Goal: Contribute content

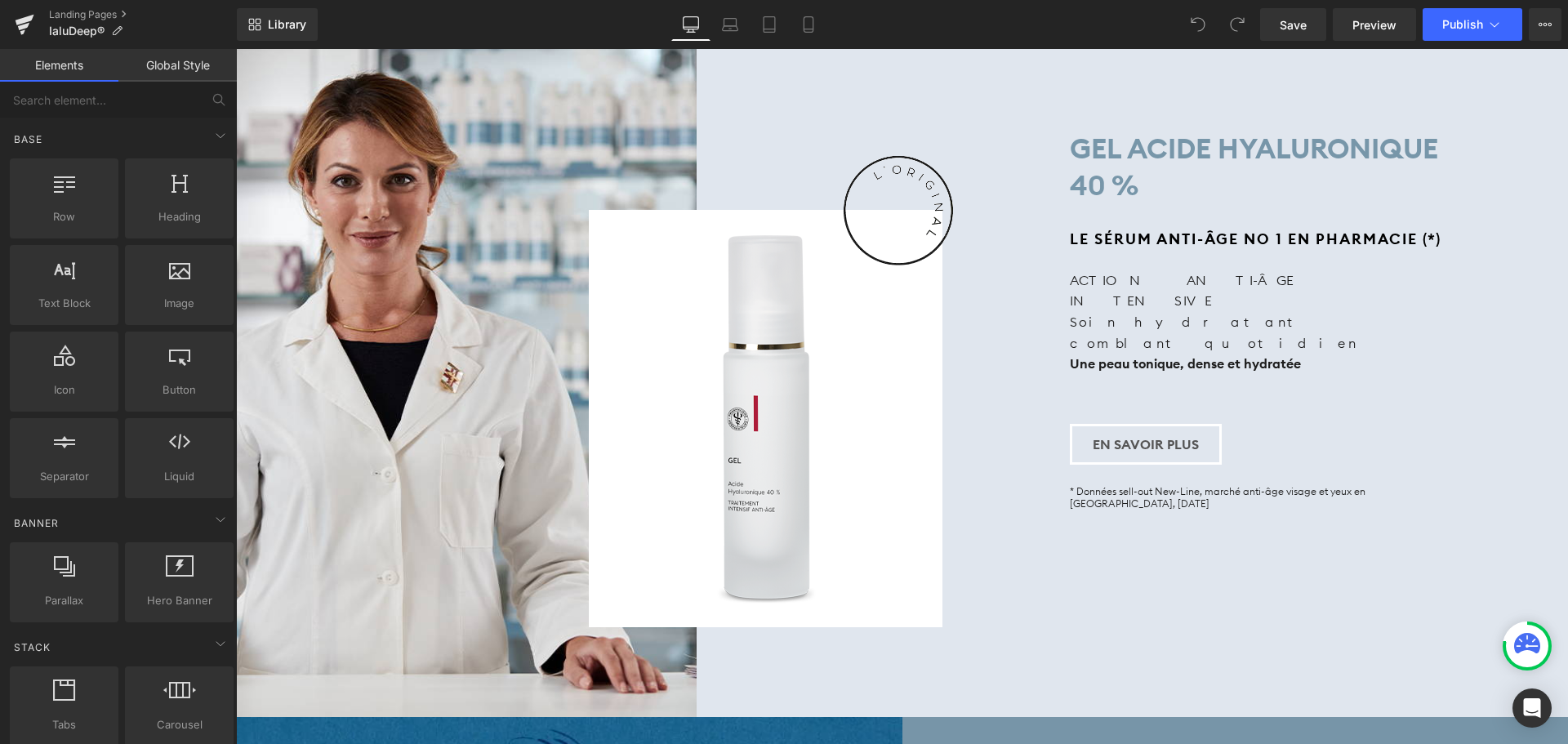
scroll to position [1551, 0]
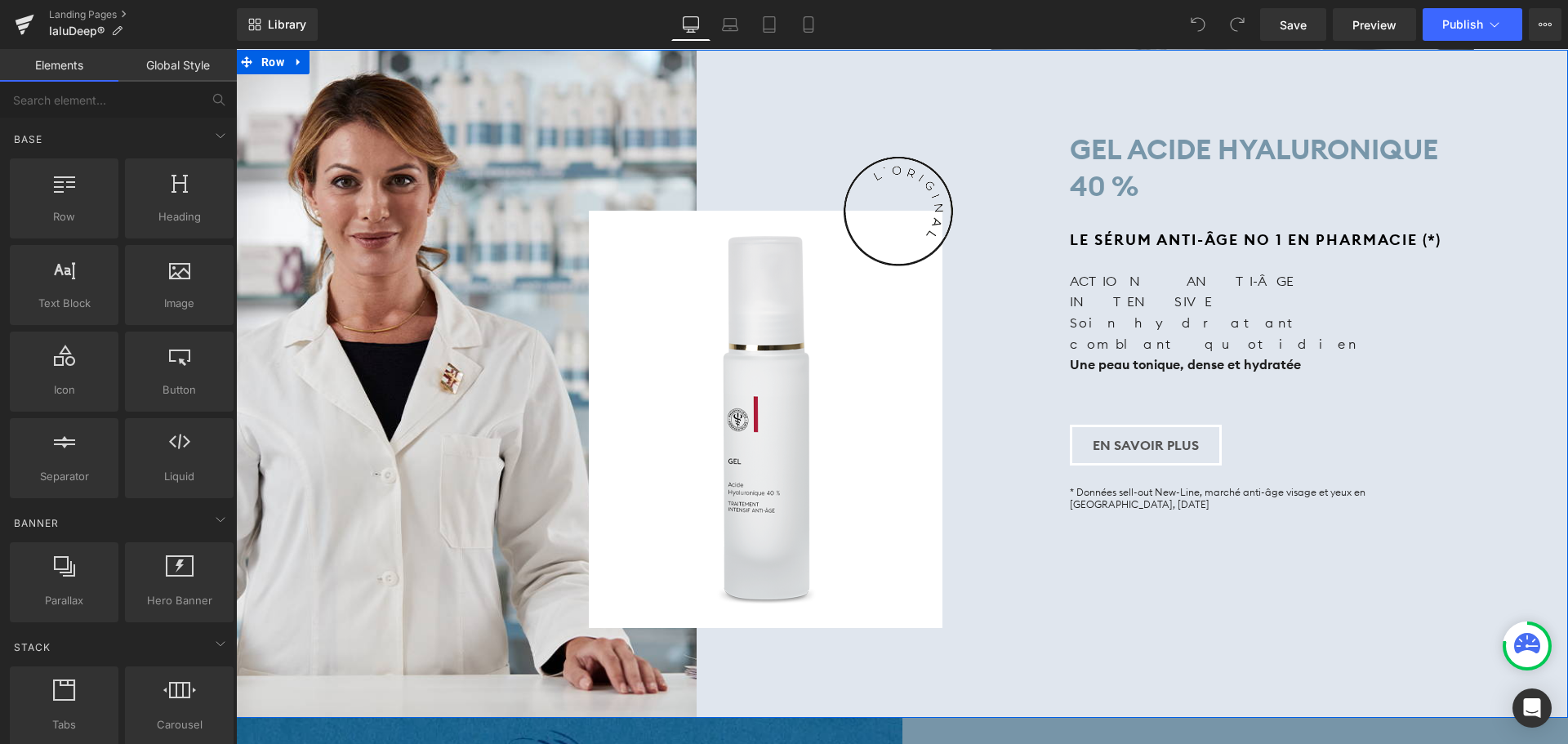
click at [1268, 230] on span "Heading" at bounding box center [1261, 239] width 43 height 20
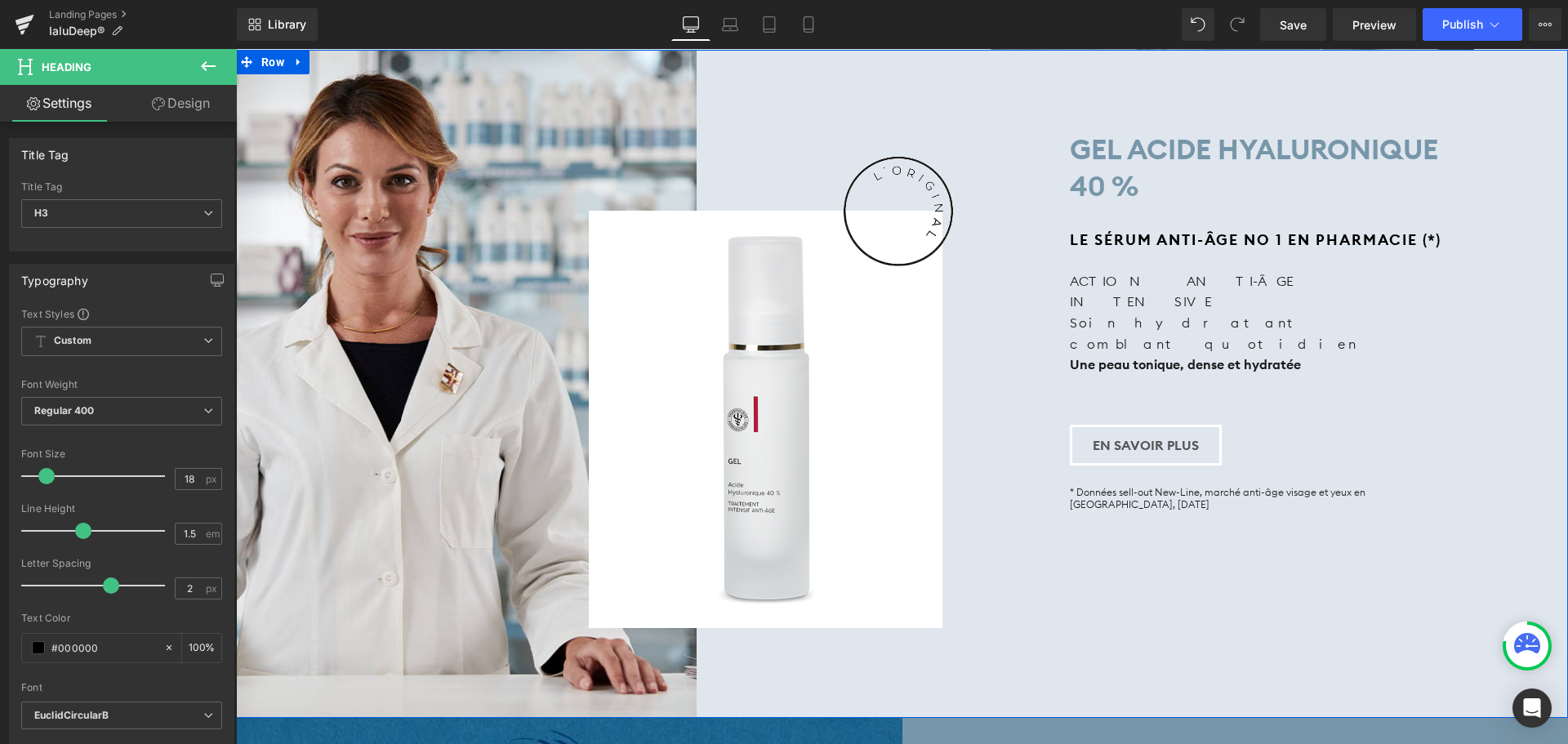
click at [1131, 230] on strong "LE SÉRUM ANTI-ÂGE No 1 EN PHARMACIE (*)" at bounding box center [1255, 240] width 372 height 19
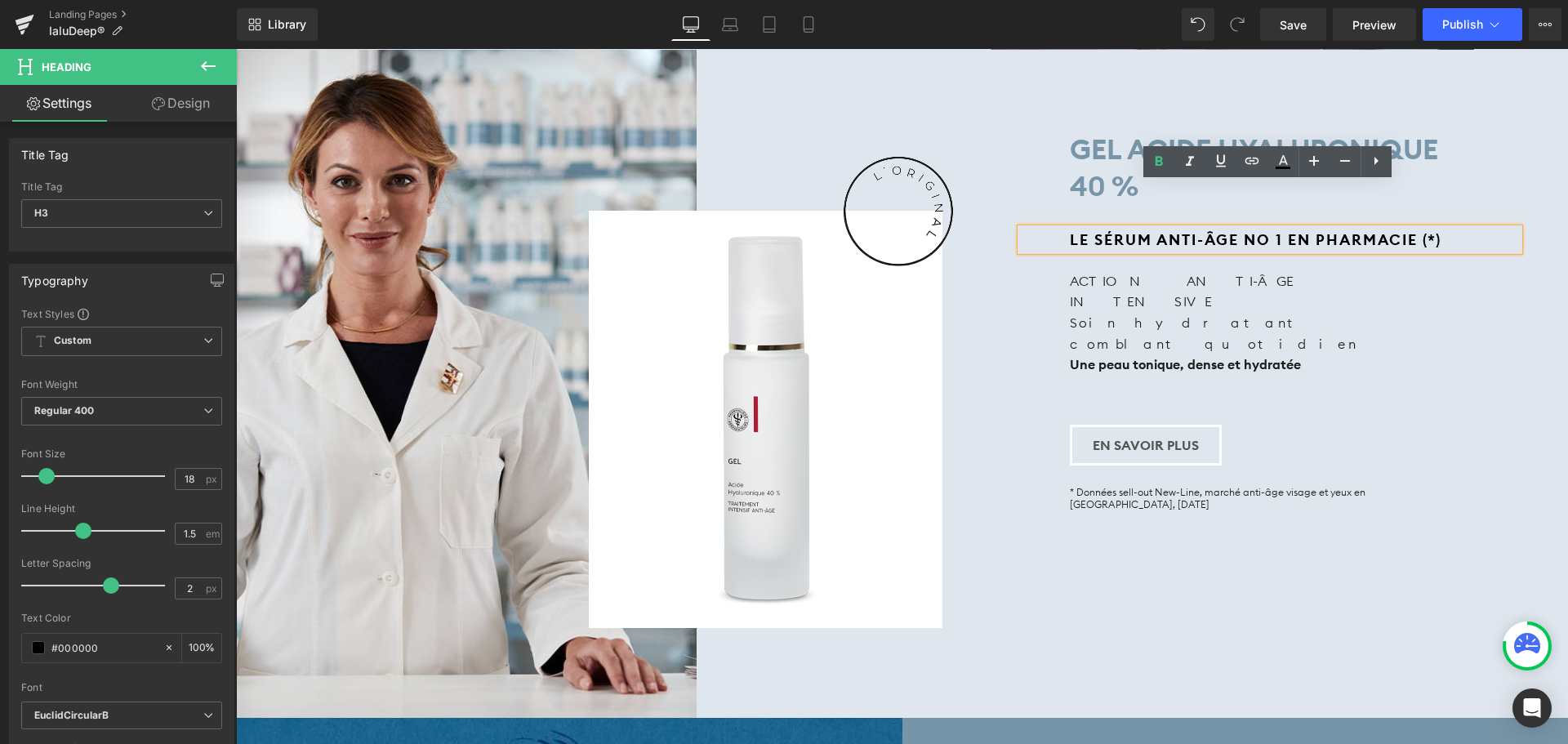
click at [1263, 230] on strong "LE SÉRUM ANTI-ÂGE No 1 EN PHARMACIE (*)" at bounding box center [1255, 240] width 372 height 19
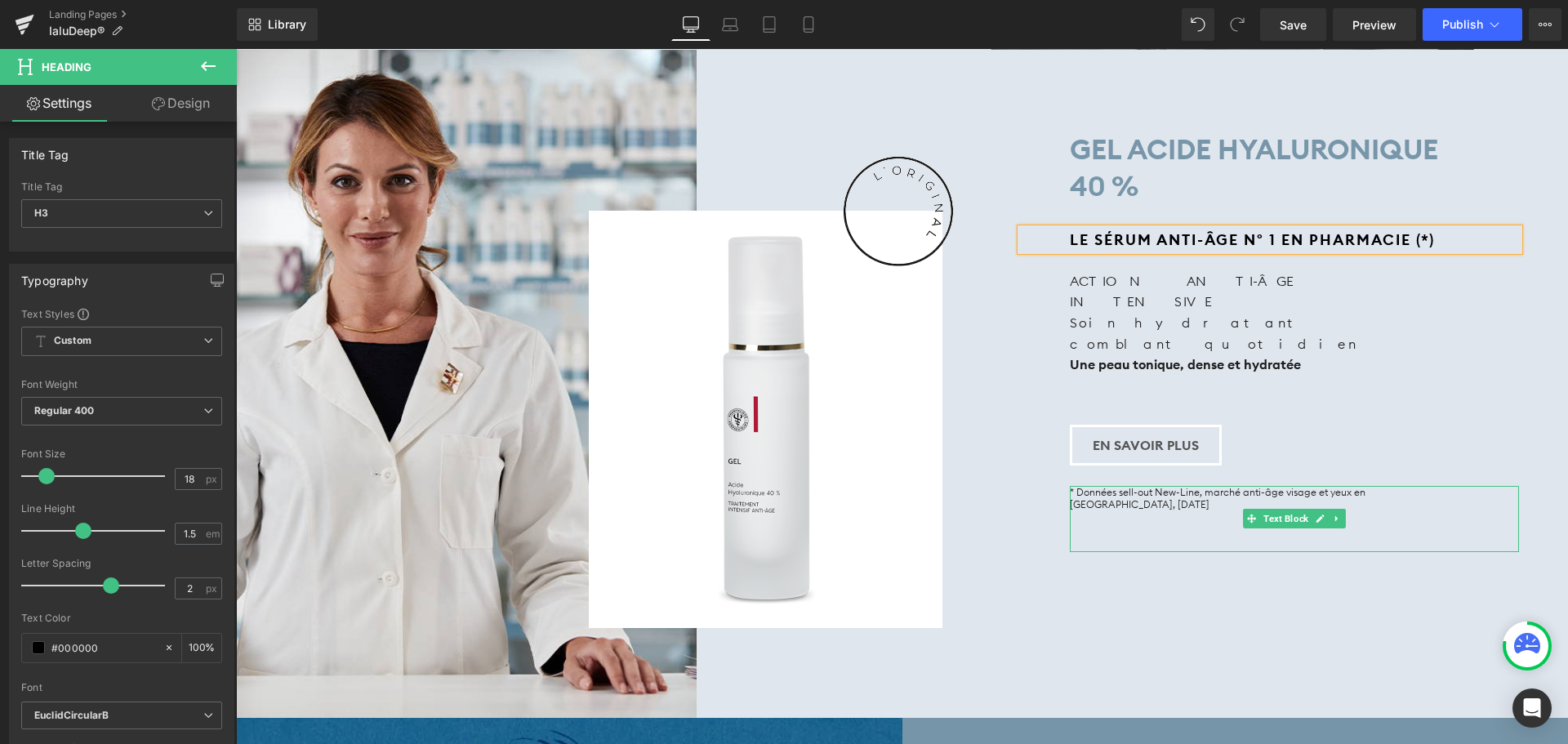
click at [1191, 486] on span "* Données sell-out New-Line, marché anti-âge visage et yeux en [GEOGRAPHIC_DATA…" at bounding box center [1217, 498] width 295 height 25
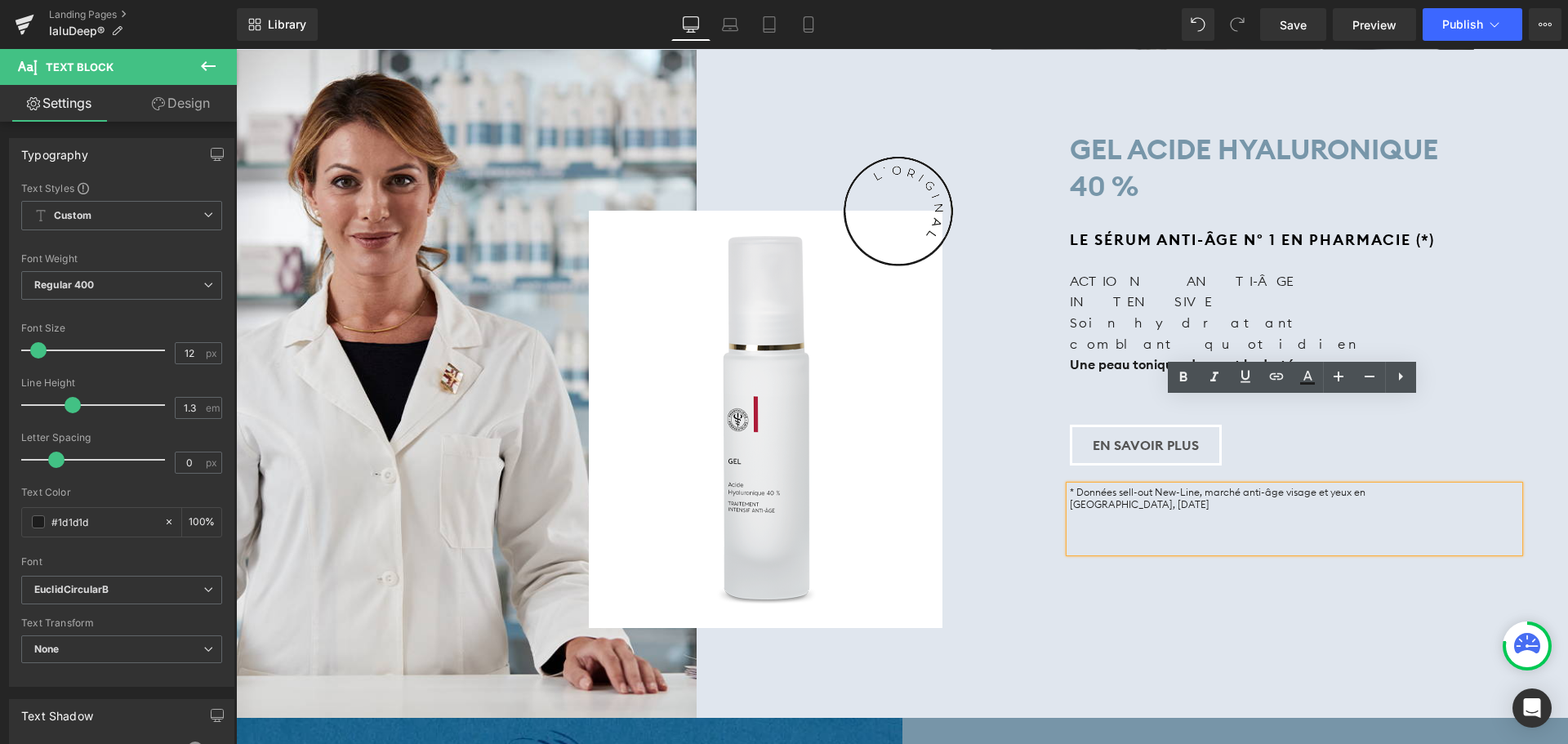
click at [1099, 486] on p "* Données sell-out New-Line, marché anti-âge visage et yeux en [GEOGRAPHIC_DATA…" at bounding box center [1254, 498] width 368 height 25
click at [1141, 516] on div "Image Row GEL ACIDE HYALURONIQUE 40 % Heading LE SÉRUM ANTI-ÂGE N° 1 EN PHARMAC…" at bounding box center [902, 384] width 1332 height 668
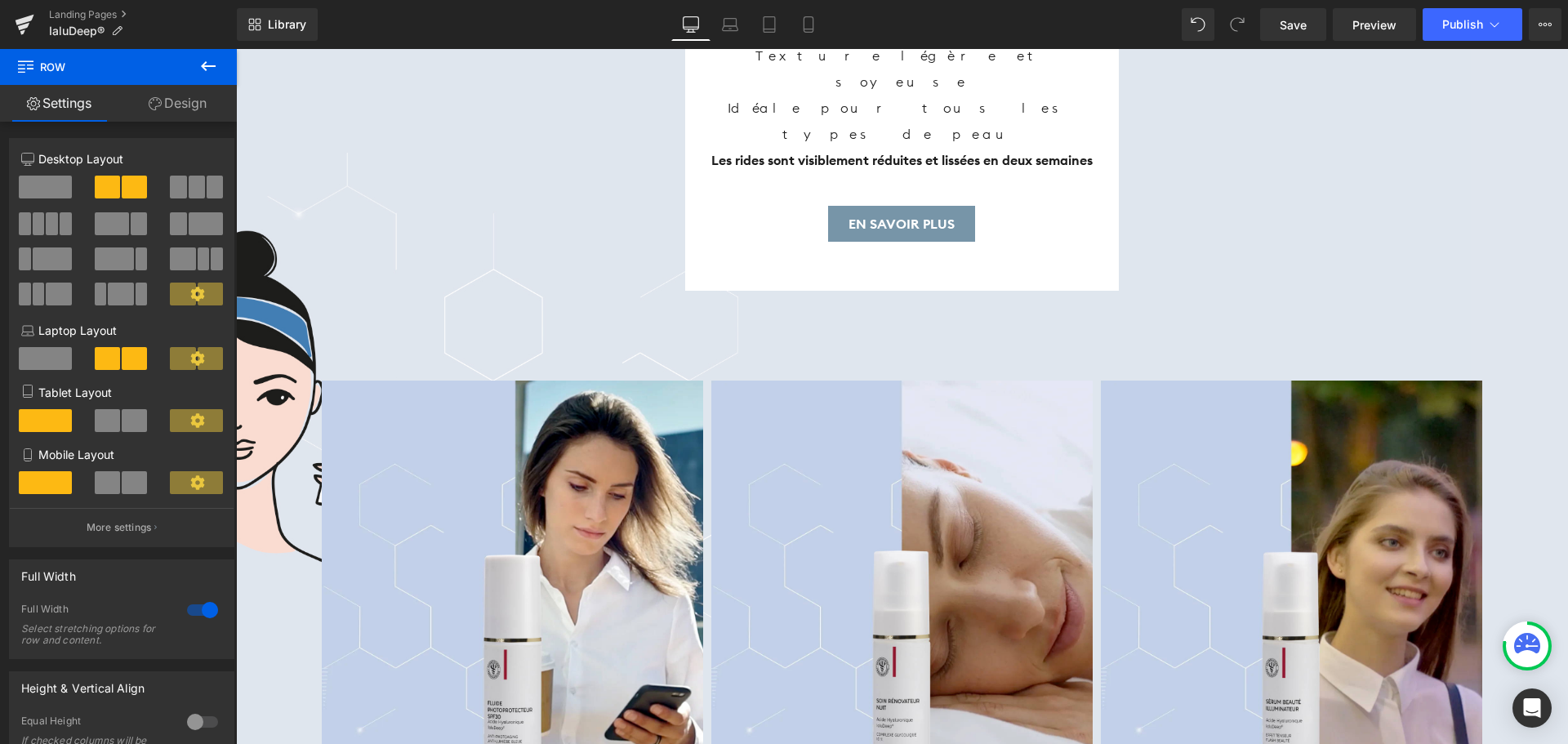
scroll to position [6043, 0]
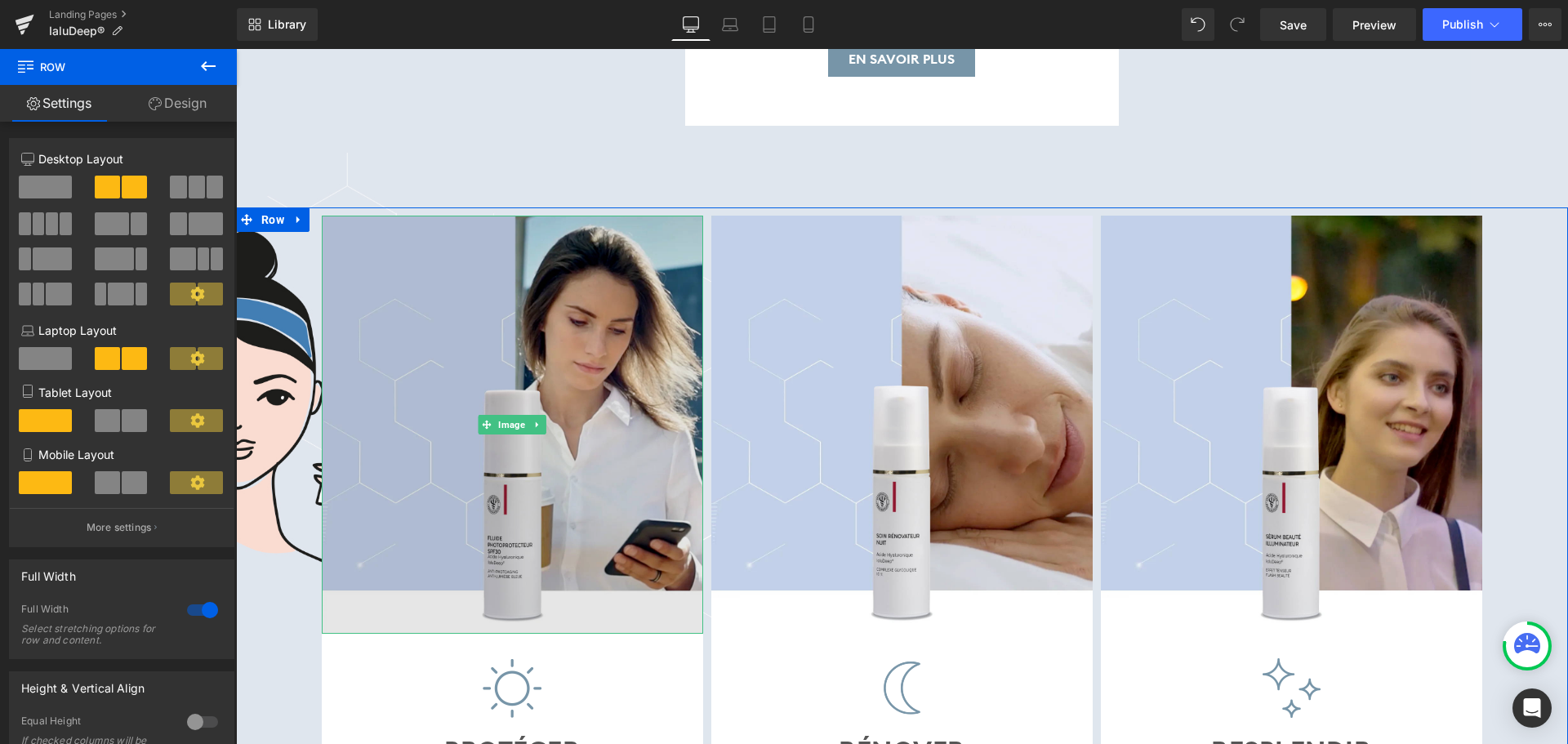
click at [518, 374] on img at bounding box center [512, 424] width 381 height 417
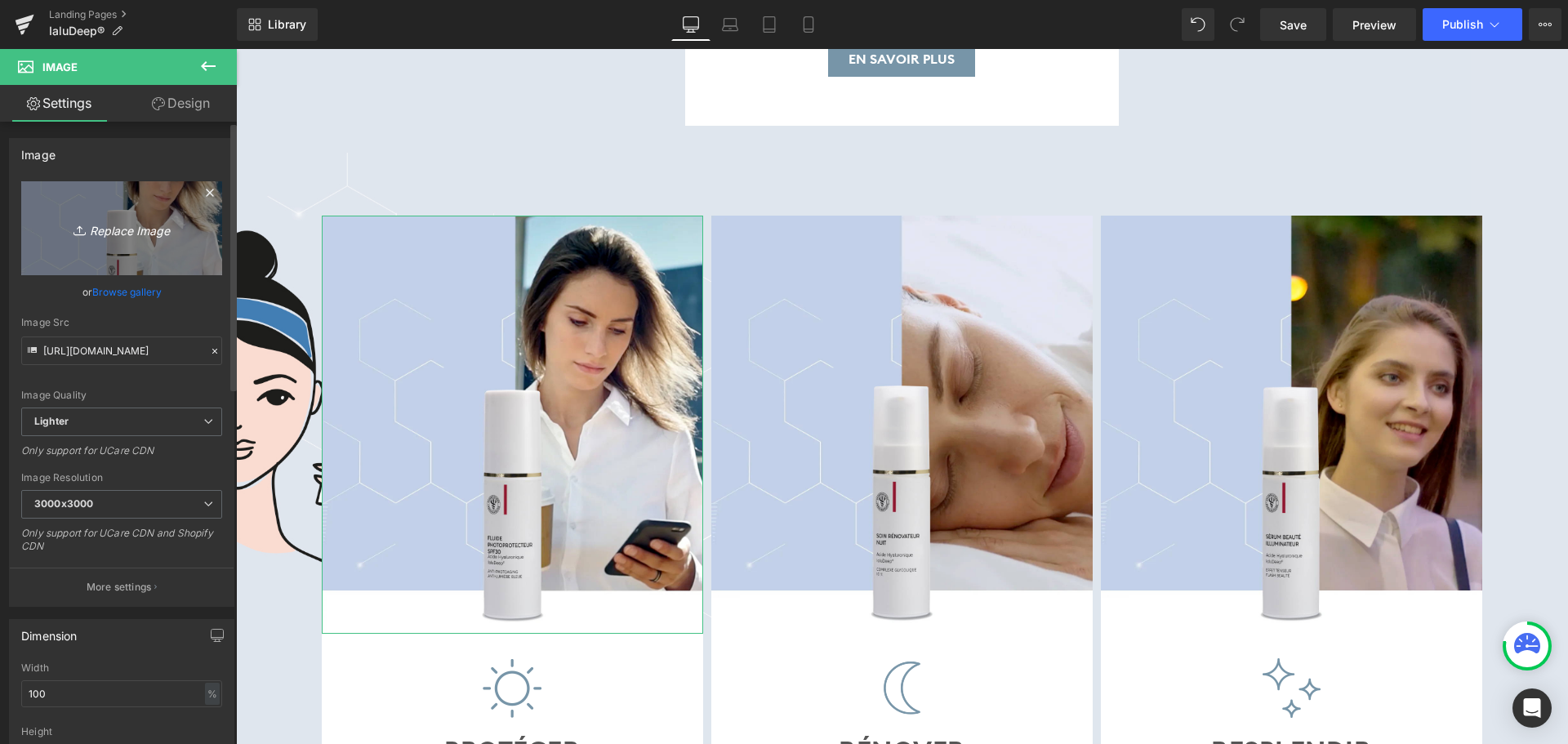
click at [136, 229] on icon "Replace Image" at bounding box center [121, 229] width 131 height 21
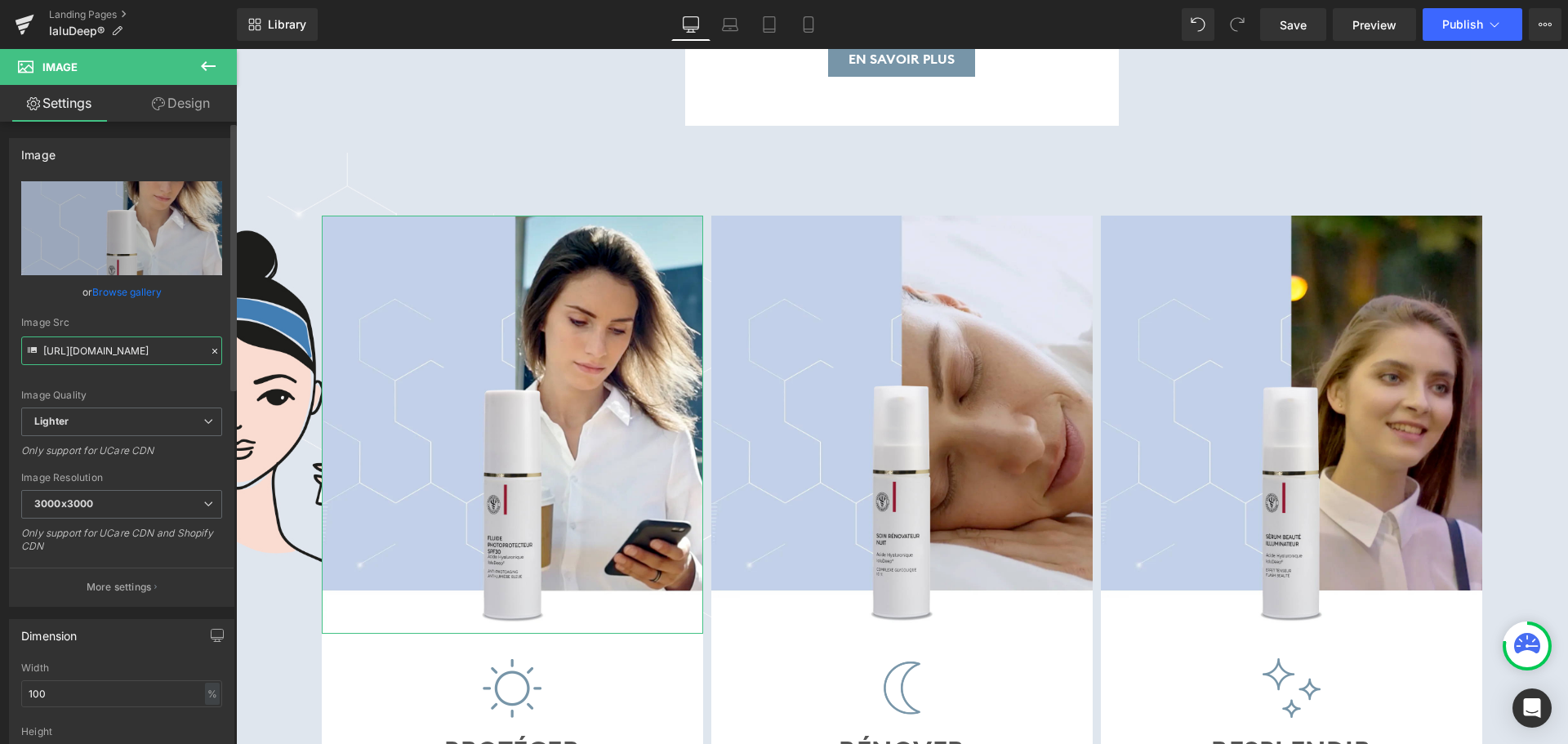
click at [162, 340] on input "[URL][DOMAIN_NAME]" at bounding box center [122, 350] width 201 height 29
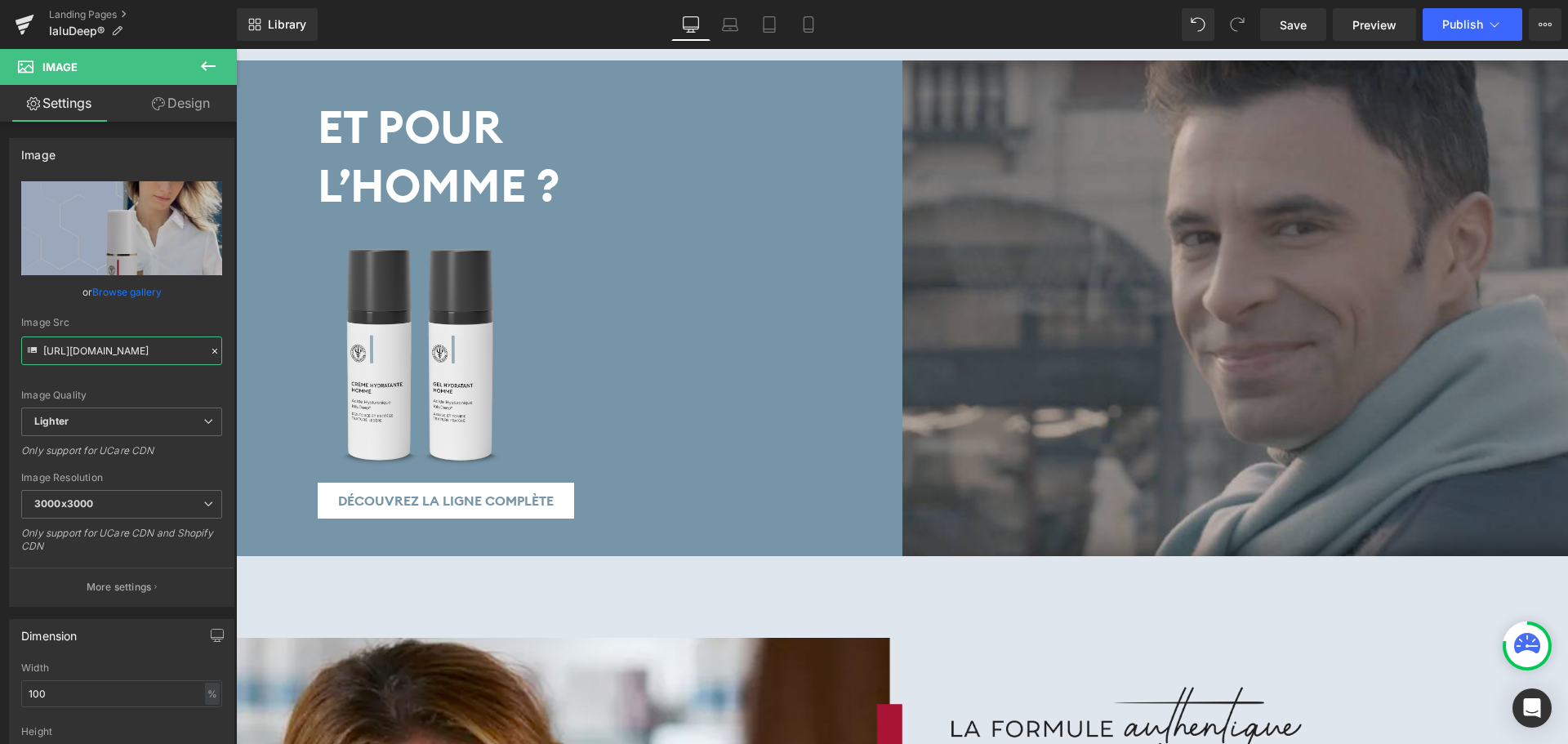
scroll to position [8084, 0]
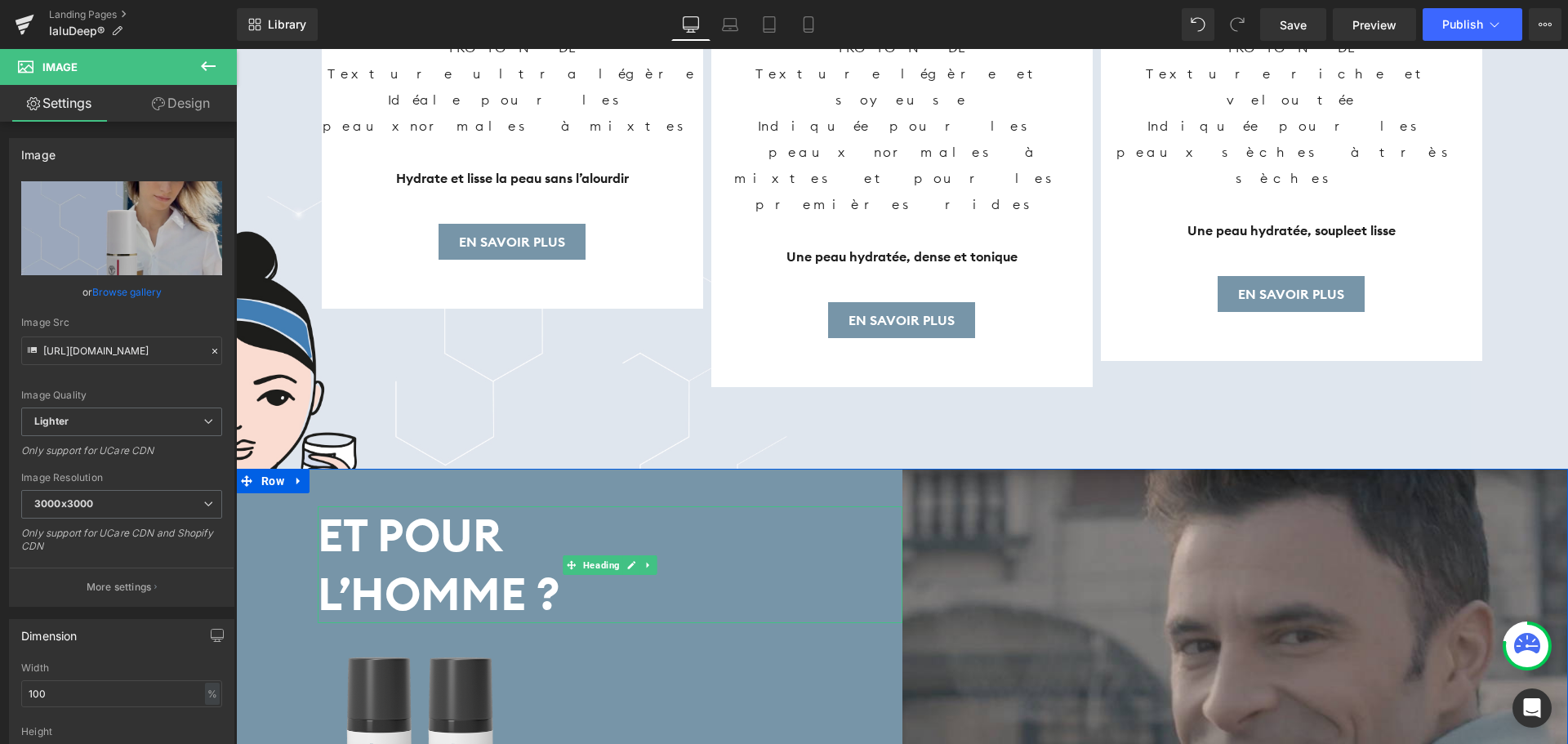
click at [424, 565] on b "L’HOMME ?" at bounding box center [439, 593] width 243 height 57
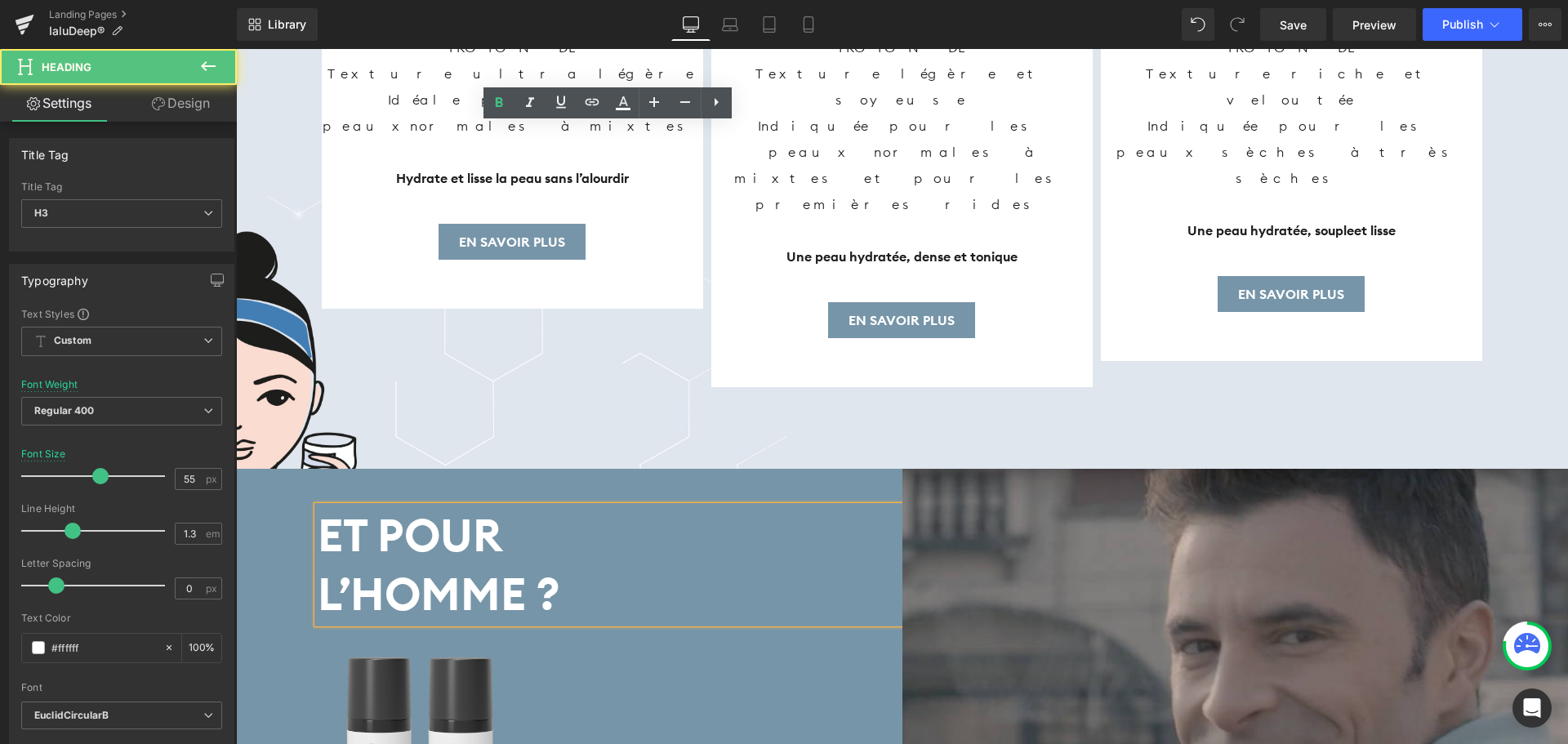
click at [349, 565] on b "L’HOMME ?" at bounding box center [439, 593] width 243 height 57
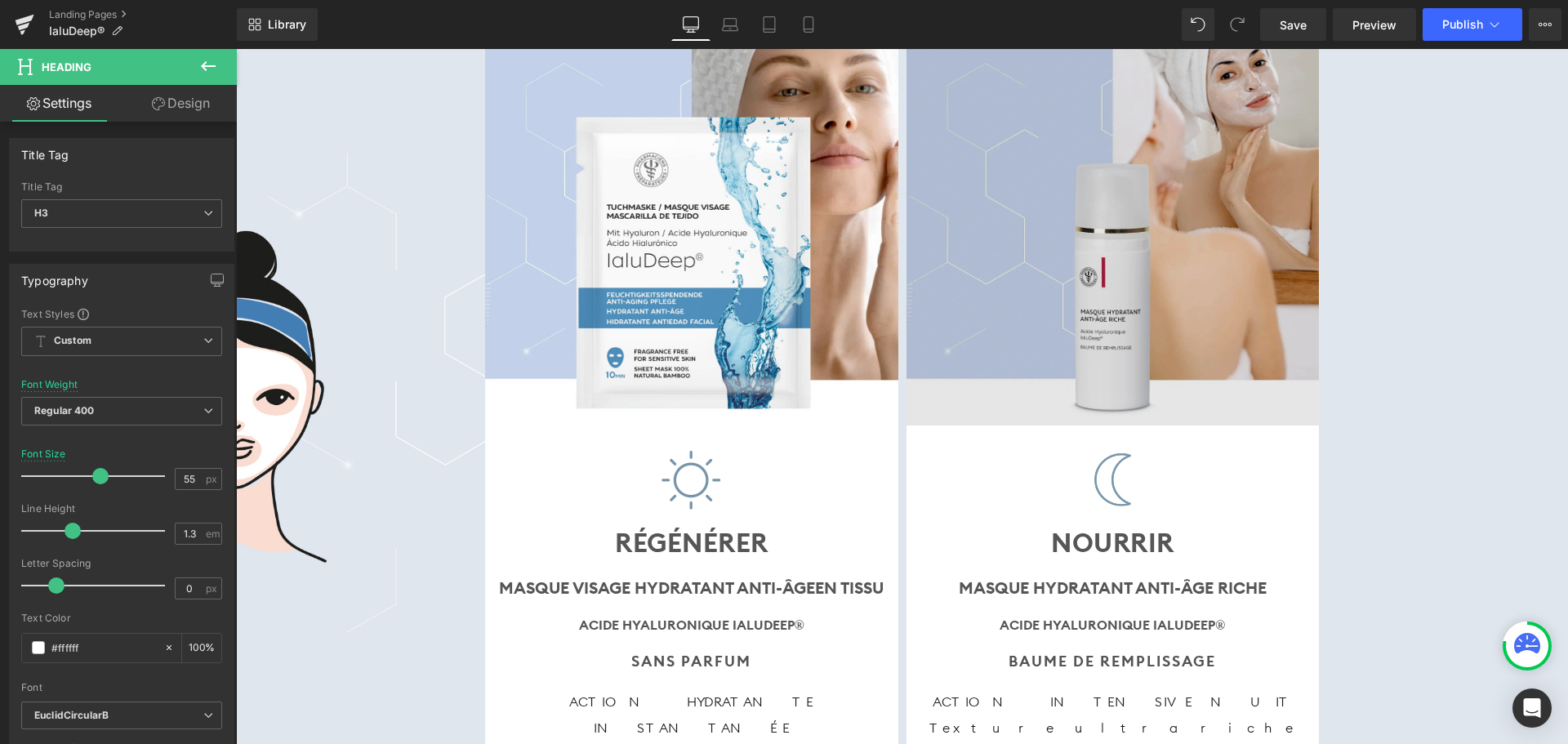
scroll to position [4001, 0]
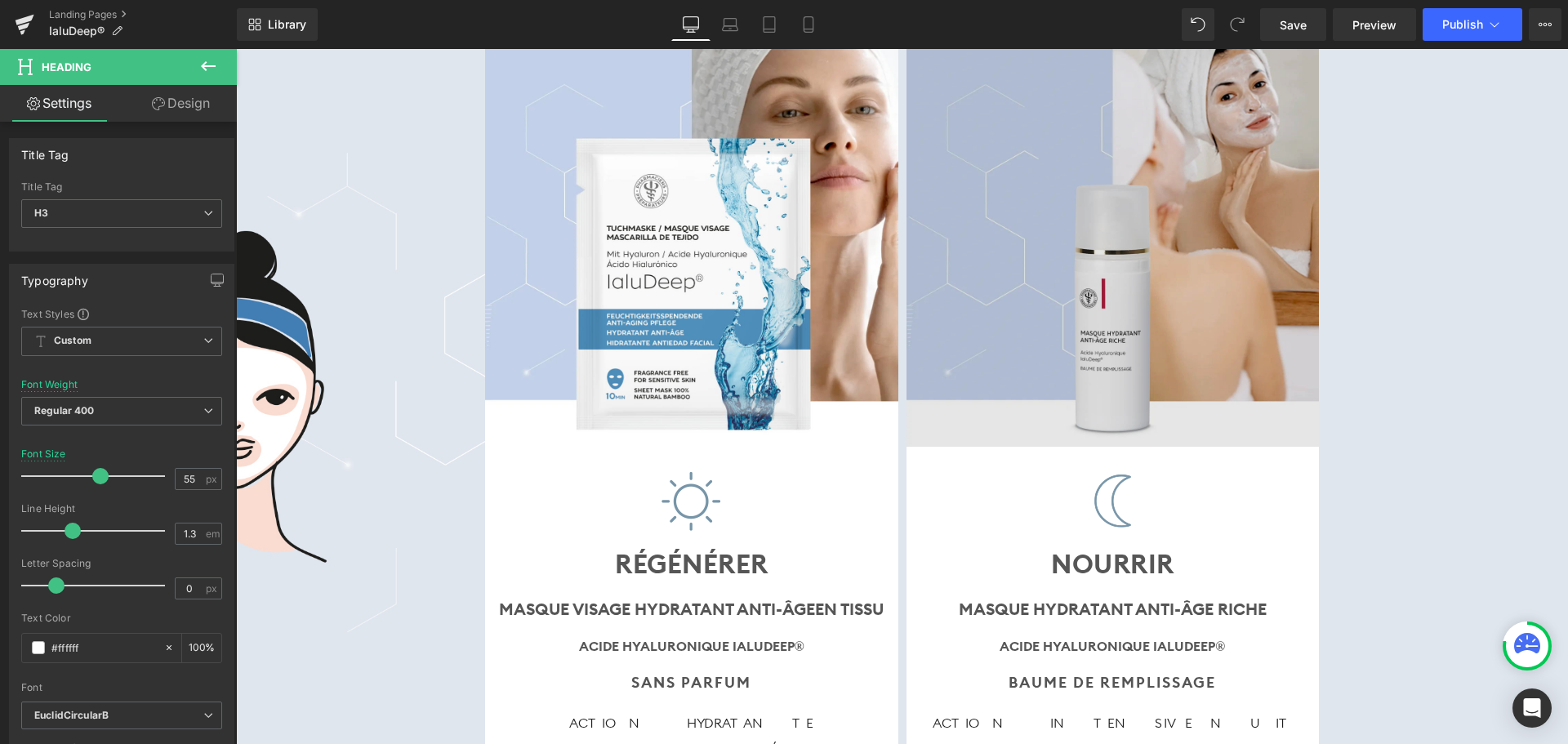
click at [1131, 316] on img at bounding box center [1113, 220] width 413 height 452
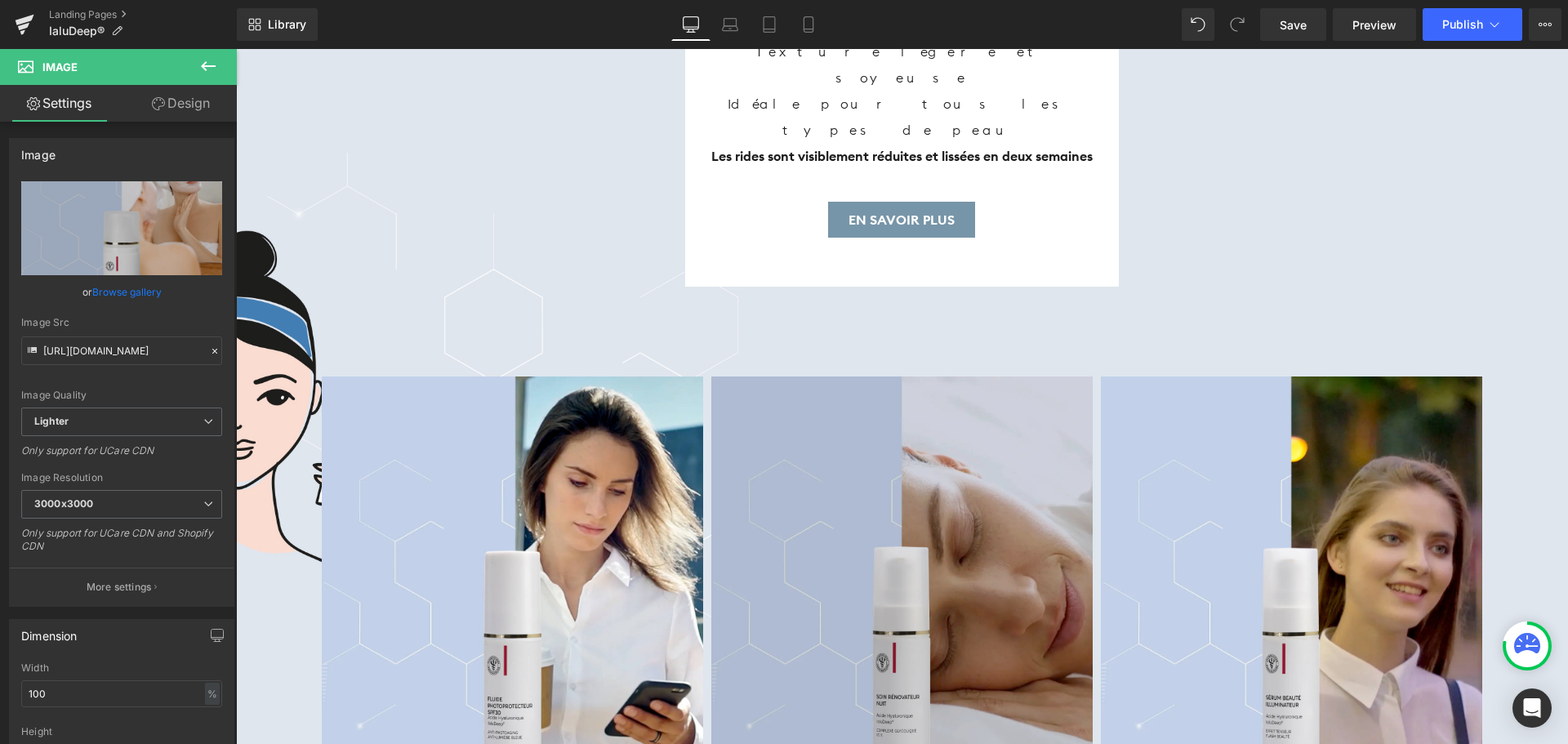
scroll to position [6124, 0]
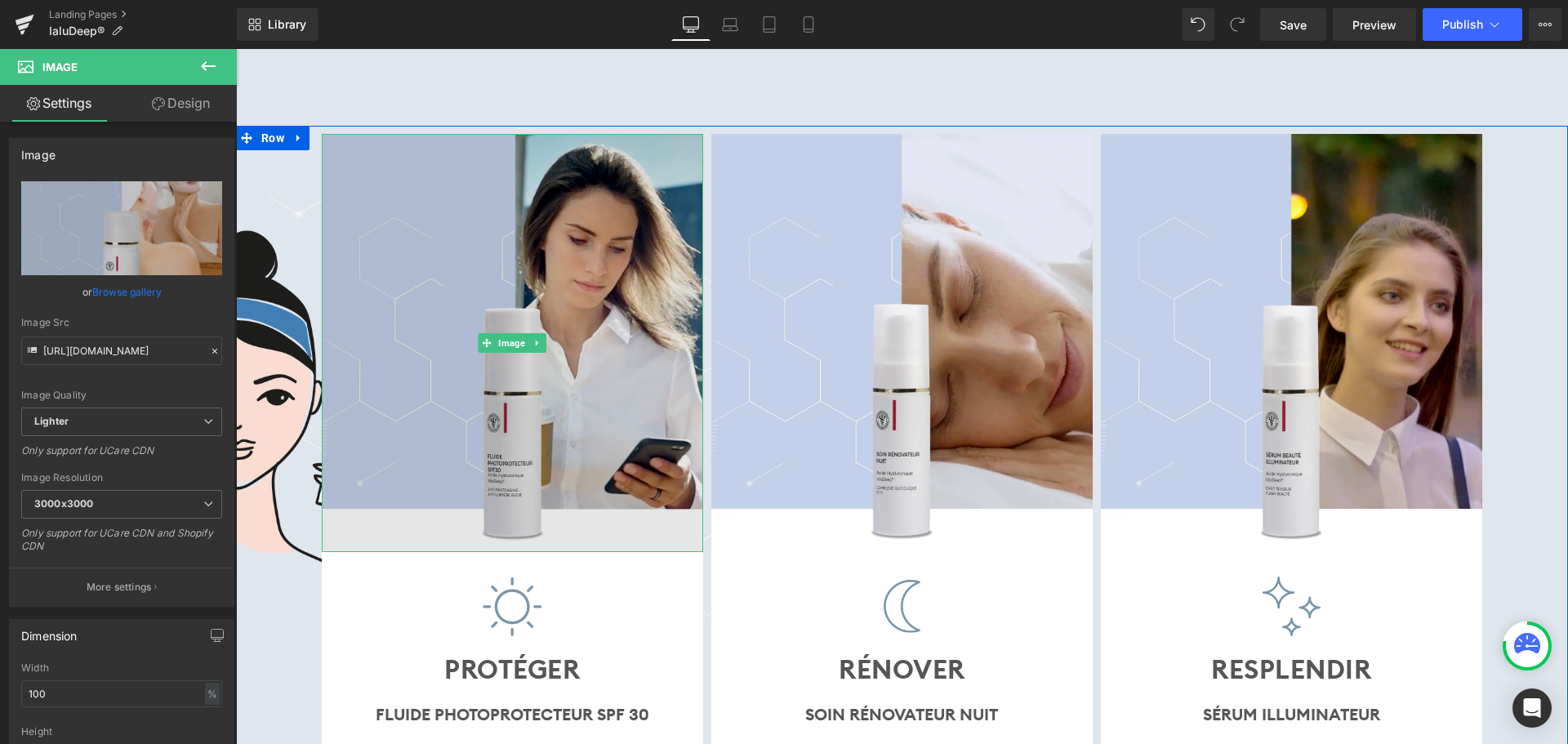
click at [521, 288] on img at bounding box center [512, 343] width 381 height 417
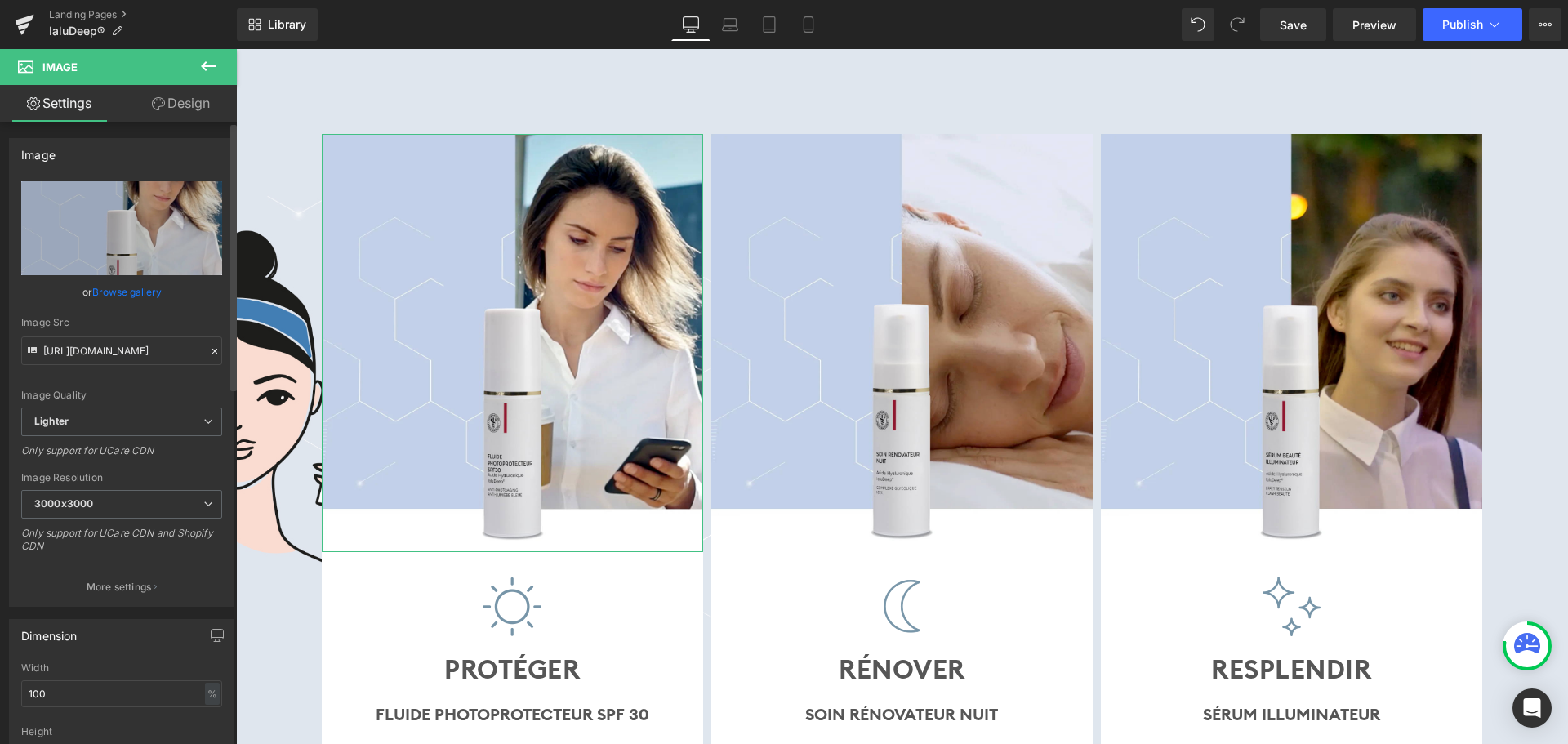
click at [140, 296] on link "Browse gallery" at bounding box center [127, 292] width 69 height 29
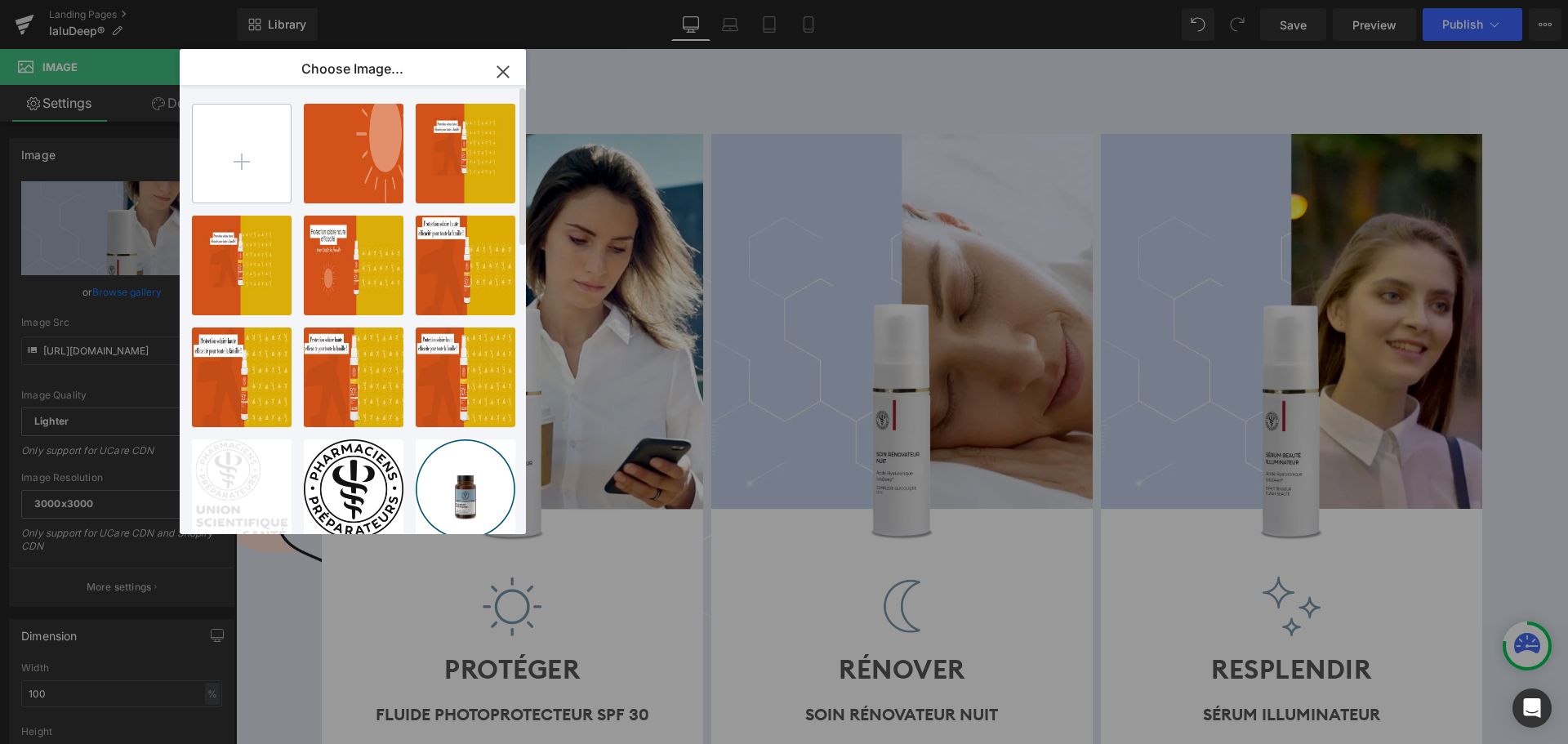
click at [251, 152] on input "file" at bounding box center [242, 153] width 98 height 98
type input "C:\fakepath\hydratant SPF50.png"
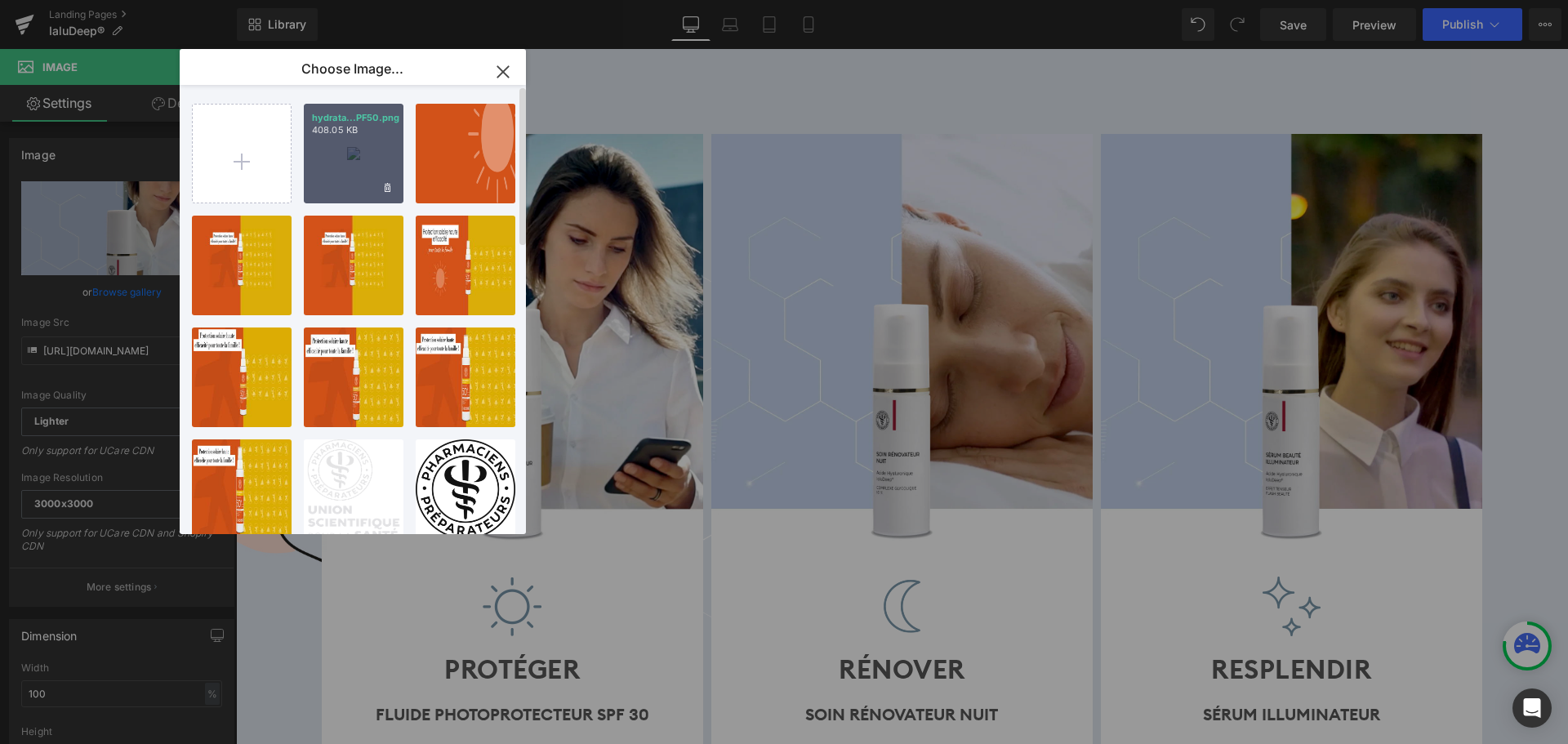
click at [363, 180] on div "hydrata...PF50.png 408.05 KB" at bounding box center [353, 153] width 100 height 100
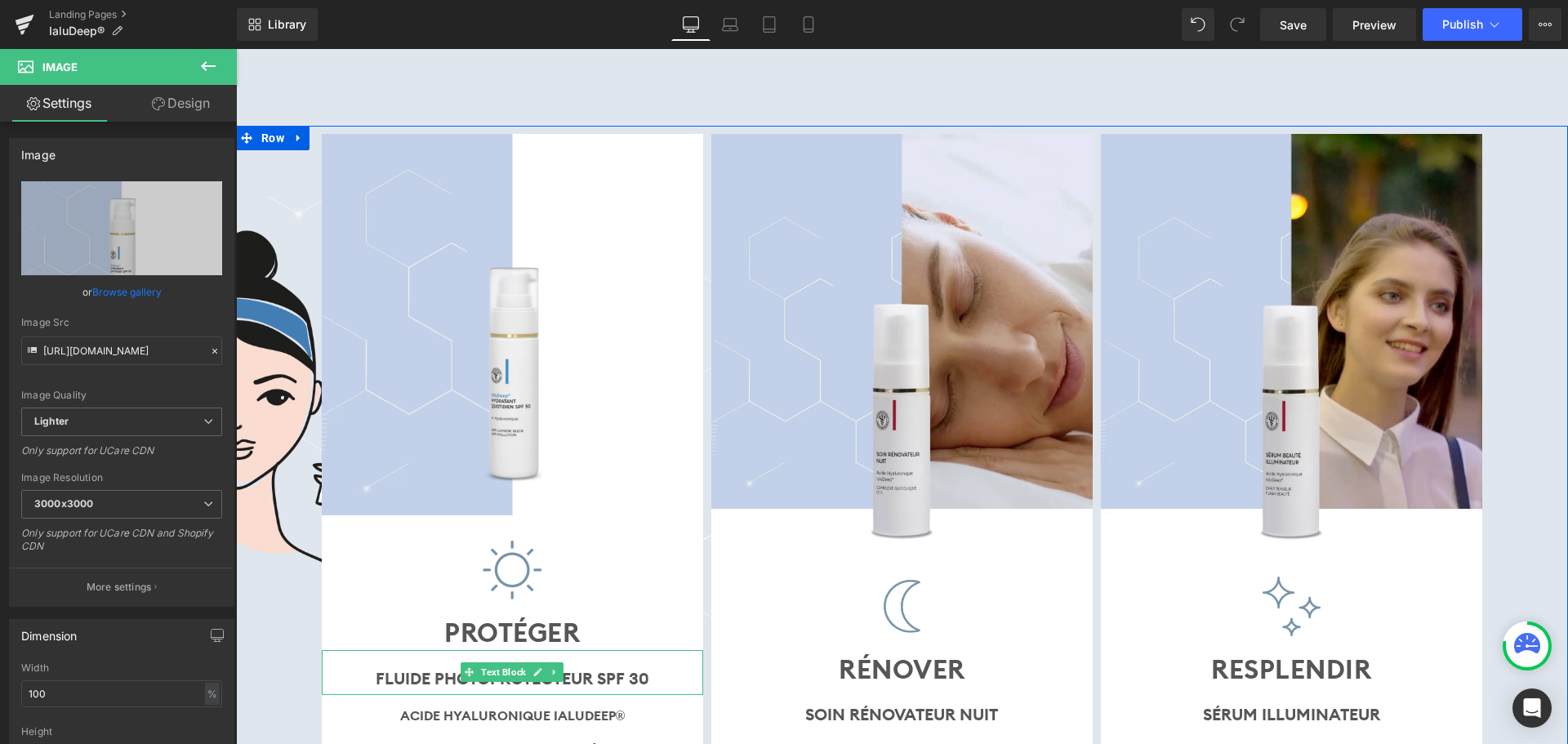
click at [582, 668] on b "FLUIDe photoprotecteur SPF 30" at bounding box center [513, 678] width 274 height 21
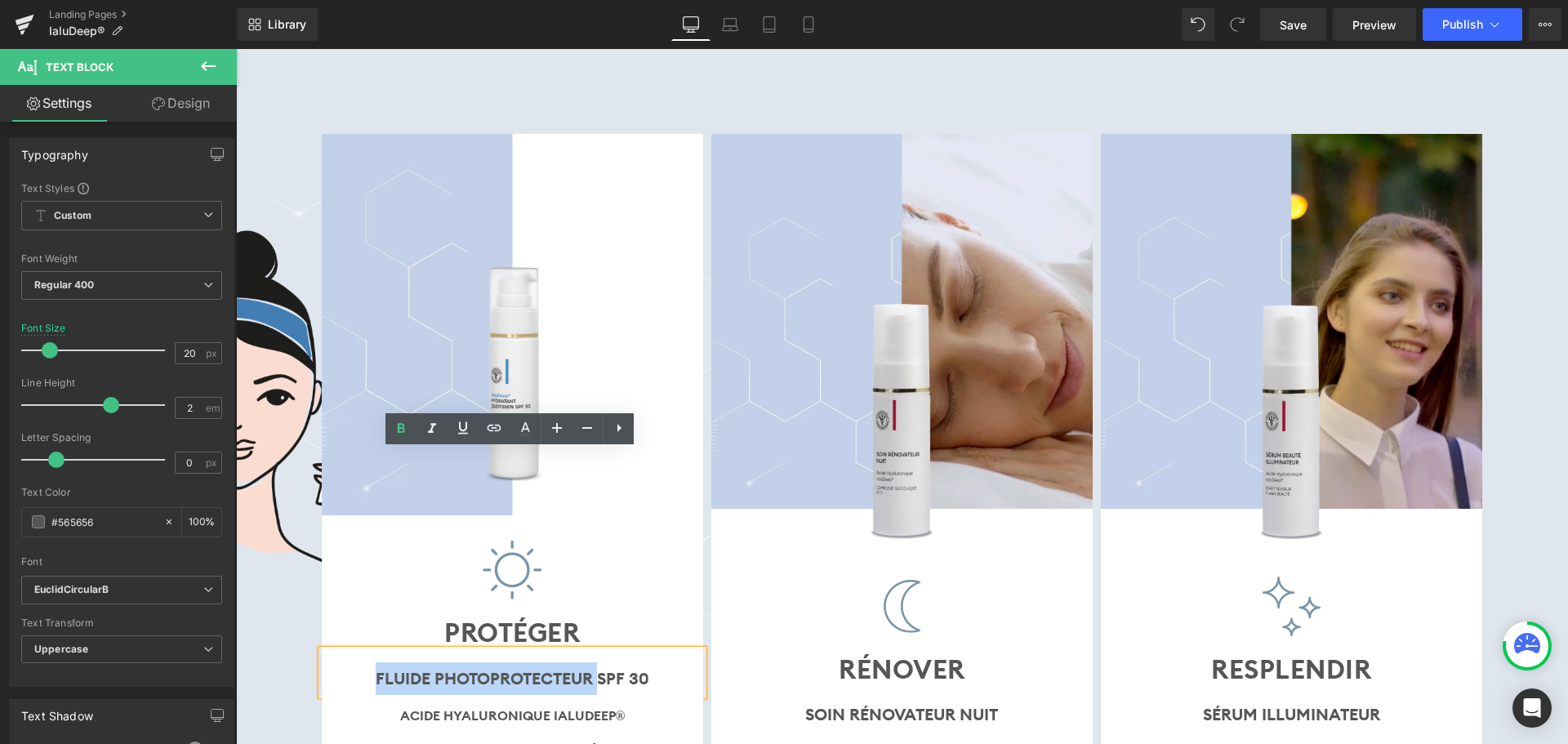
drag, startPoint x: 376, startPoint y: 469, endPoint x: 589, endPoint y: 489, distance: 213.9
click at [593, 668] on b "FLUIDe photoprotecteur SPF 30" at bounding box center [513, 678] width 274 height 21
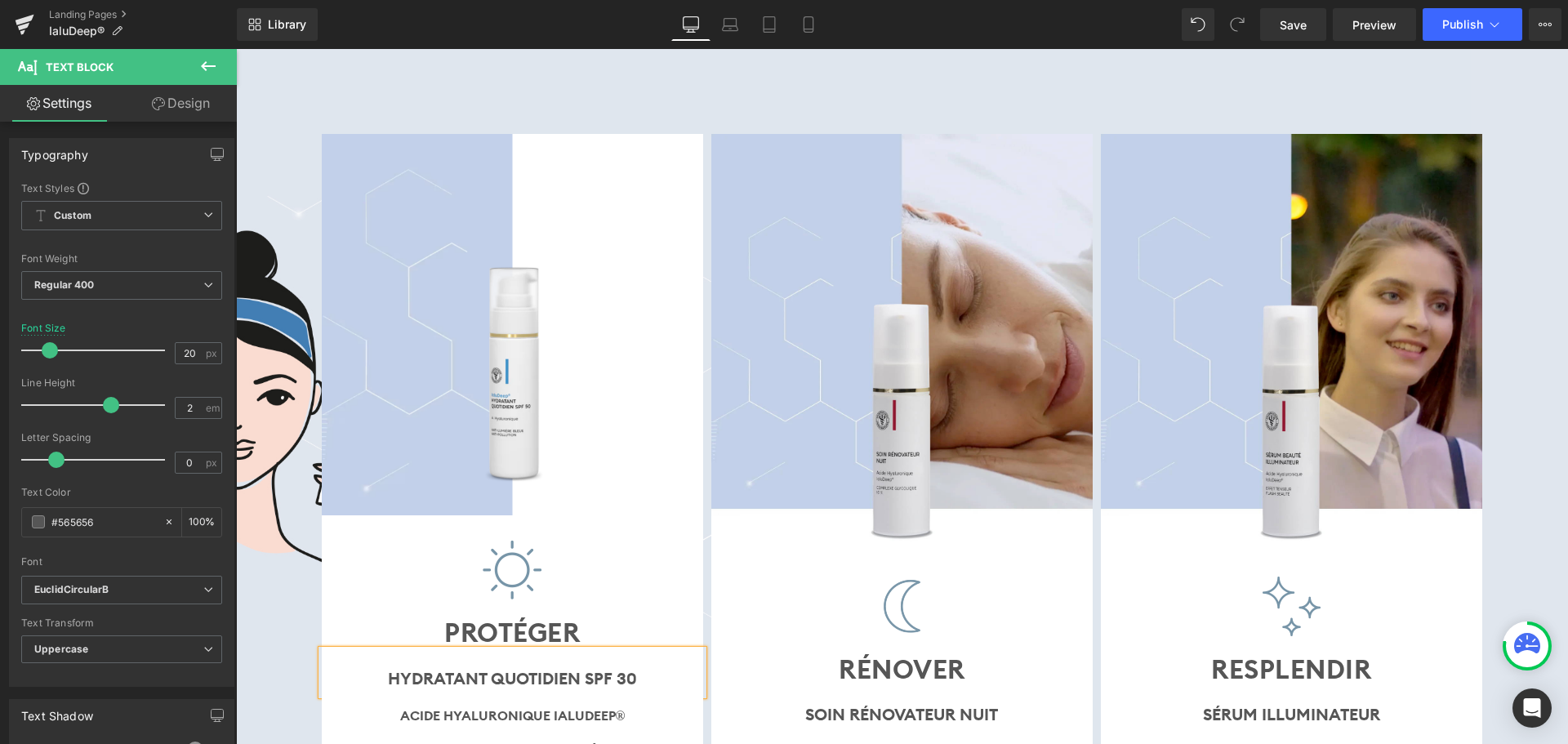
click at [619, 668] on b "HYDRATANT QUOTIDIEN SPF 30" at bounding box center [513, 678] width 249 height 21
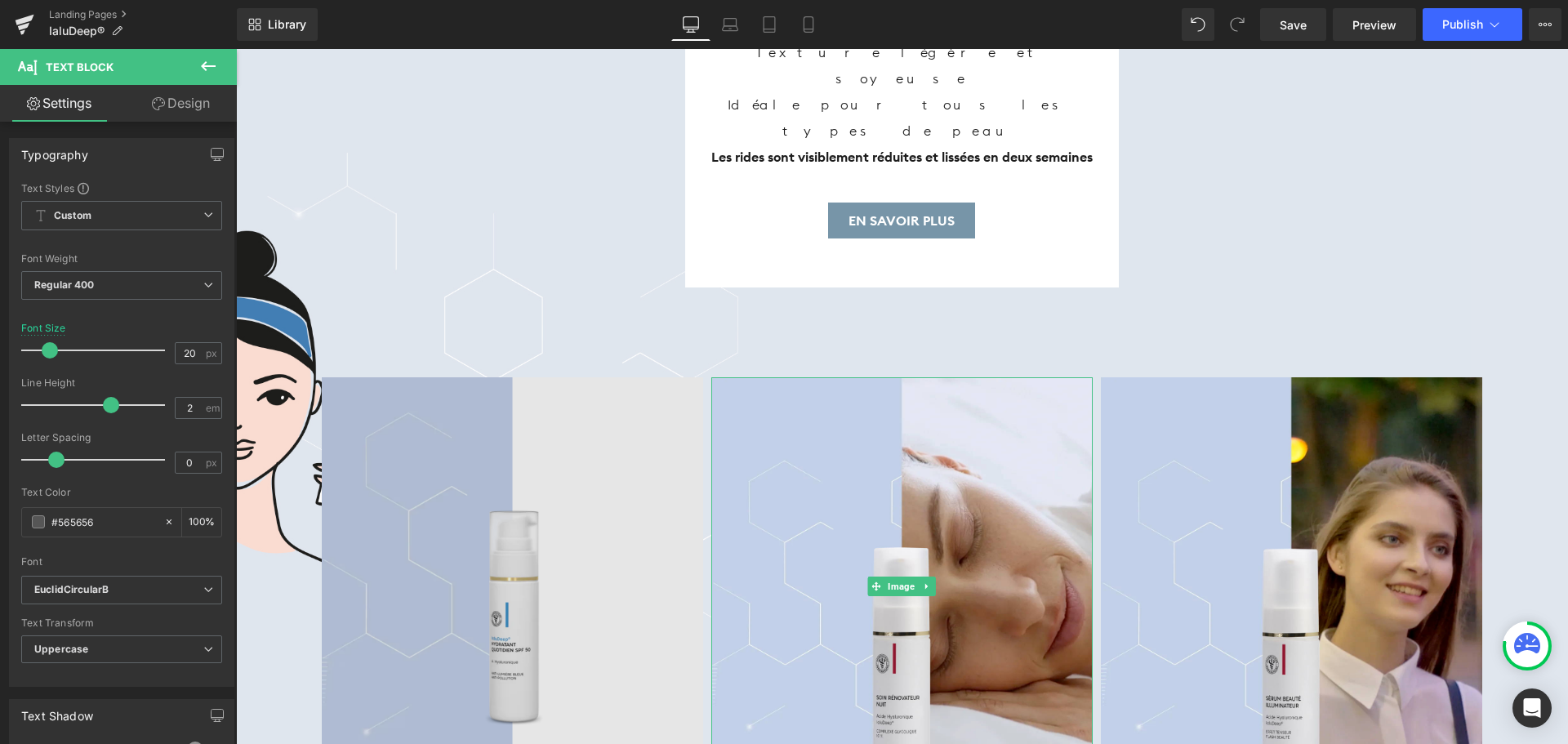
scroll to position [5879, 0]
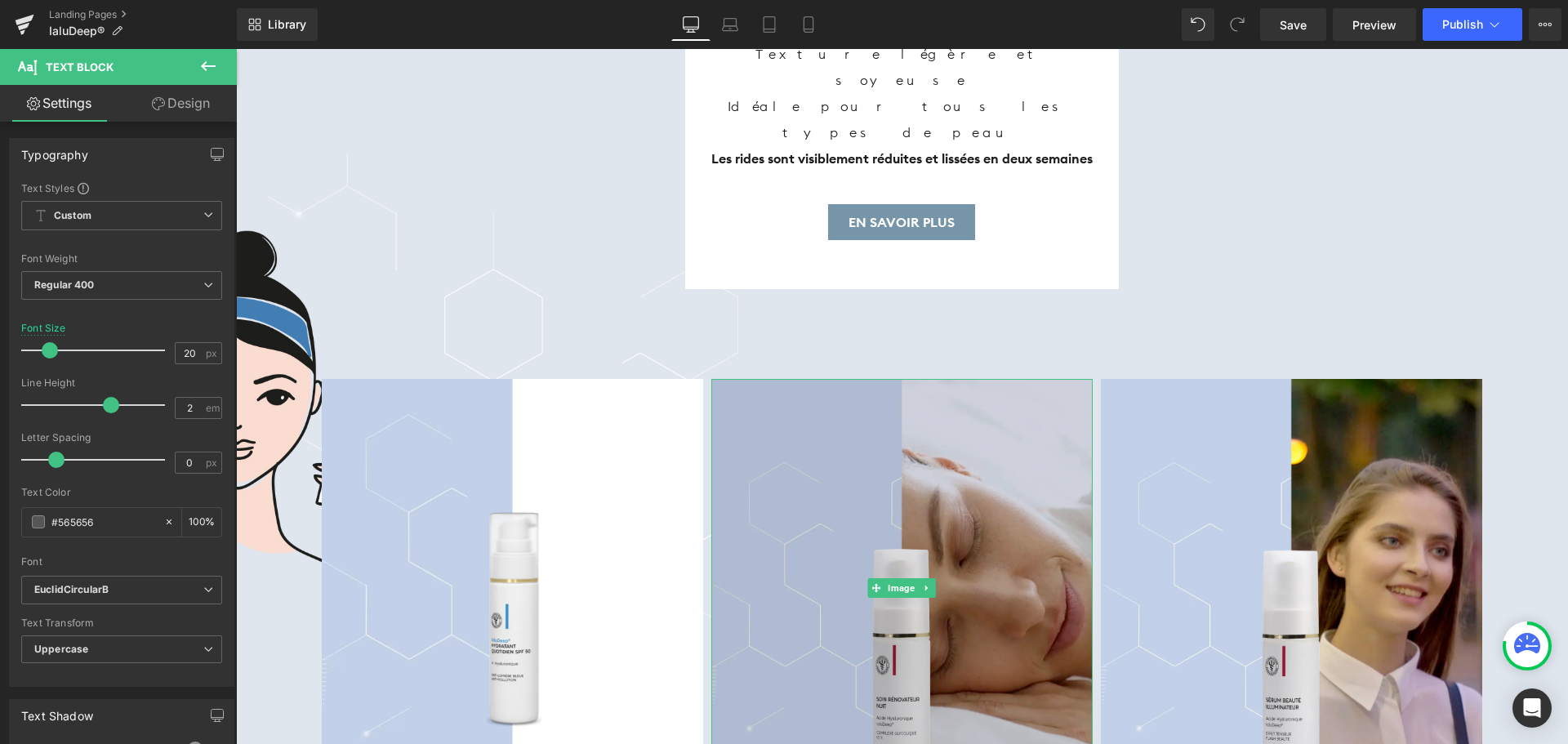
click at [919, 447] on img at bounding box center [902, 587] width 381 height 417
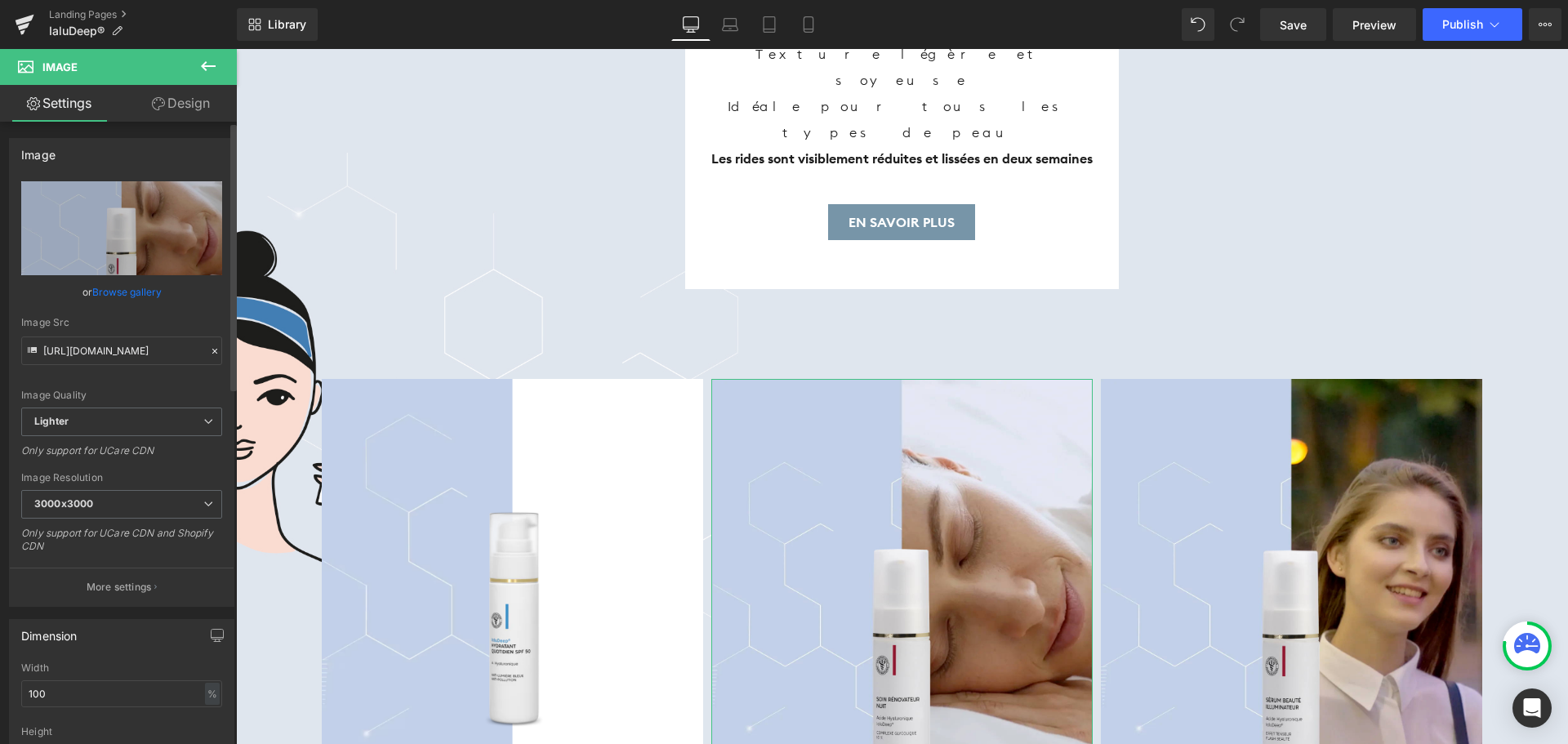
click at [136, 294] on link "Browse gallery" at bounding box center [127, 292] width 69 height 29
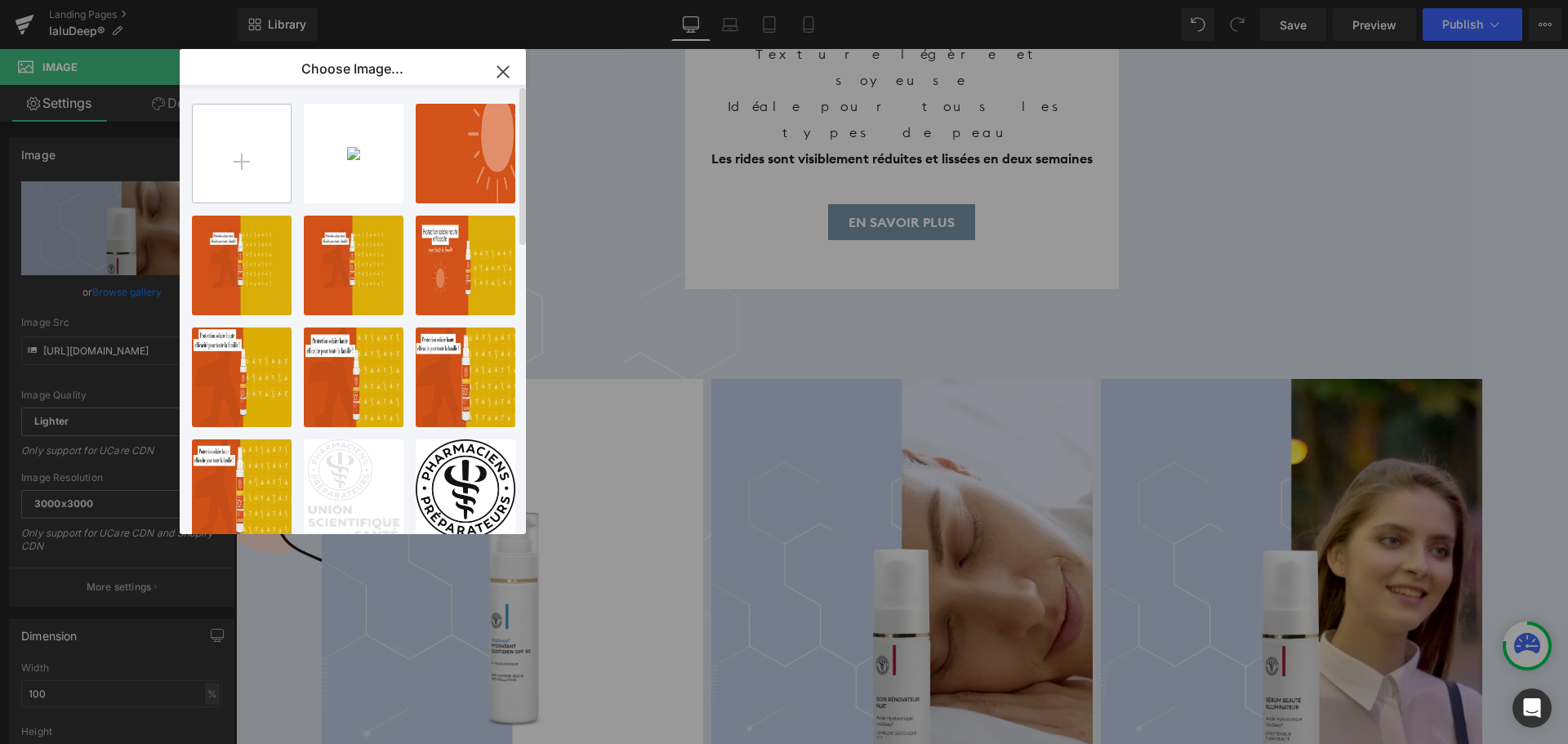
click at [267, 150] on input "file" at bounding box center [242, 153] width 98 height 98
type input "C:\fakepath\soin rénovateur nuit.png"
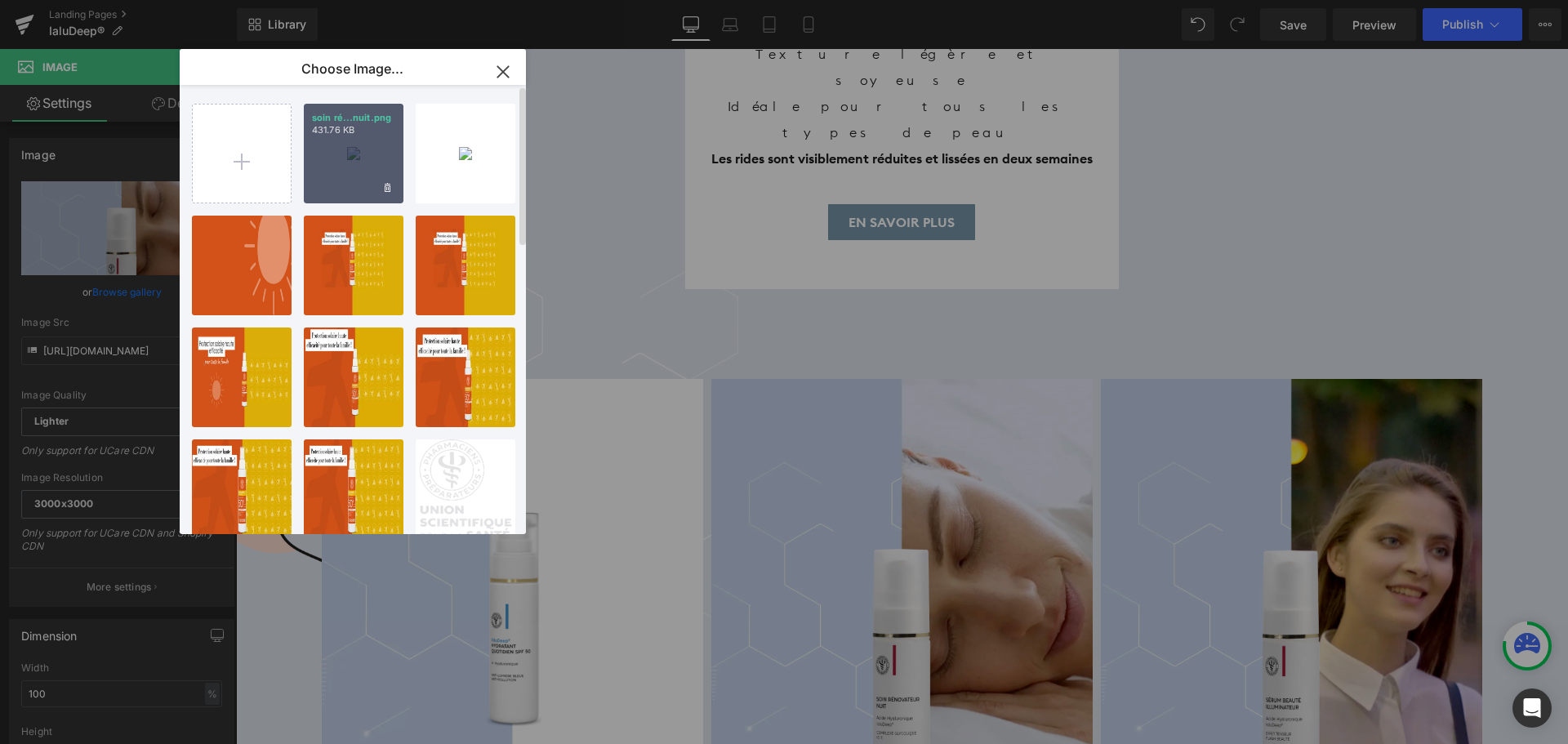
drag, startPoint x: 372, startPoint y: 173, endPoint x: 136, endPoint y: 128, distance: 240.3
click at [372, 173] on div "soin ré...nuit.png 431.76 KB" at bounding box center [353, 153] width 100 height 100
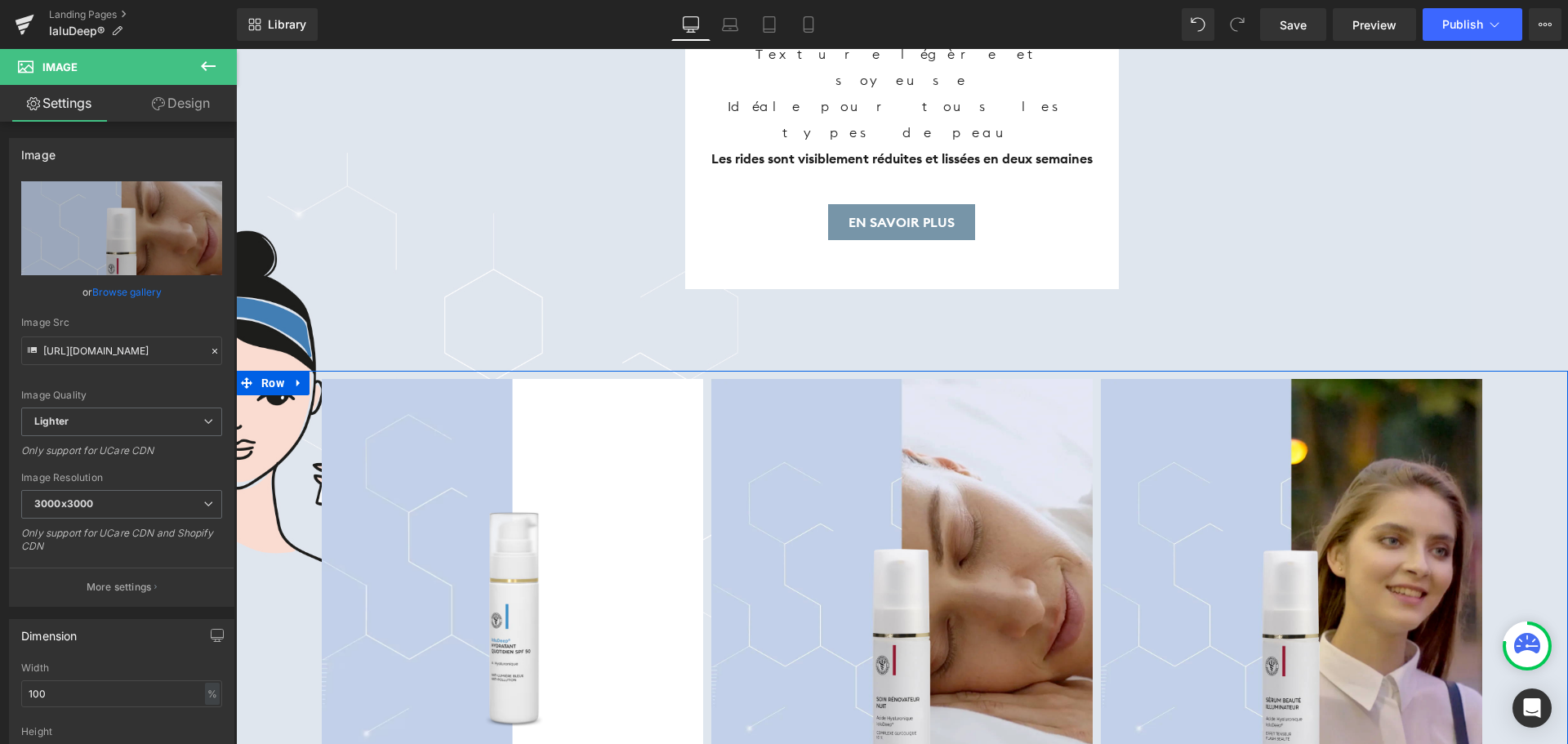
scroll to position [5961, 0]
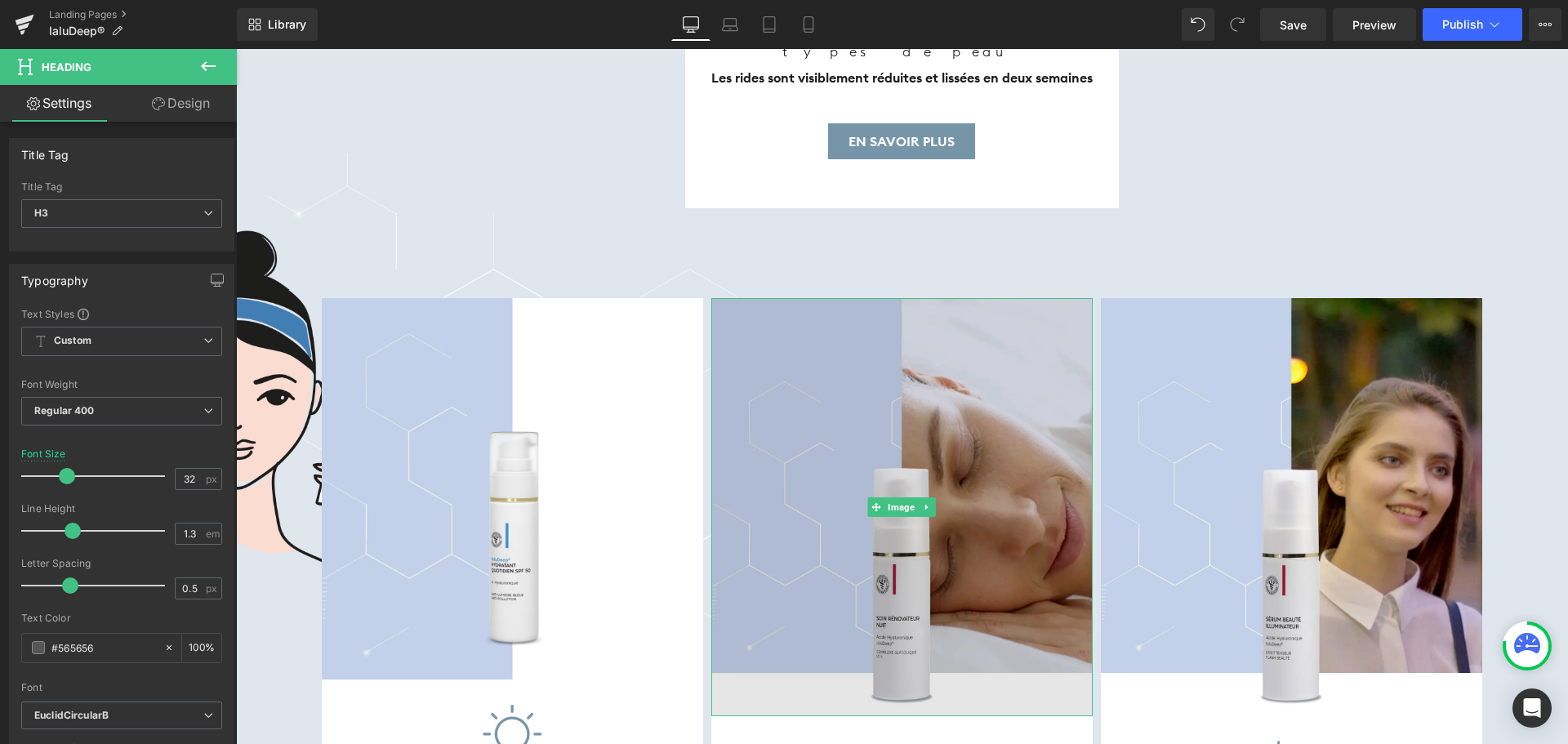
scroll to position [5879, 0]
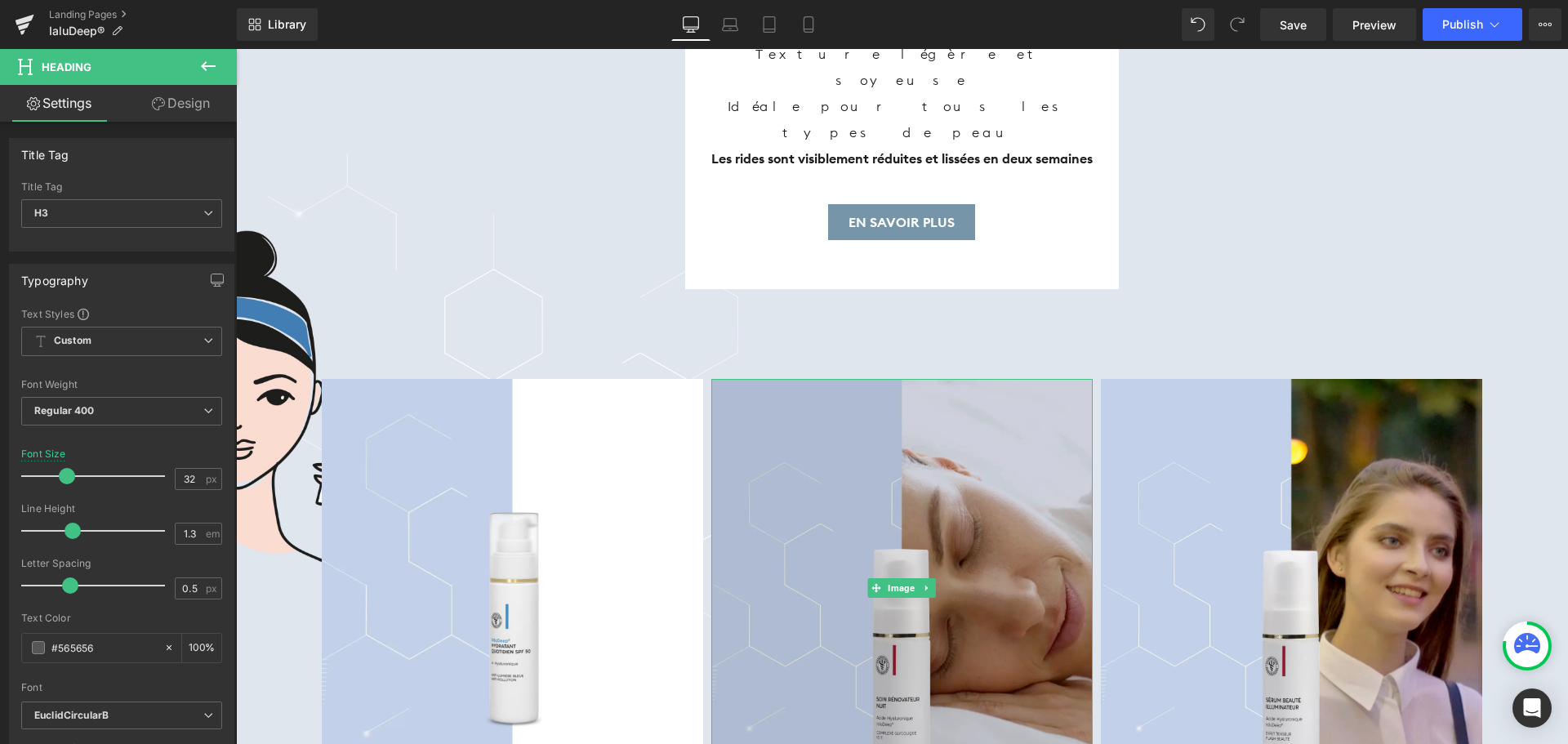
click at [721, 390] on img at bounding box center [902, 587] width 381 height 417
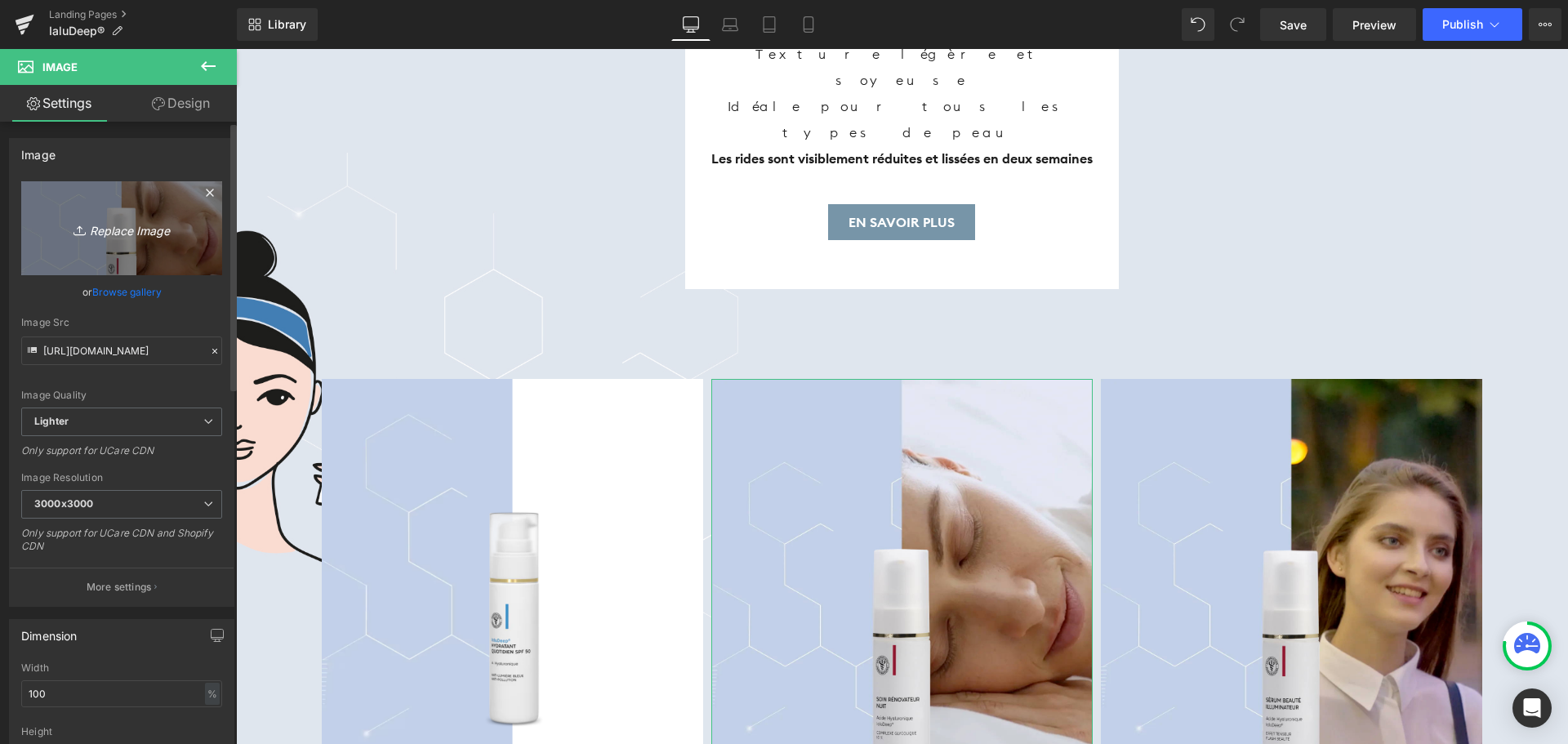
click at [149, 229] on icon "Replace Image" at bounding box center [121, 229] width 131 height 21
type input "C:\fakepath\soin rénovateur nuit.png"
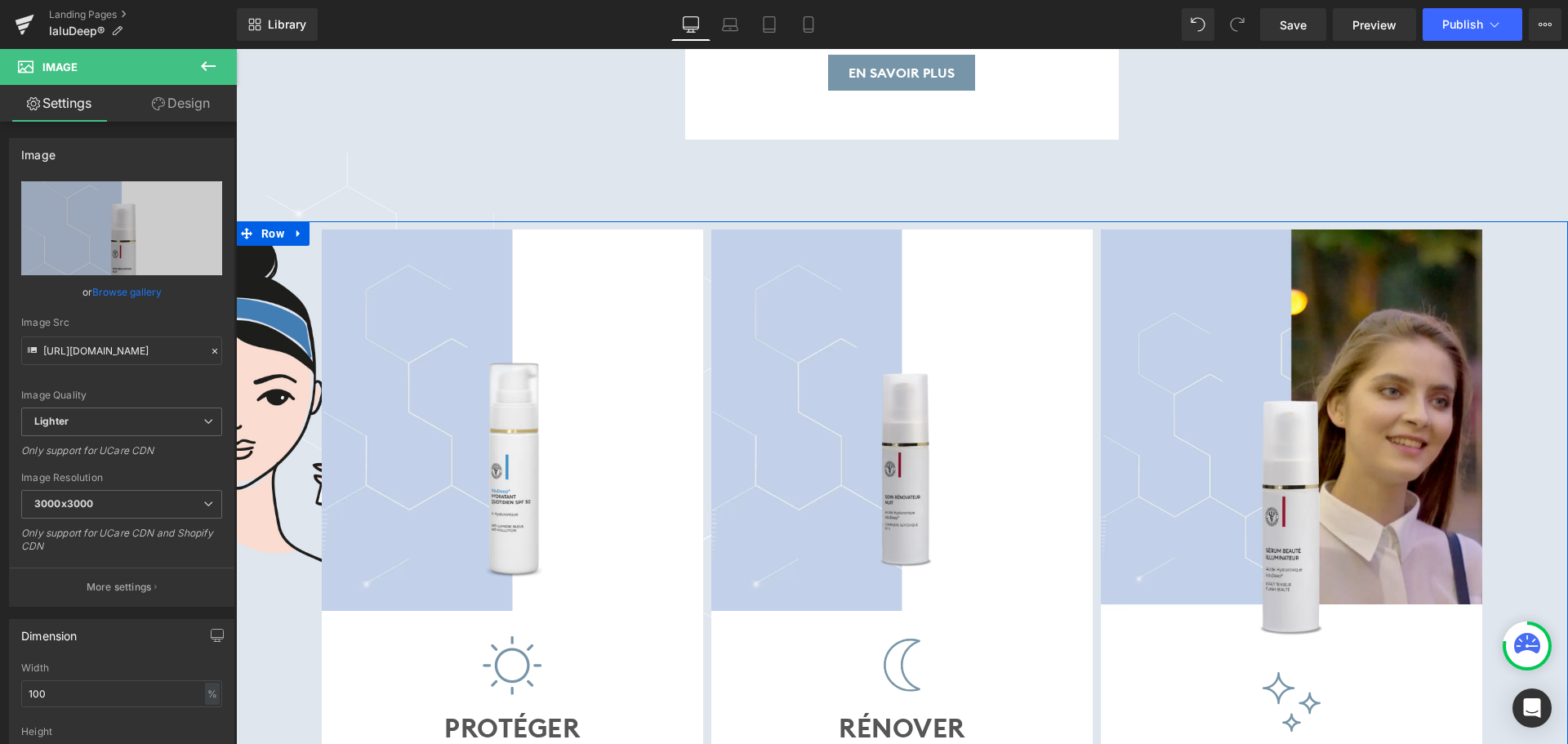
scroll to position [6043, 0]
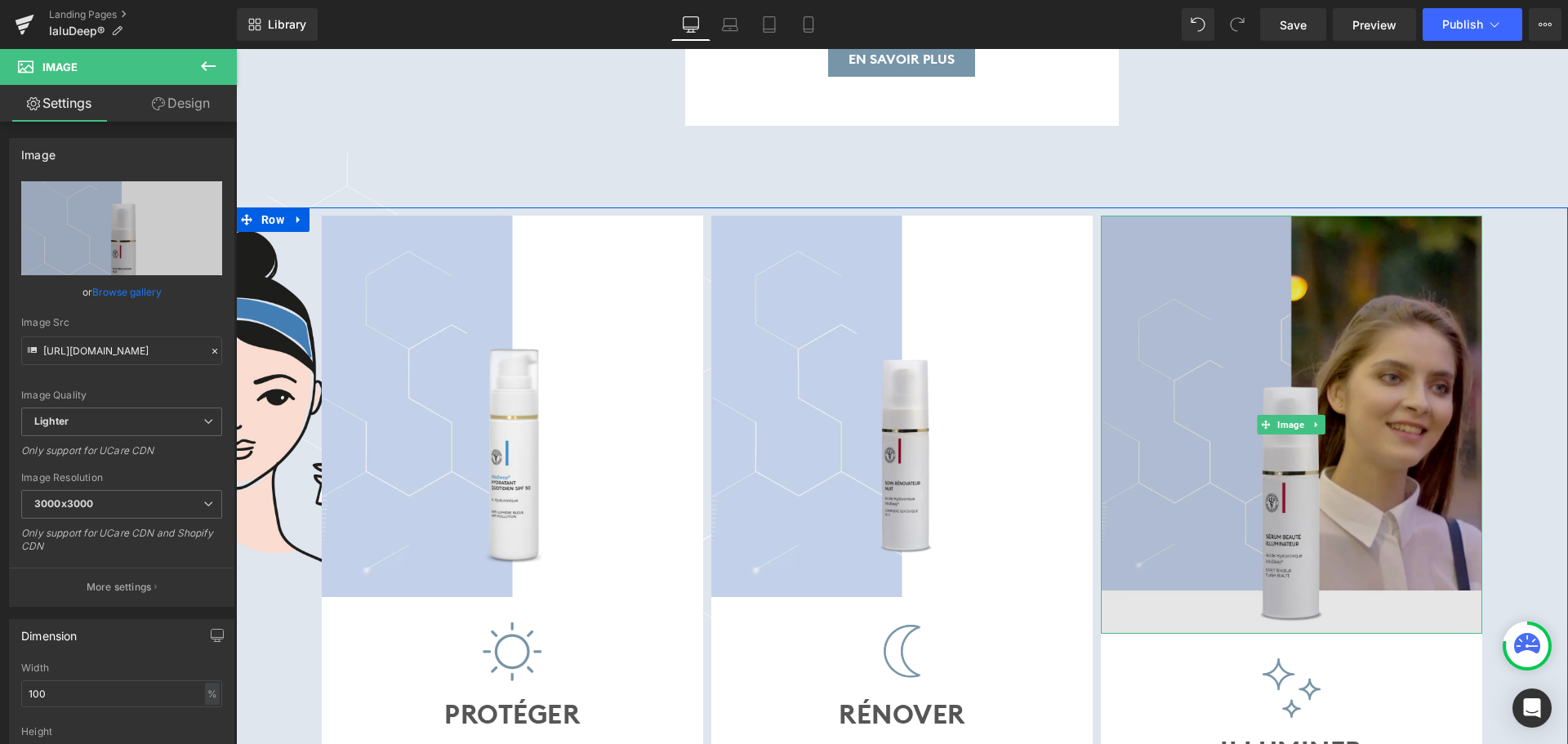
click at [1277, 315] on img at bounding box center [1292, 424] width 381 height 417
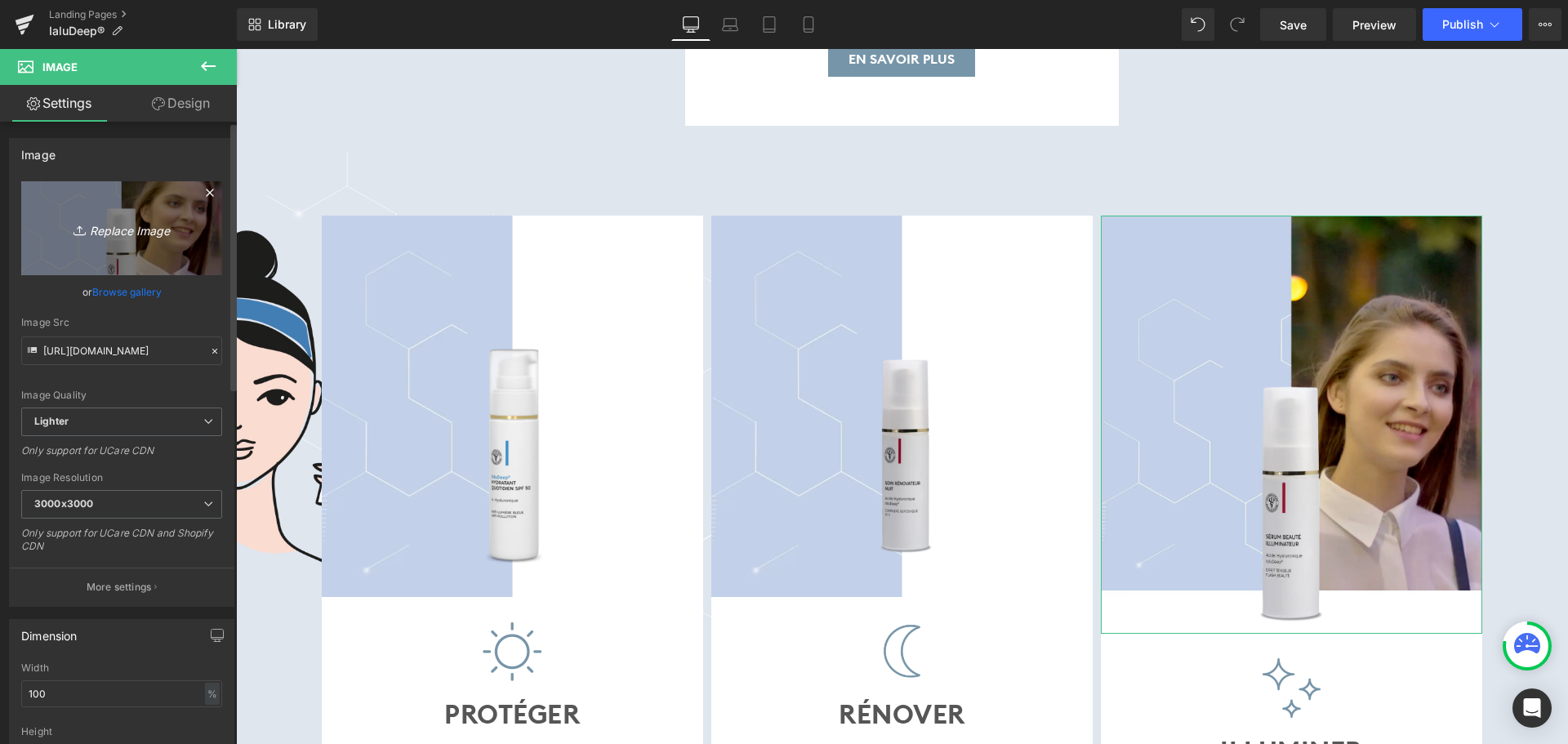
click at [150, 231] on icon "Replace Image" at bounding box center [121, 229] width 131 height 21
type input "C:\fakepath\sérum illuminateur.png"
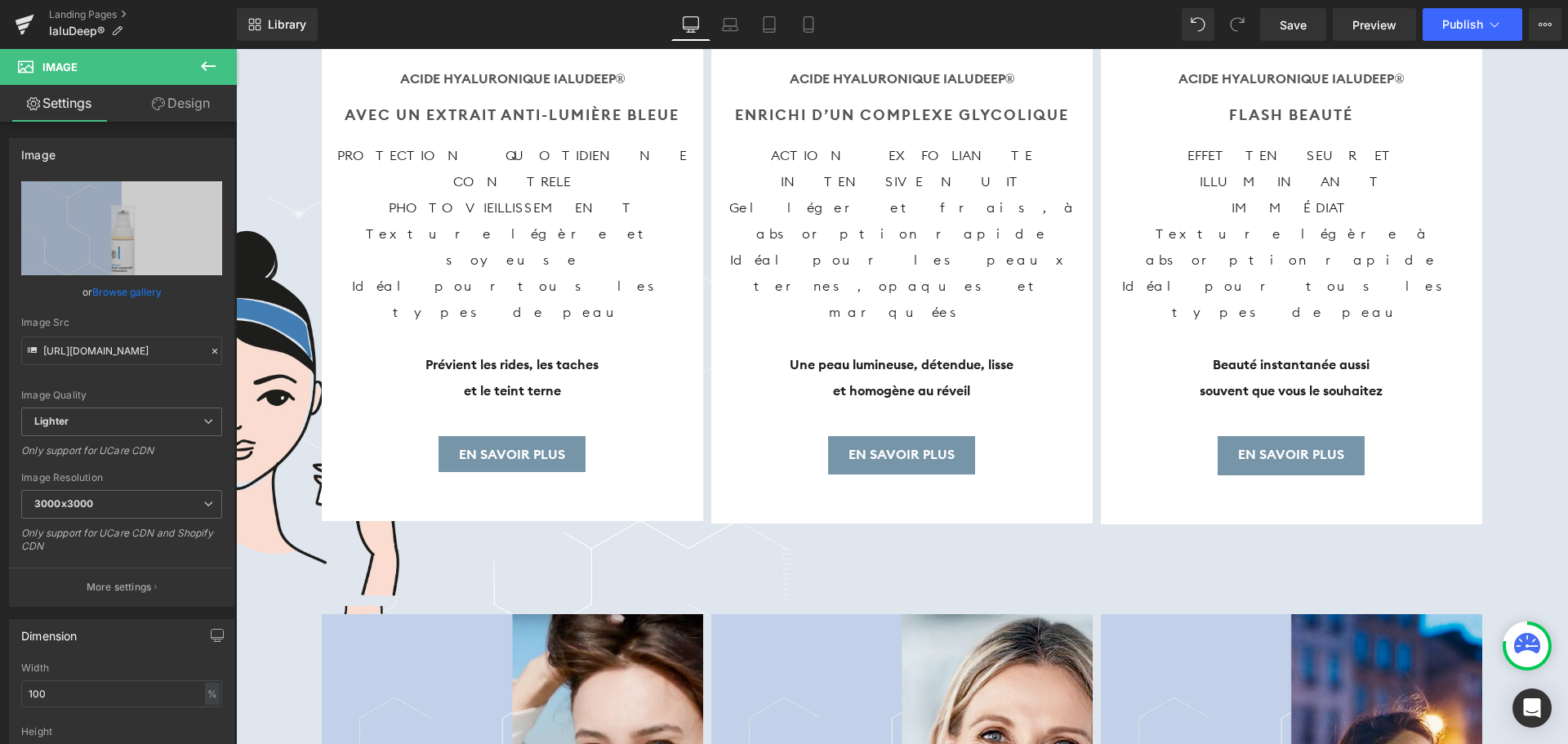
scroll to position [7104, 0]
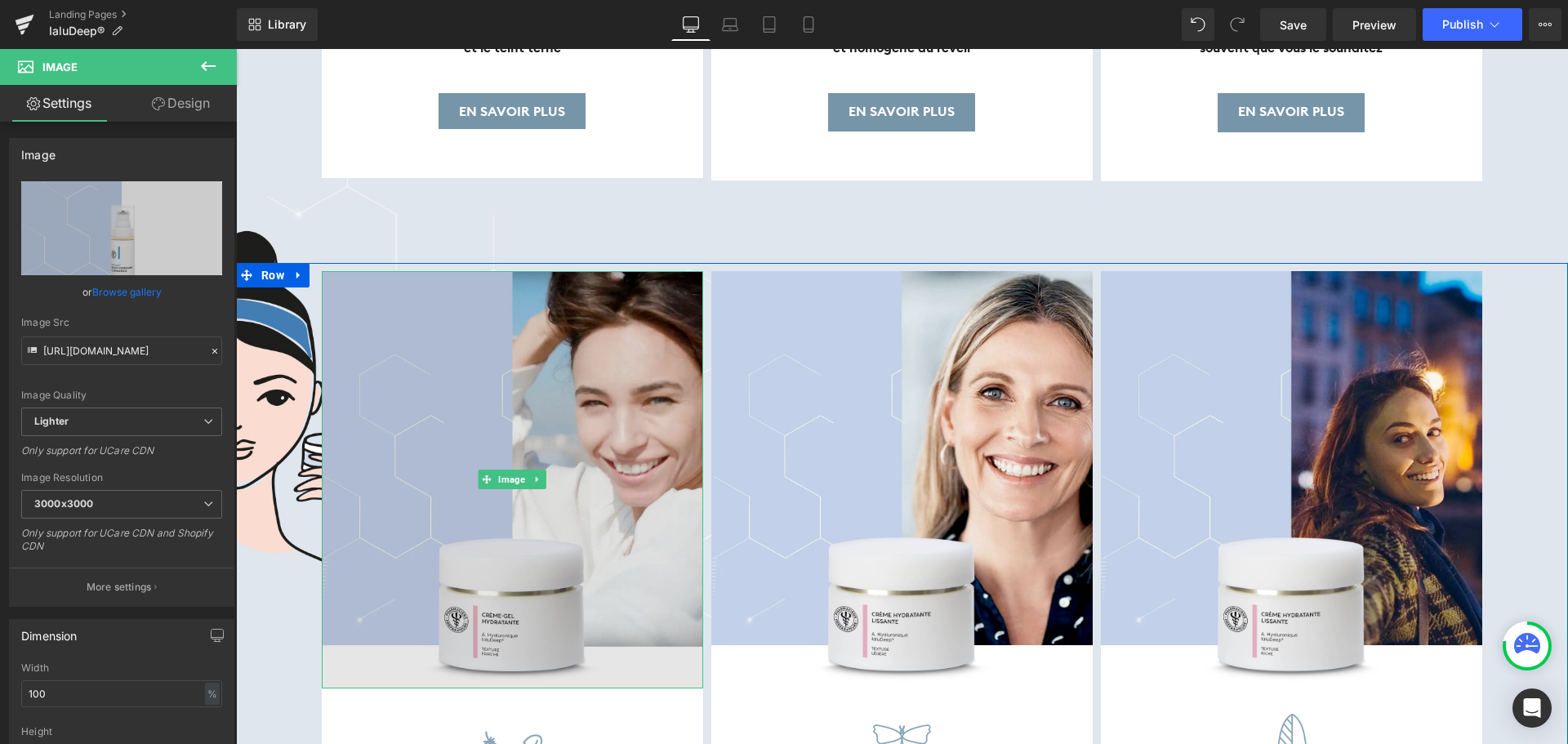
click at [485, 293] on img at bounding box center [512, 480] width 381 height 417
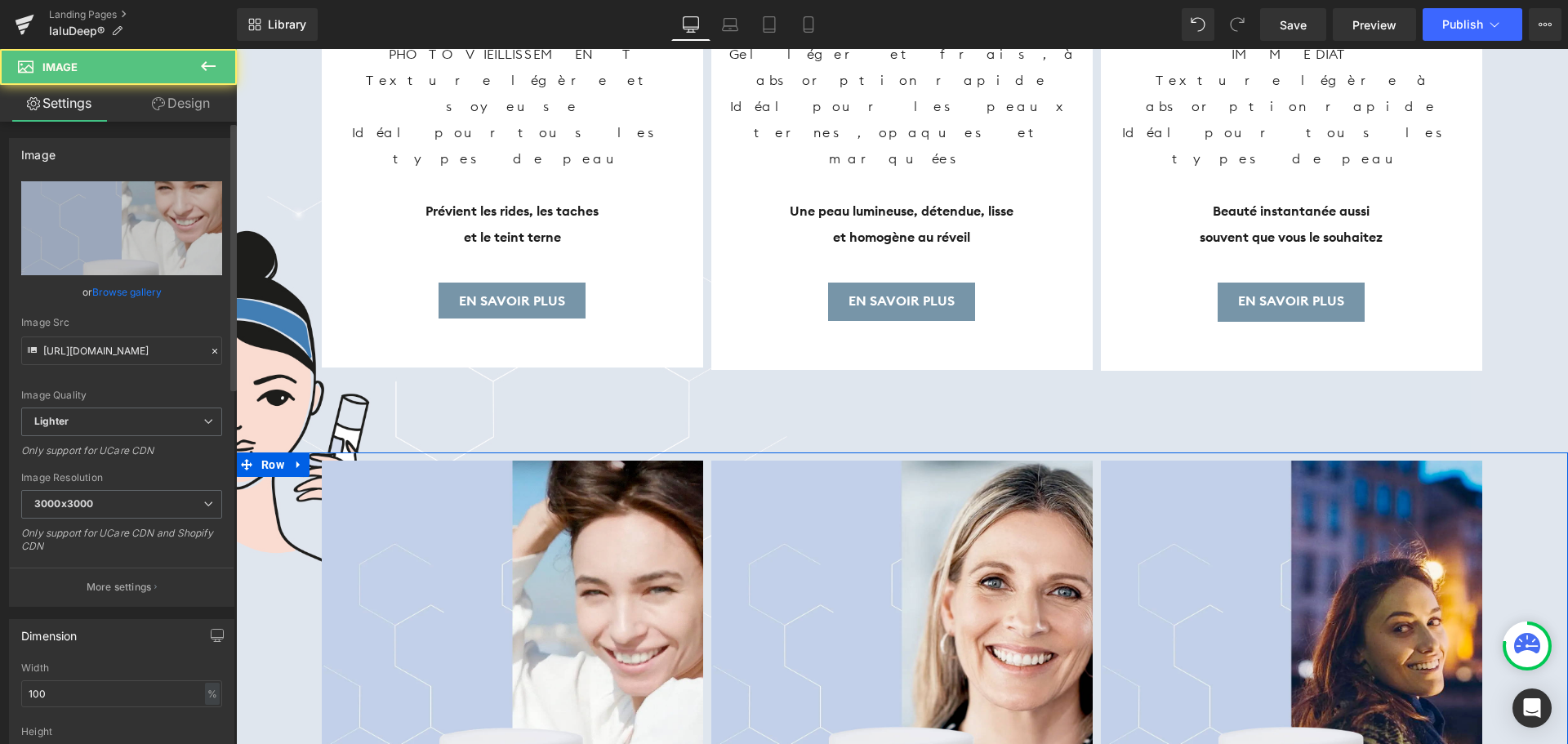
scroll to position [6860, 0]
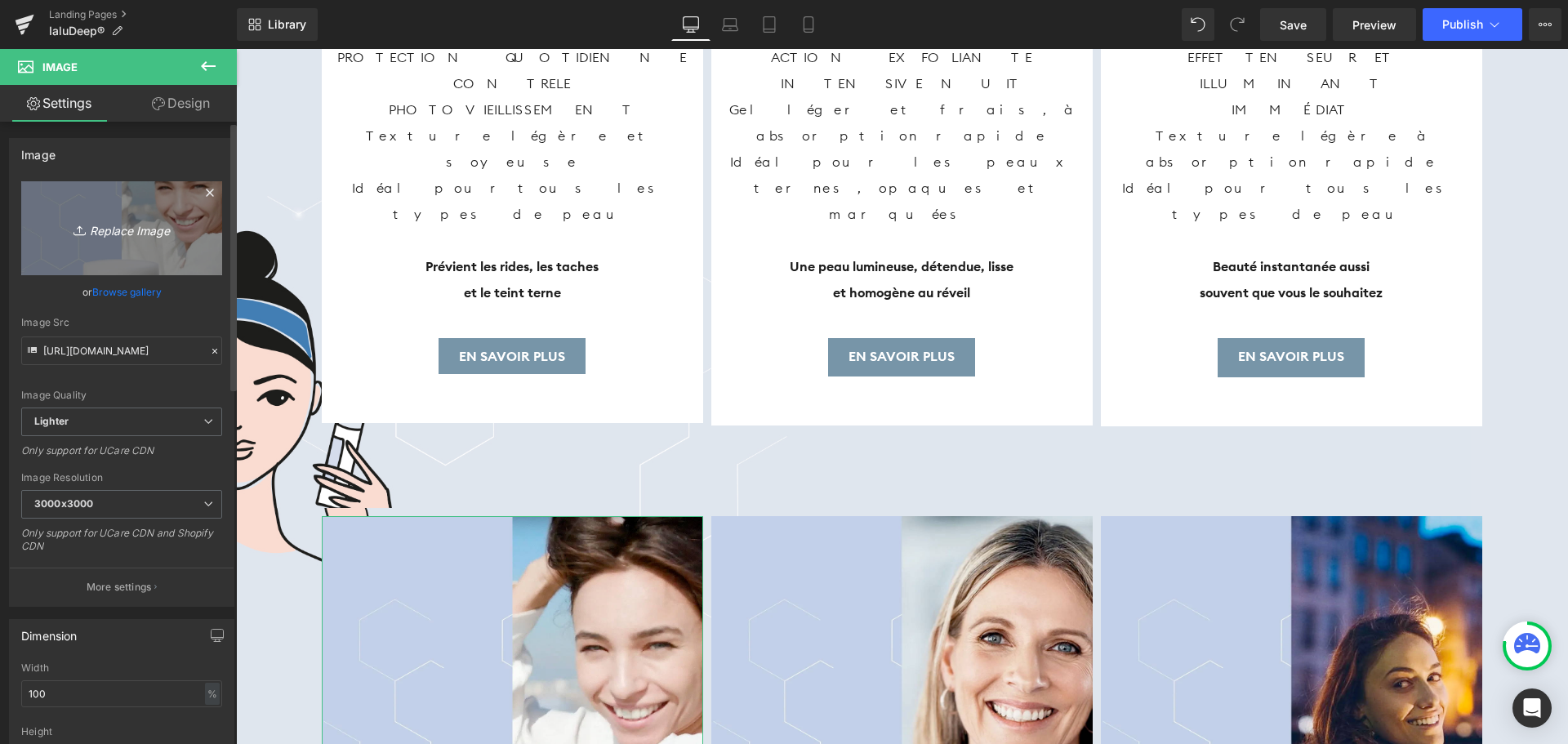
click at [104, 230] on icon "Replace Image" at bounding box center [121, 229] width 131 height 21
type input "C:\fakepath\crème gel hydratante.png"
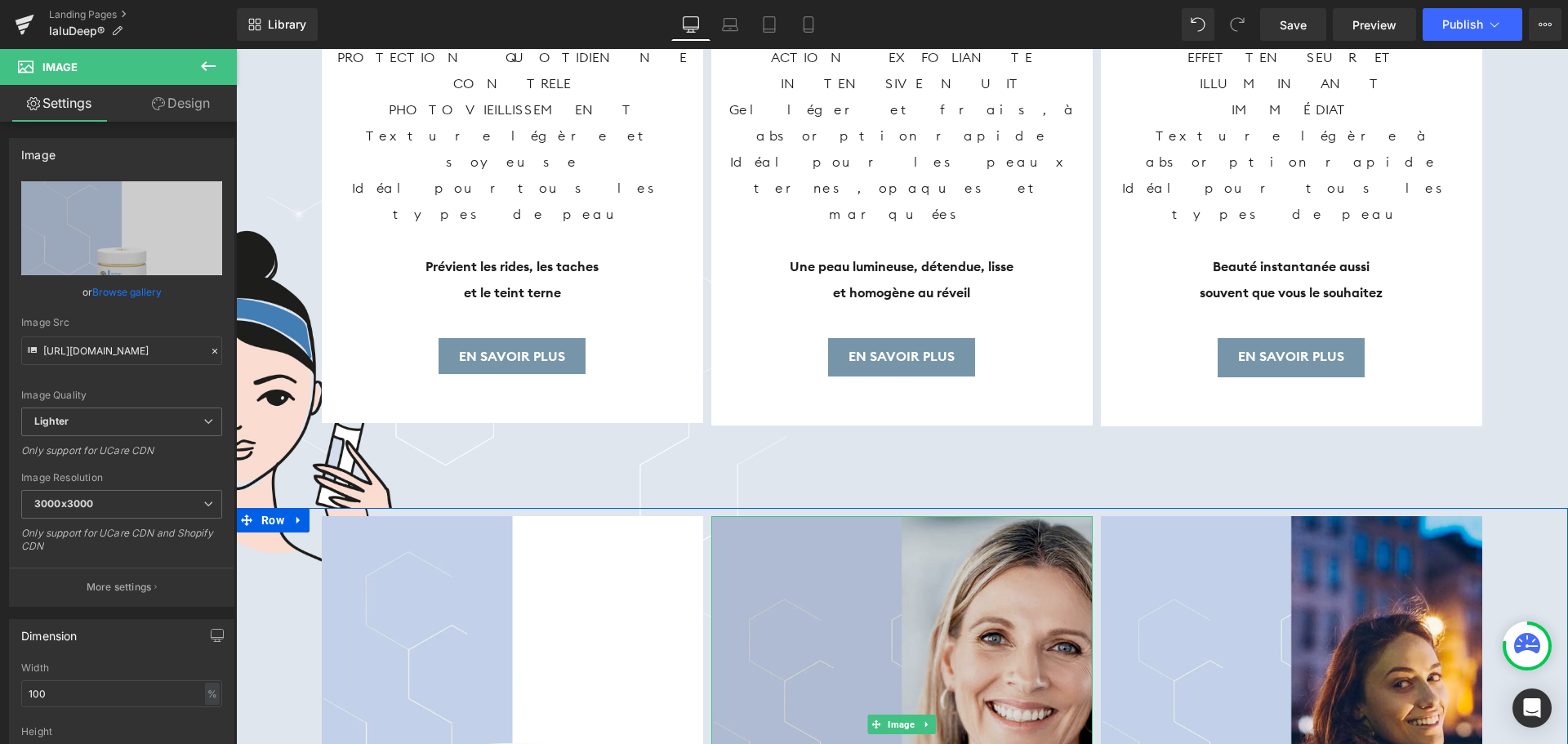
click at [890, 527] on img at bounding box center [902, 725] width 381 height 417
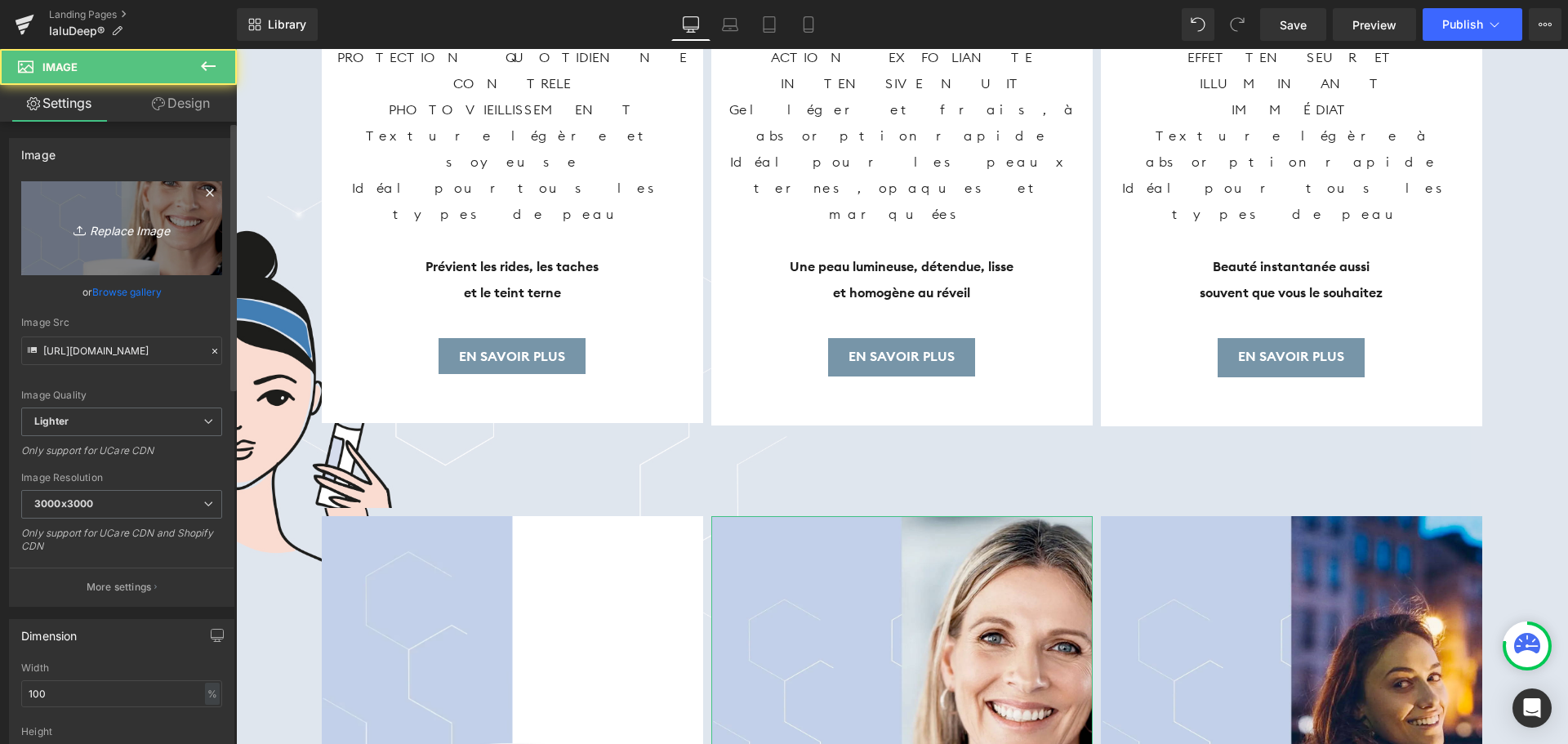
click at [126, 234] on icon "Replace Image" at bounding box center [121, 229] width 131 height 21
type input "C:\fakepath\crème hydratante légère.png"
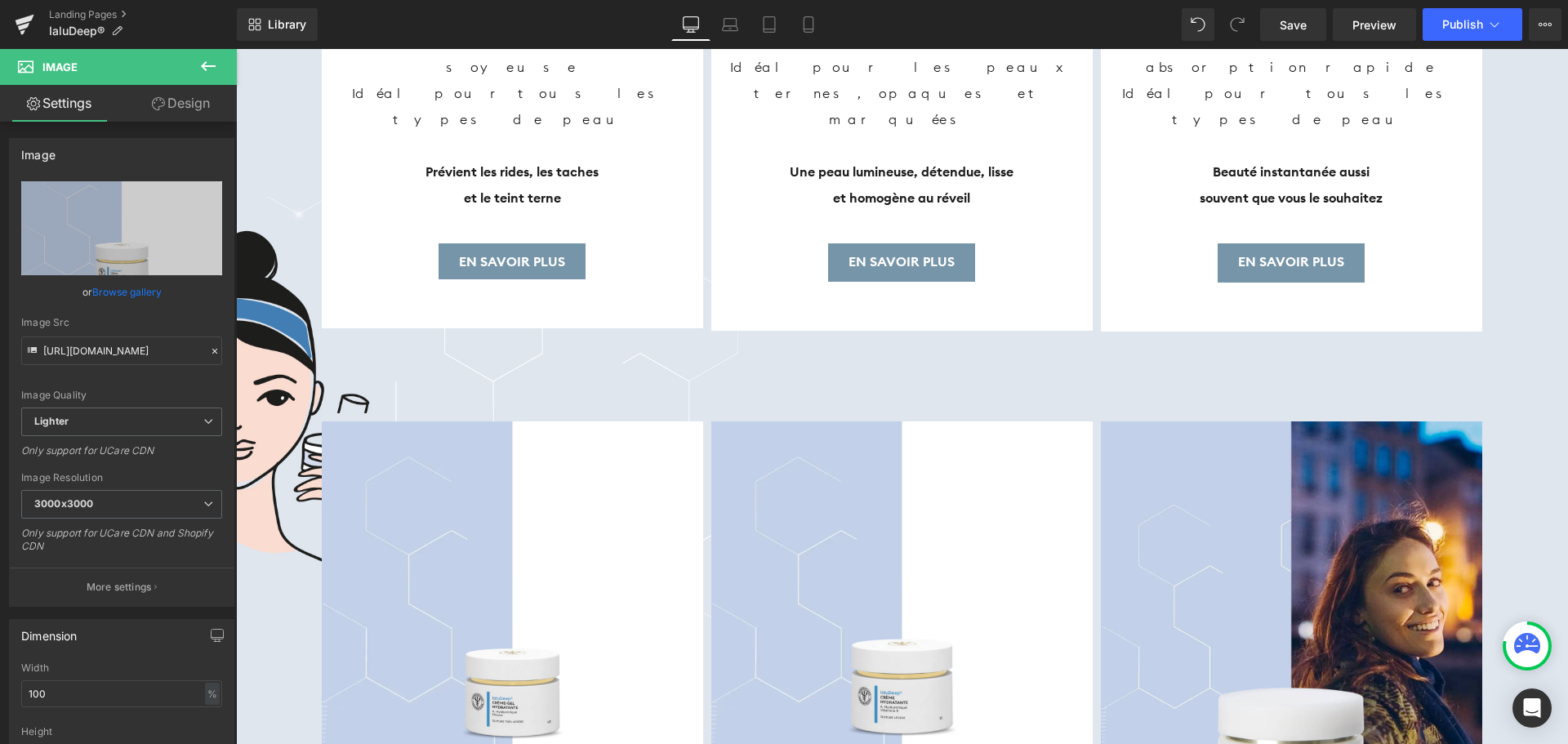
scroll to position [7186, 0]
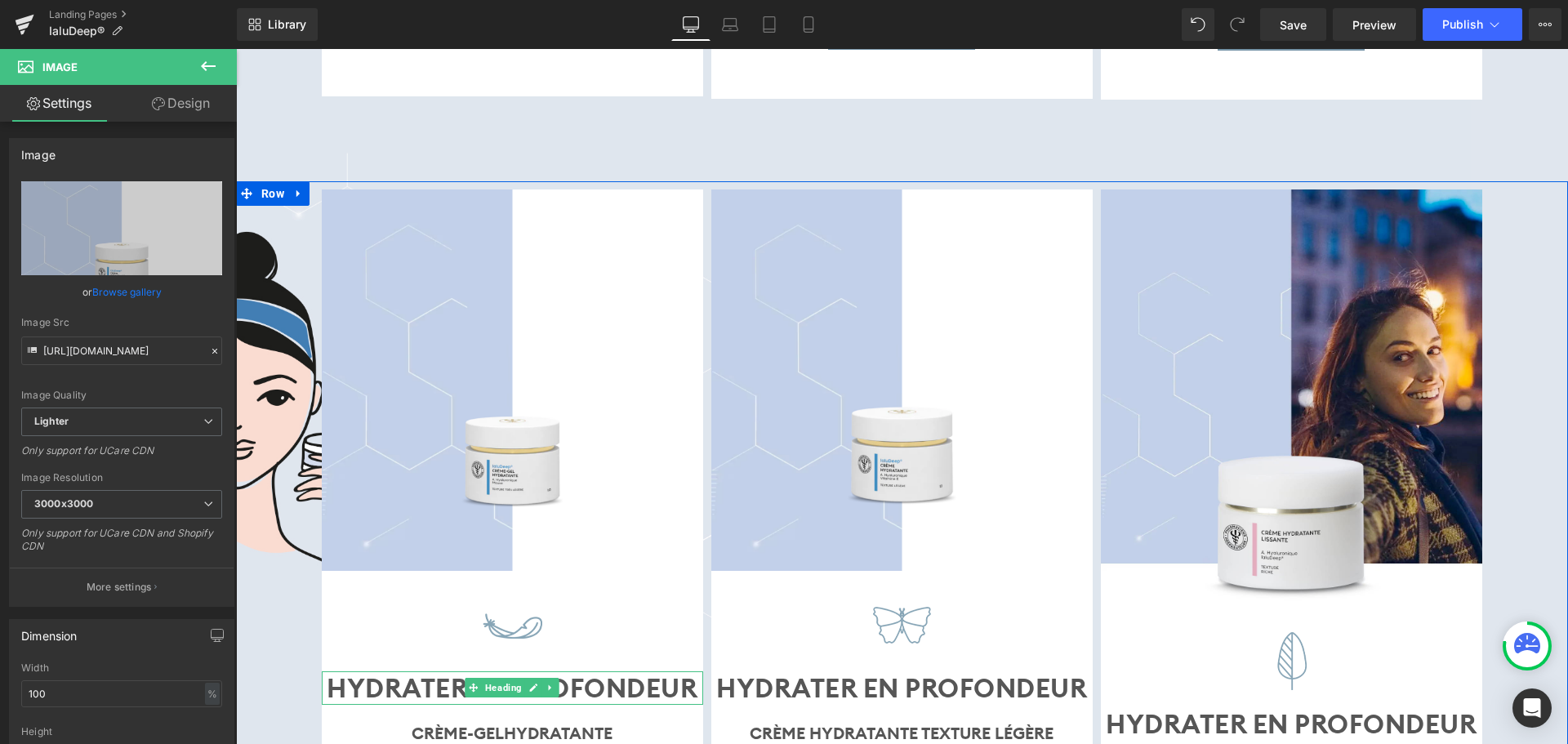
click at [604, 671] on b "HYDRATER EN PROFONDEUR" at bounding box center [512, 688] width 371 height 34
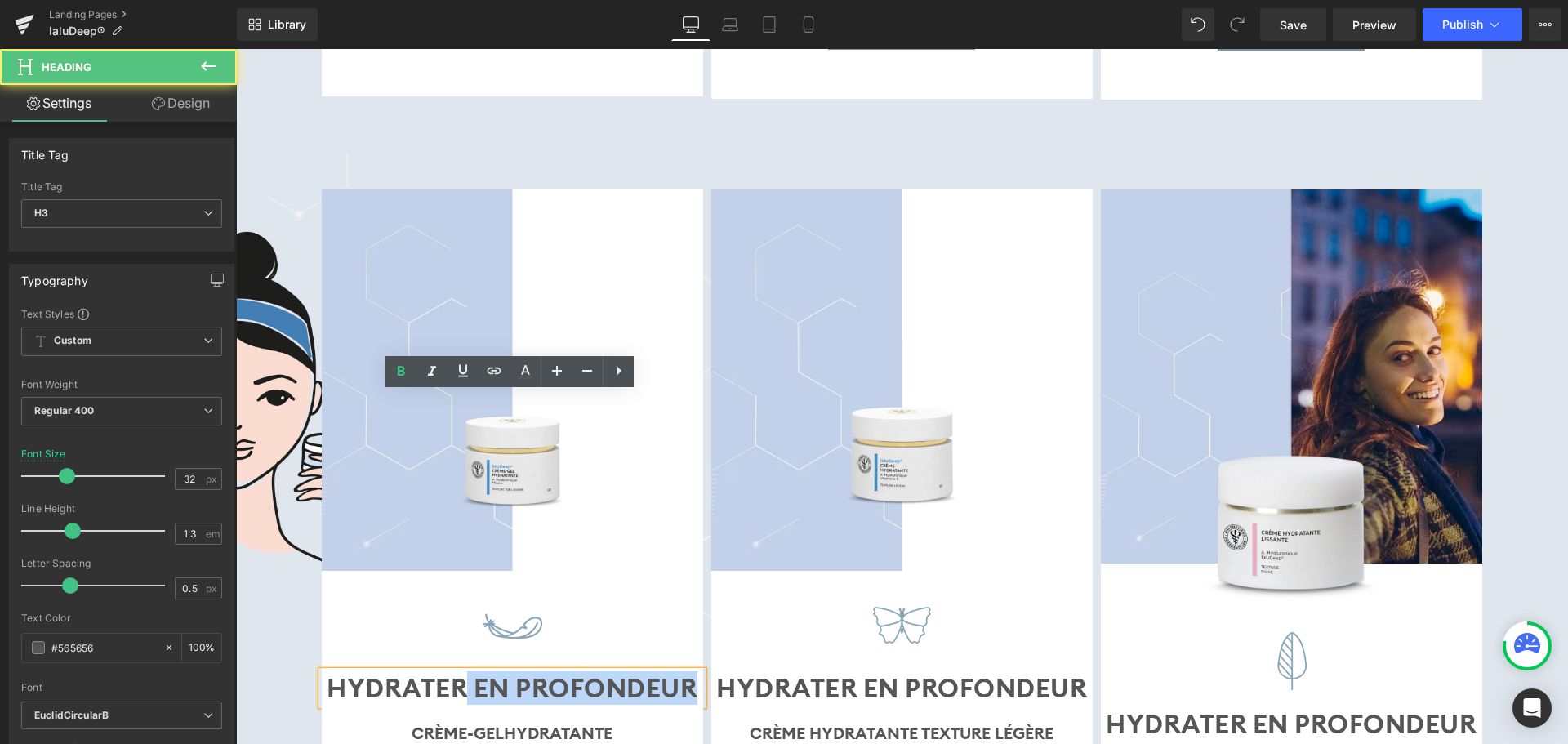
drag, startPoint x: 464, startPoint y: 408, endPoint x: 727, endPoint y: 413, distance: 263.0
click at [727, 413] on div "Image Image HYDRATER EN PROFONDEUR Heading CRÈME-GEL HYDRATANTE Text Block ACID…" at bounding box center [902, 742] width 1332 height 1123
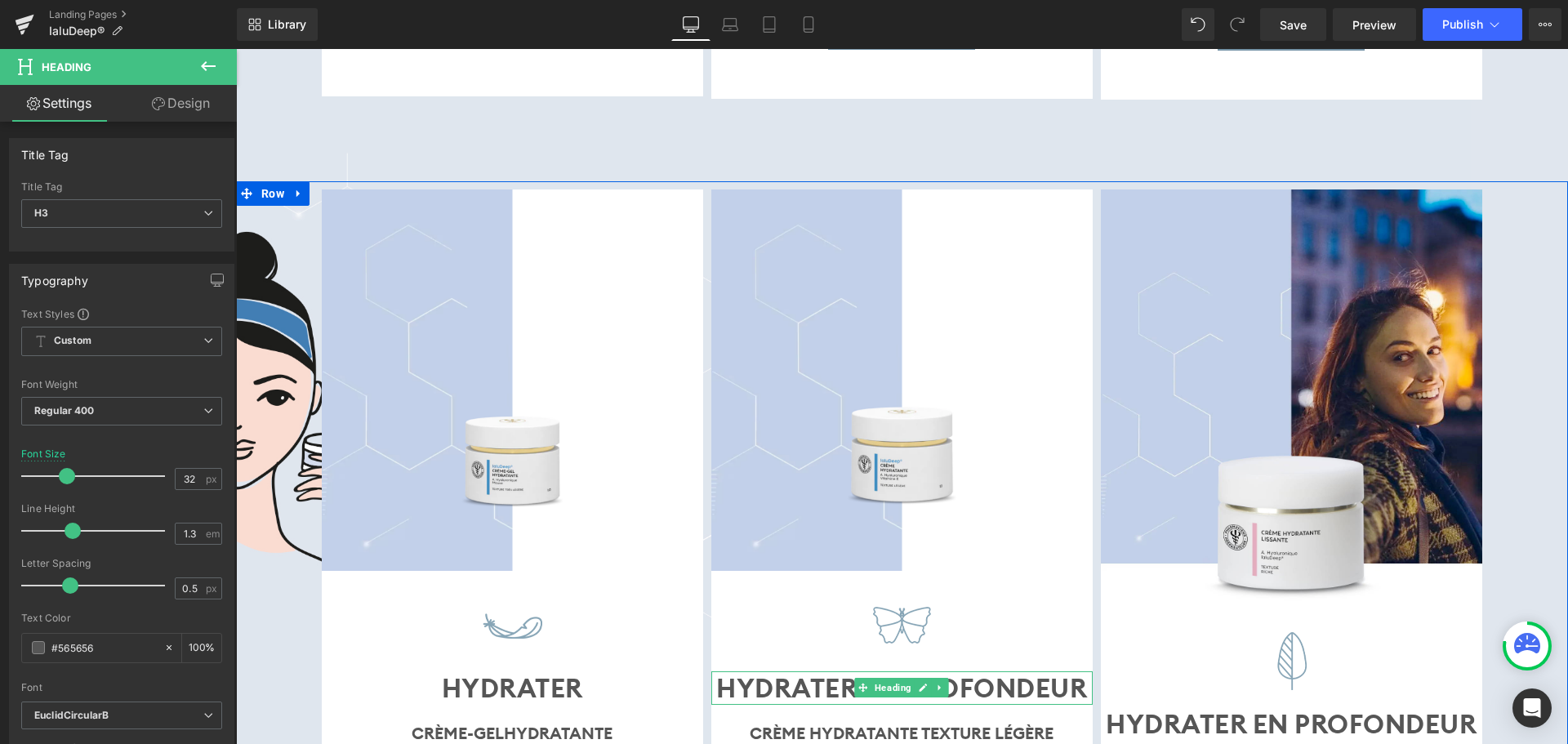
click at [962, 671] on b "HYDRATER EN PROFONDEUR" at bounding box center [902, 688] width 371 height 34
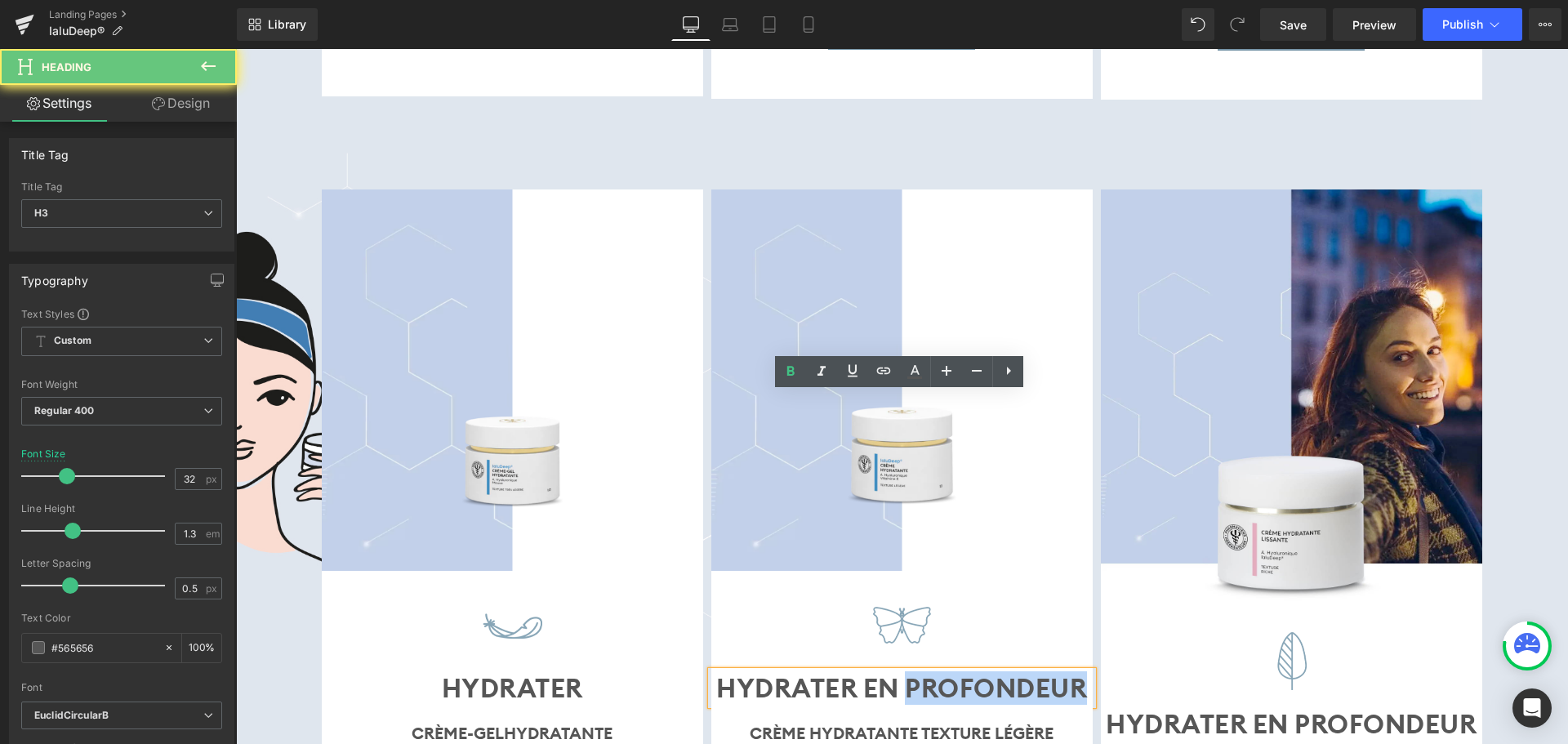
click at [962, 671] on b "HYDRATER EN PROFONDEUR" at bounding box center [902, 688] width 371 height 34
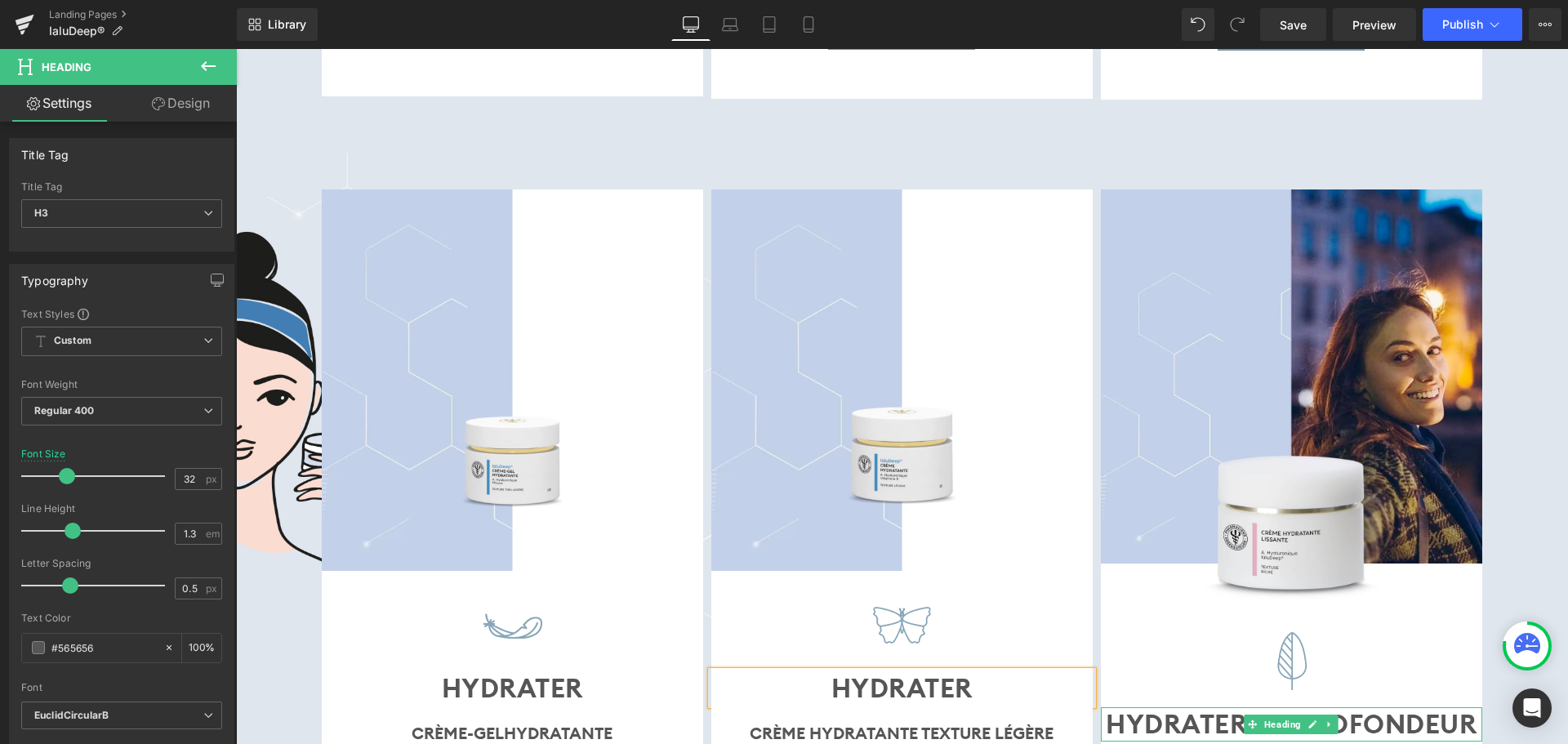
click at [1401, 707] on b "HYDRATER EN PROFONDEUR" at bounding box center [1292, 723] width 371 height 34
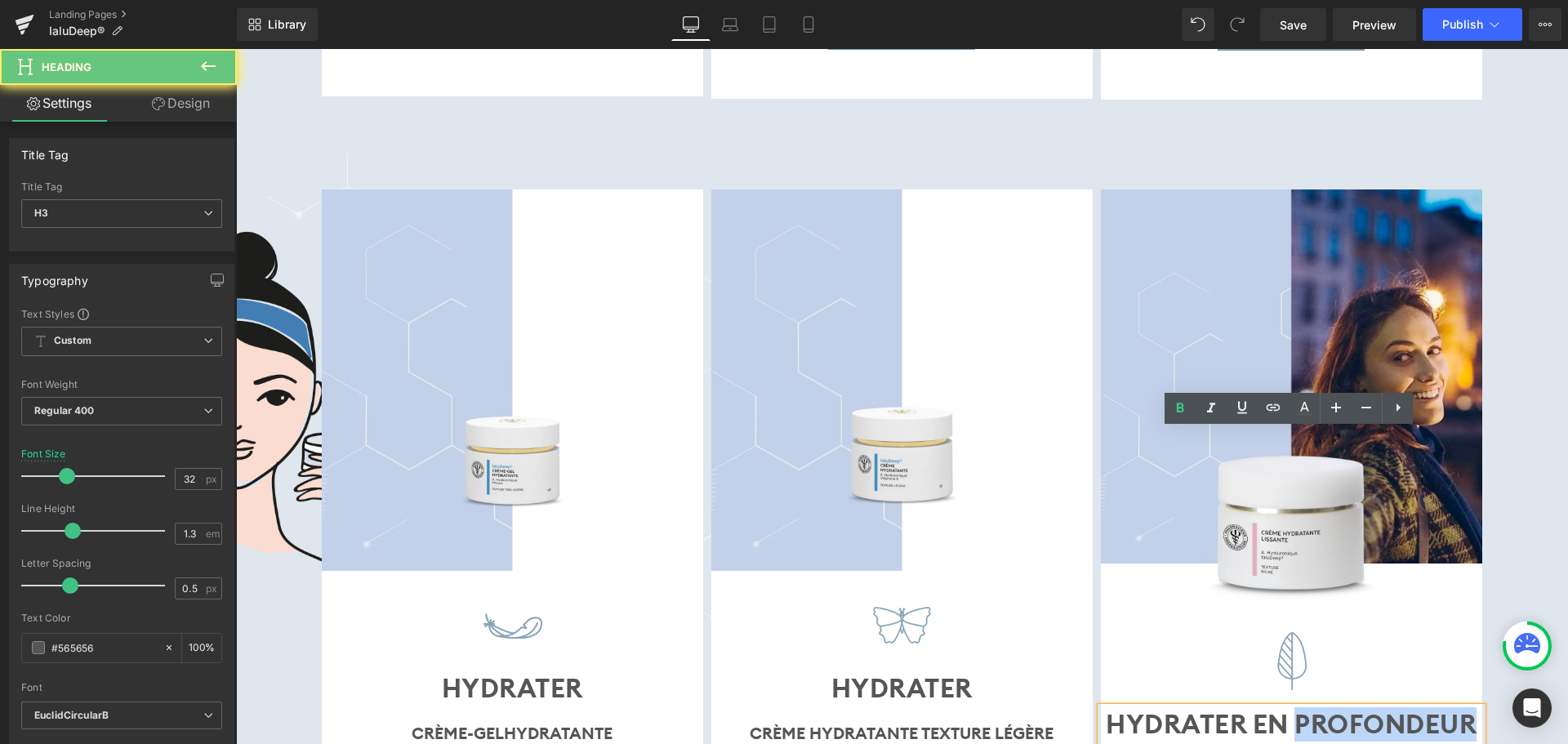
click at [1401, 707] on b "HYDRATER EN PROFONDEUR" at bounding box center [1292, 723] width 371 height 34
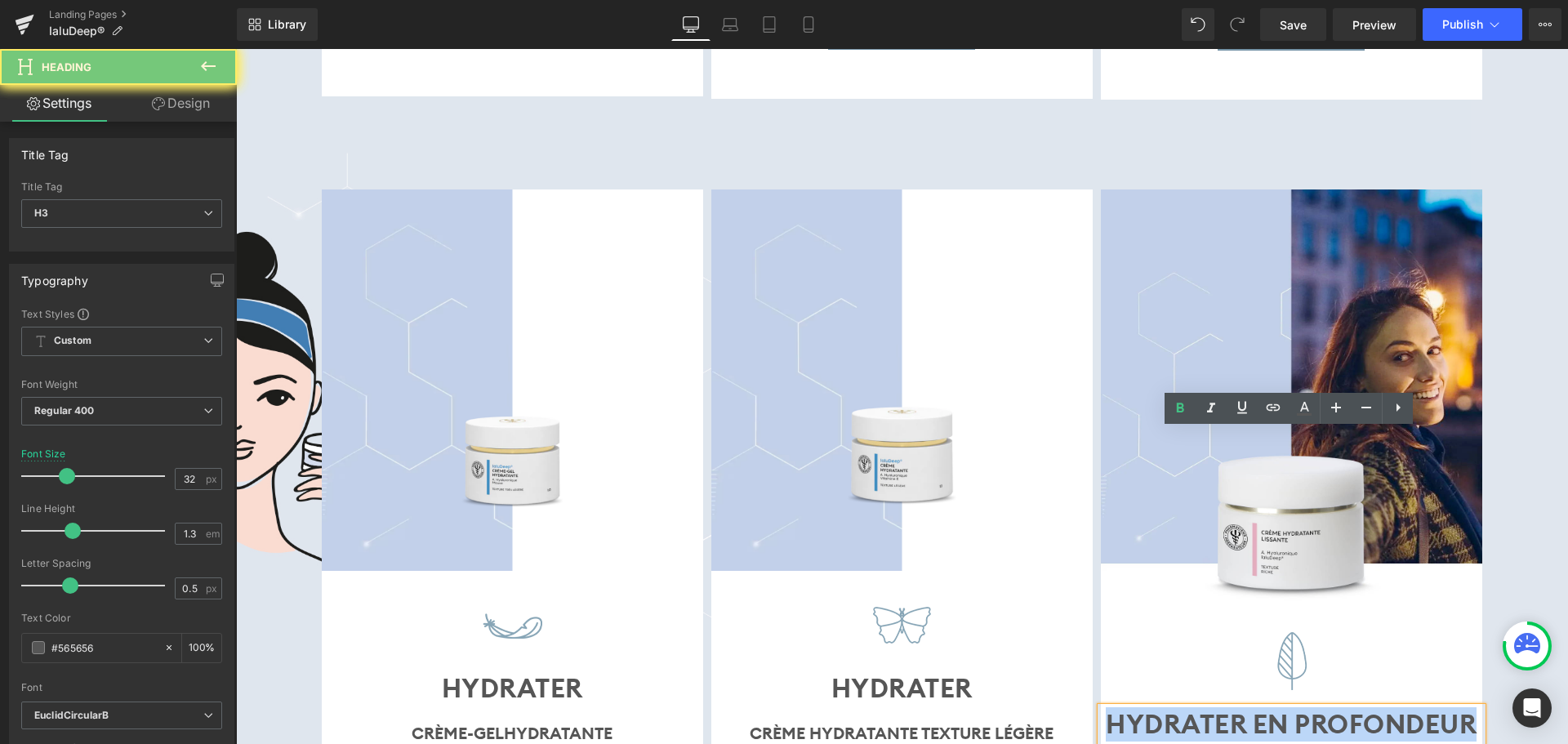
click at [1401, 707] on b "HYDRATER EN PROFONDEUR" at bounding box center [1292, 723] width 371 height 34
click at [1325, 707] on b "HYDRATER EN PROFONDEUR" at bounding box center [1292, 723] width 371 height 34
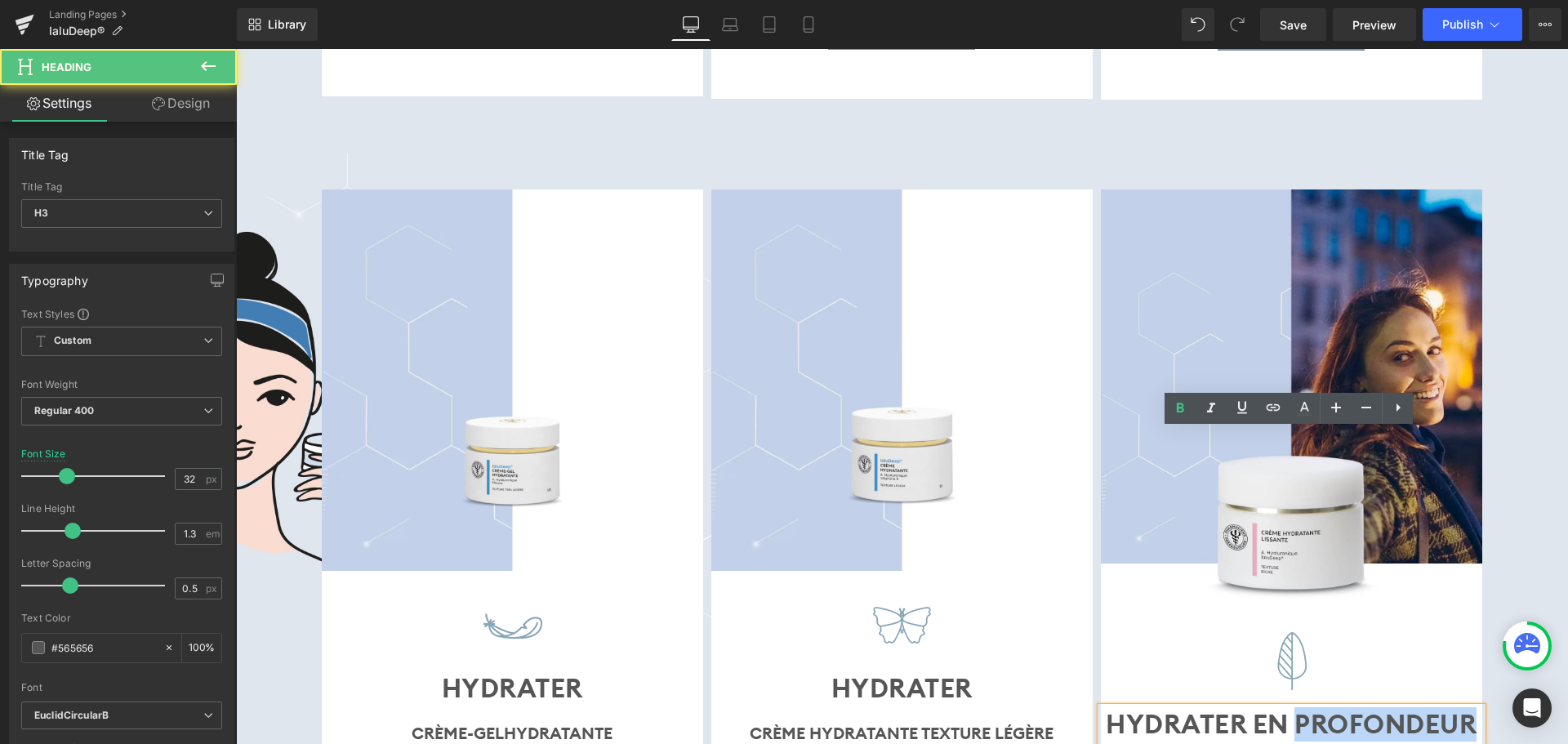
click at [1325, 707] on b "HYDRATER EN PROFONDEUR" at bounding box center [1292, 723] width 371 height 34
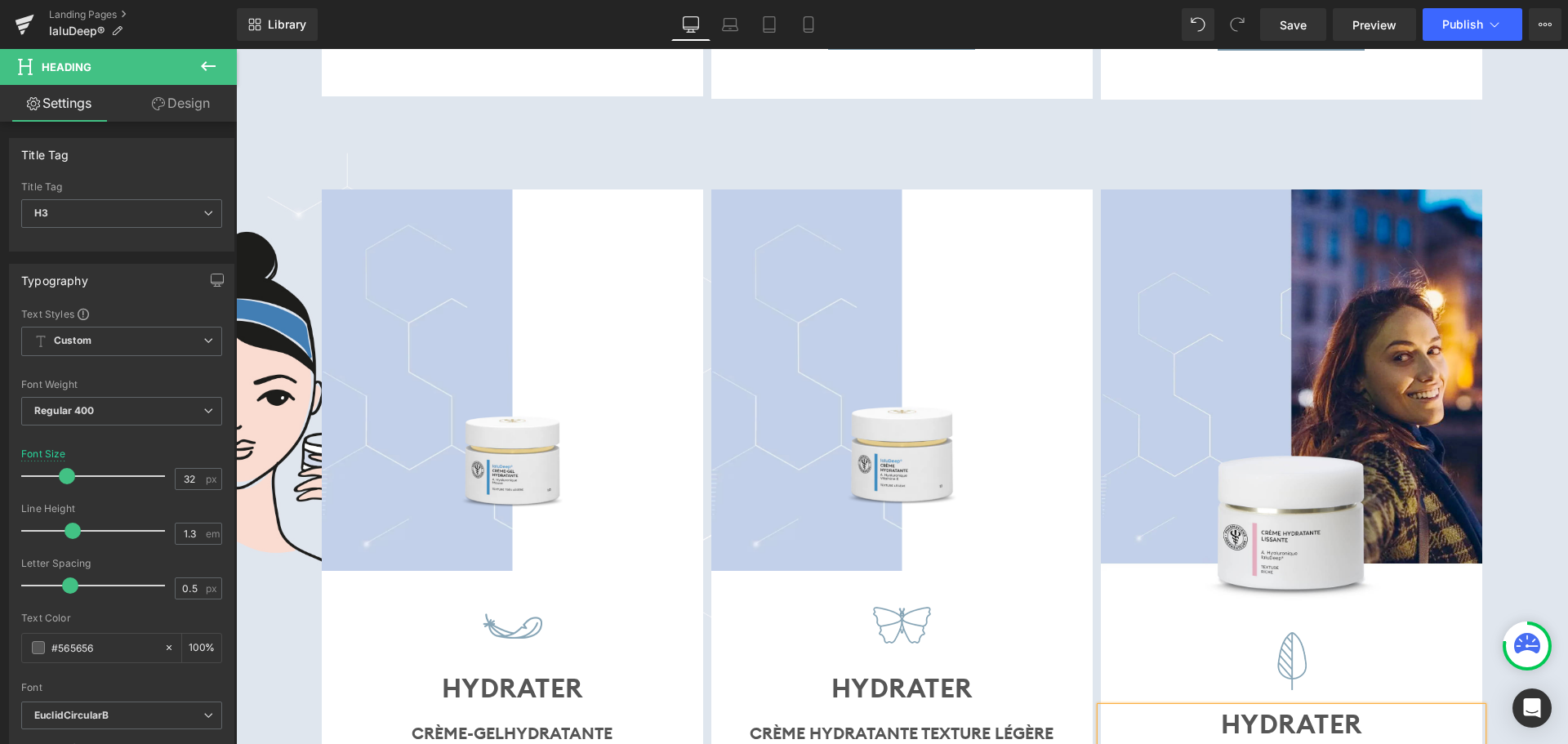
click at [1505, 417] on div "Image Image HYDRATER Heading CRÈME-GEL HYDRATANTE Text Block ACIDE HYALURONIQUE…" at bounding box center [902, 742] width 1332 height 1123
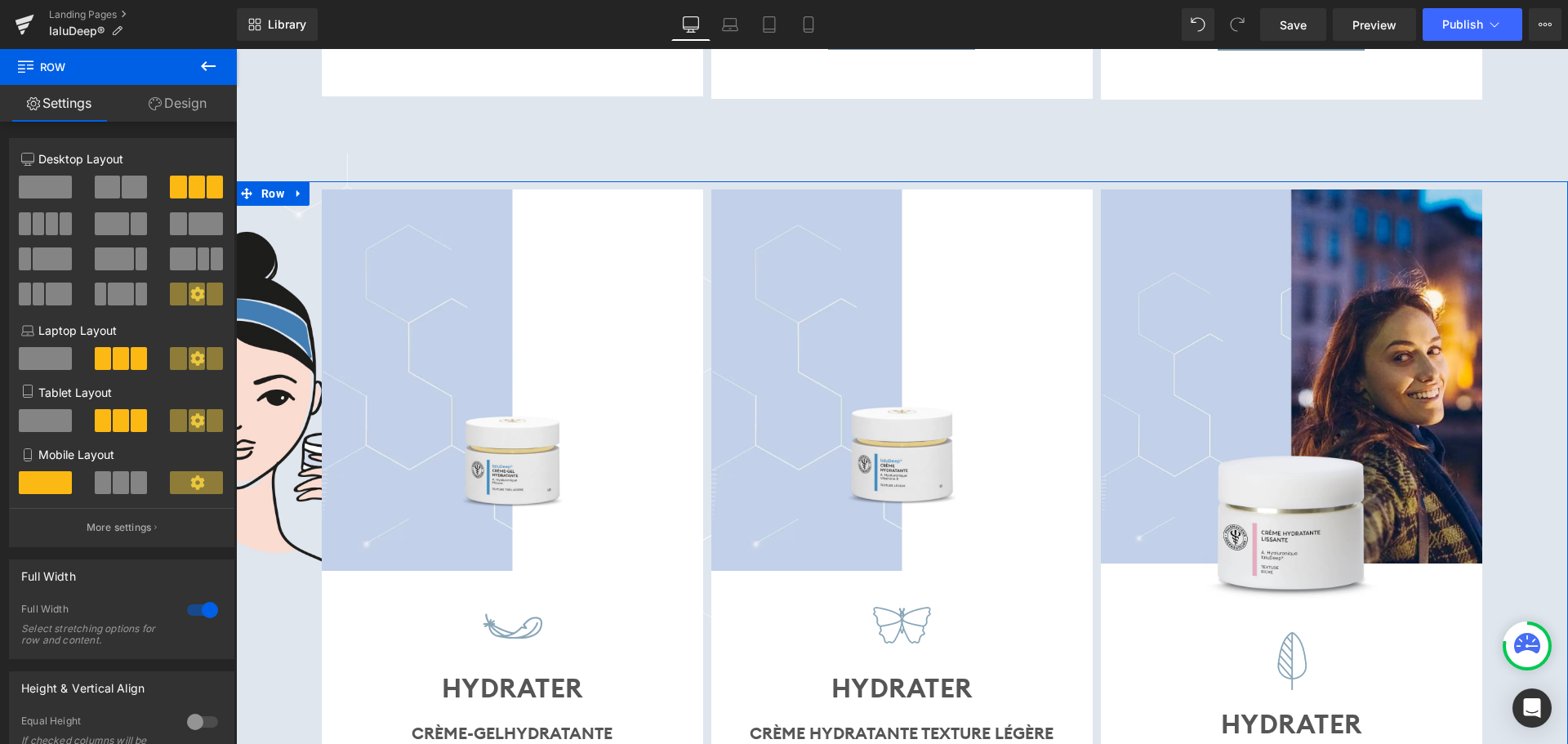
scroll to position [7104, 0]
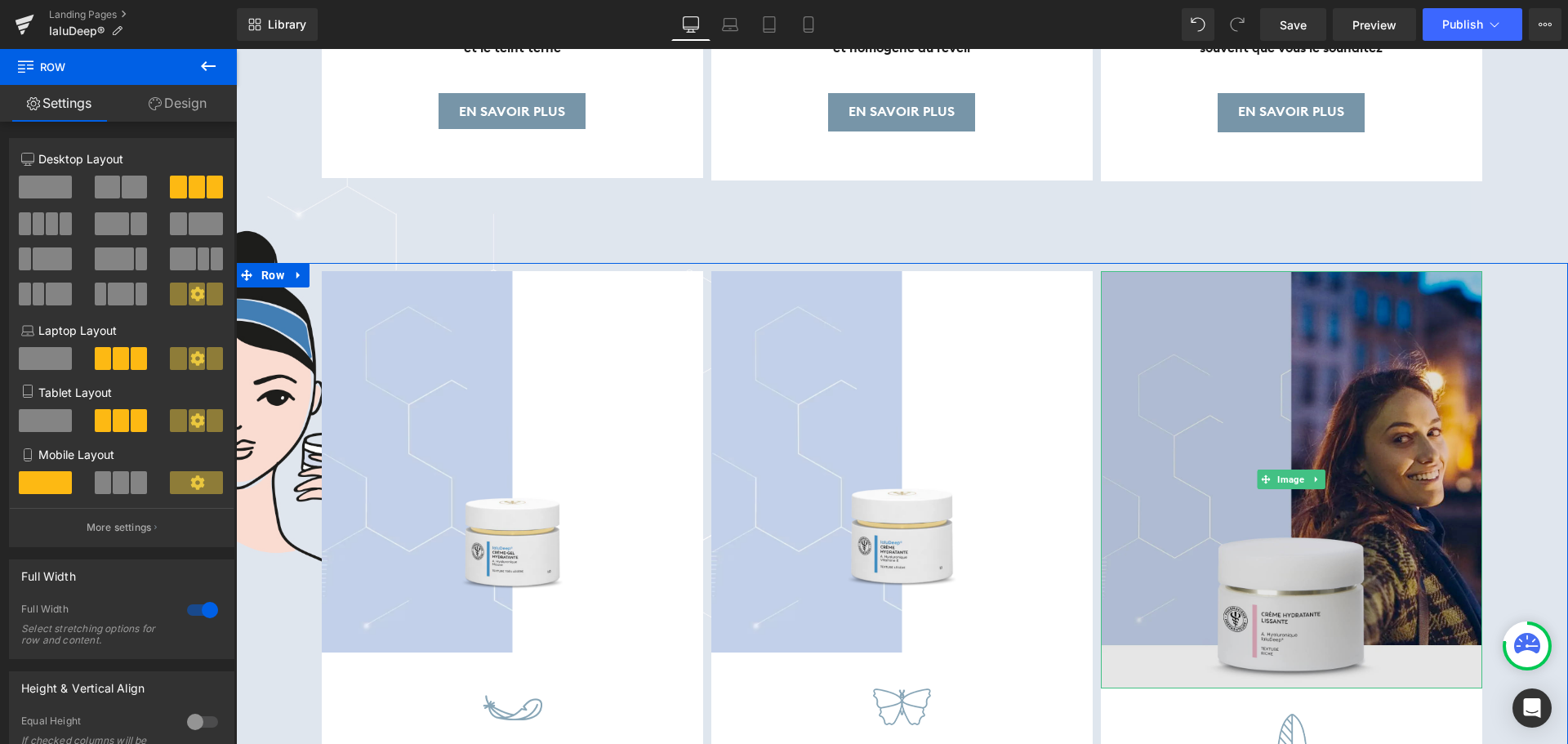
click at [1296, 292] on img at bounding box center [1292, 480] width 381 height 417
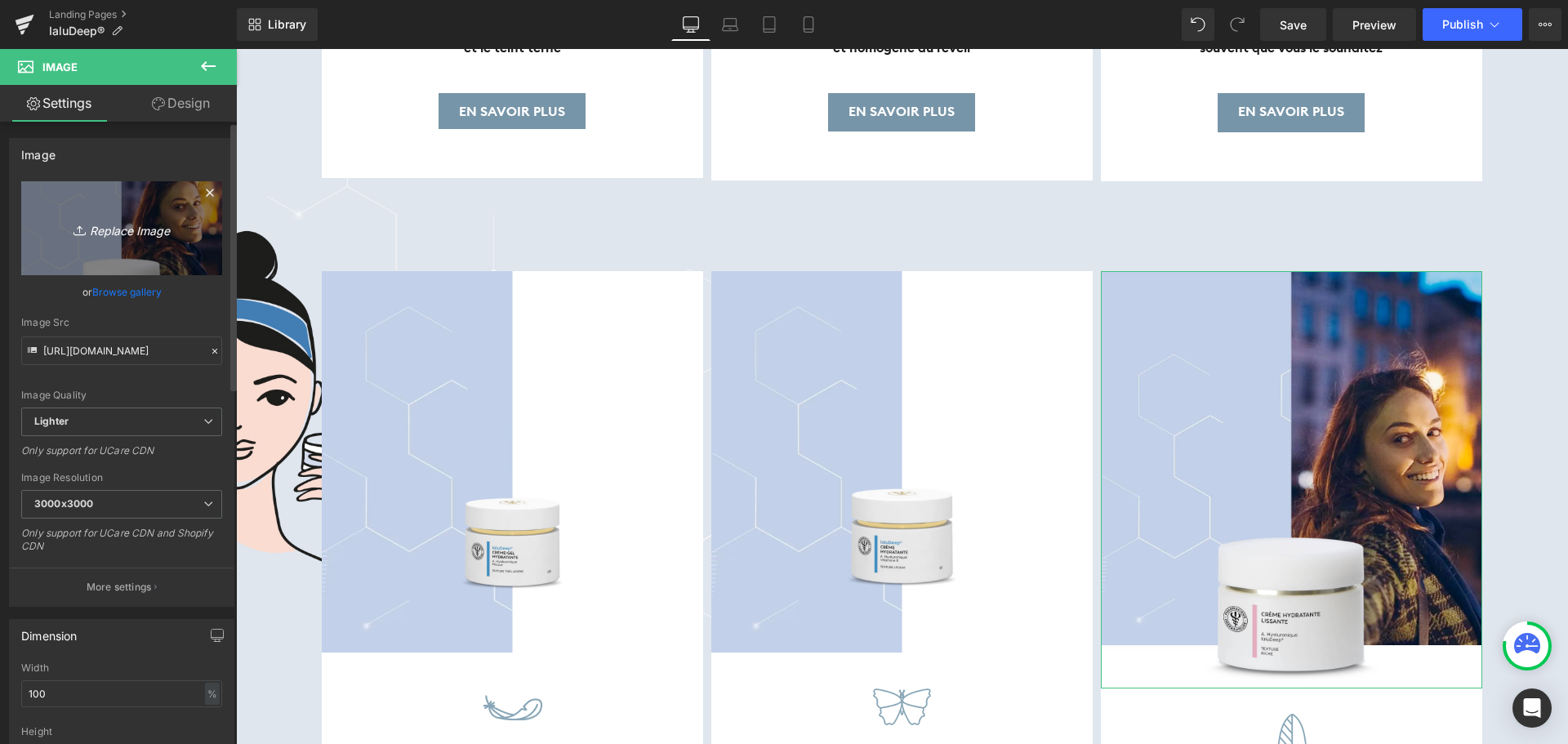
click at [87, 240] on link "Replace Image" at bounding box center [122, 228] width 201 height 94
type input "C:\fakepath\crème hydratante riche.png"
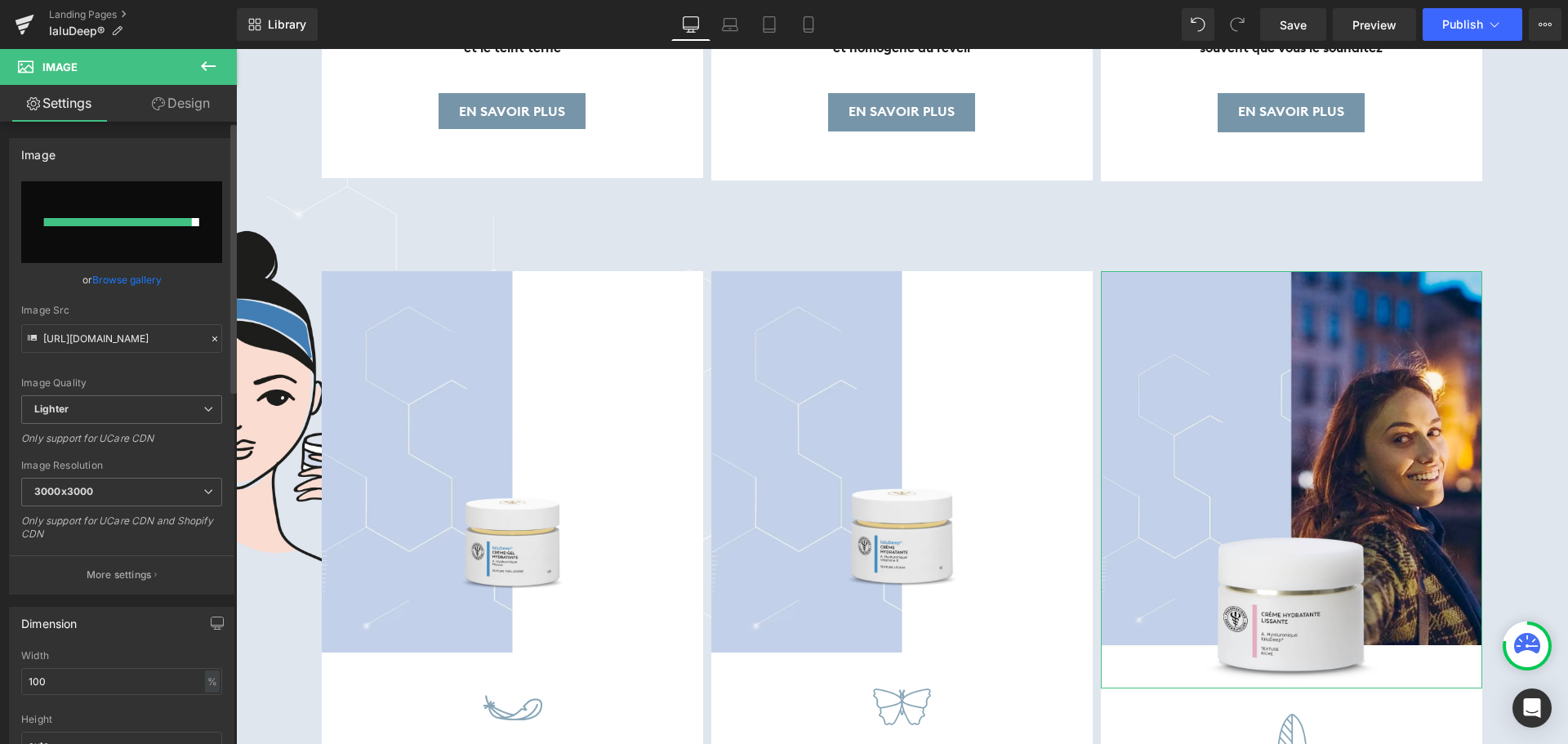
click at [137, 222] on div at bounding box center [118, 222] width 148 height 8
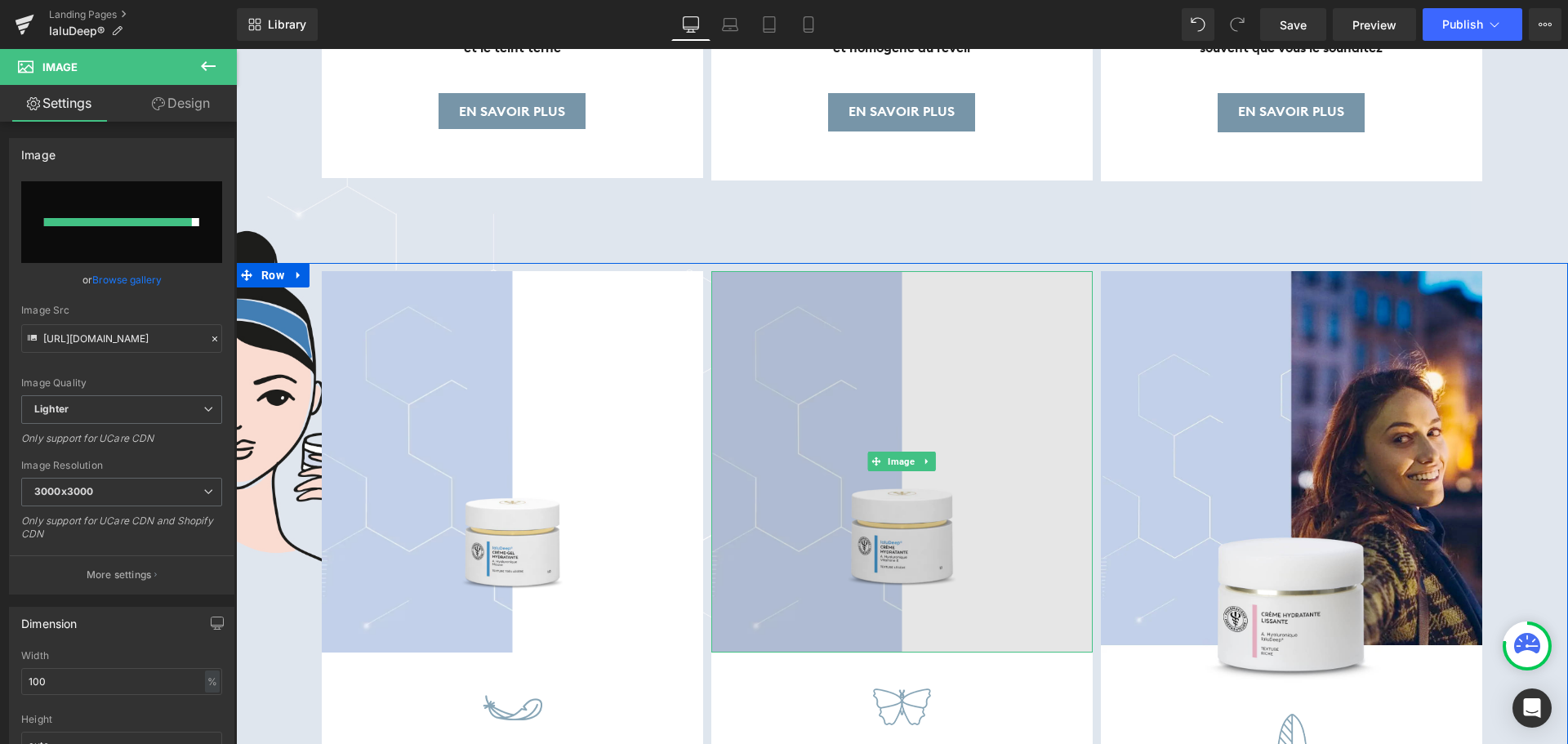
click at [895, 271] on img at bounding box center [902, 462] width 381 height 381
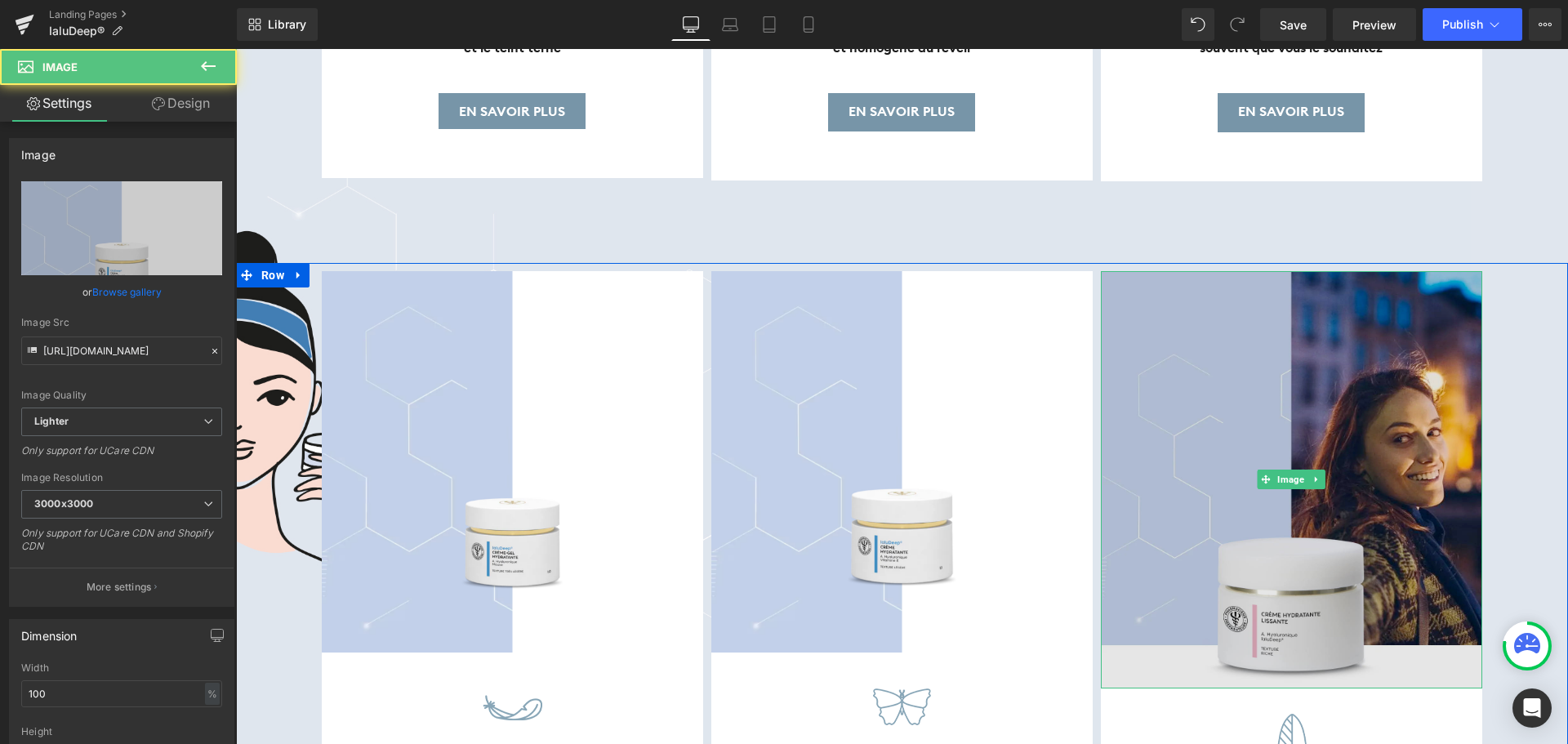
click at [1275, 284] on img at bounding box center [1292, 480] width 381 height 417
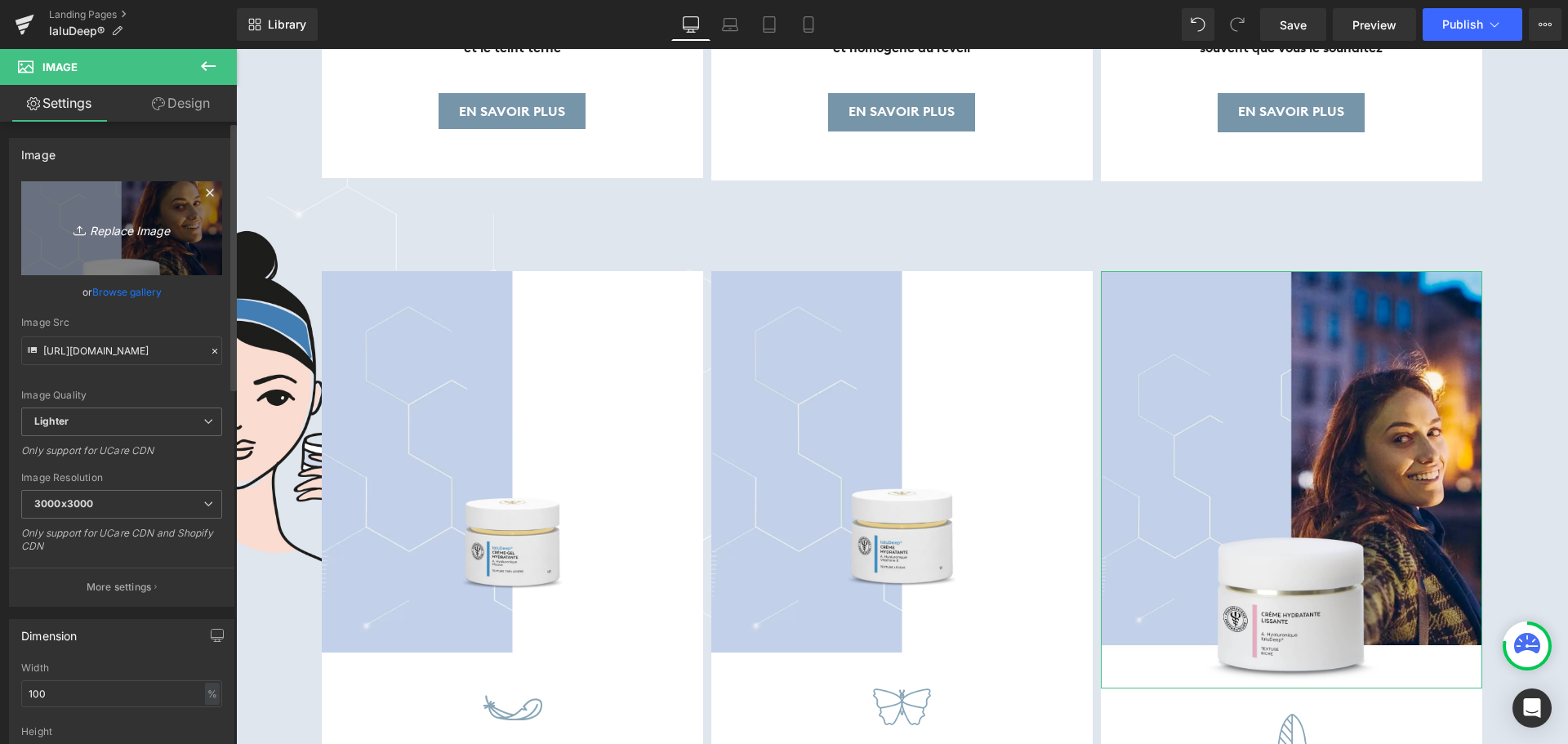
click at [102, 236] on icon "Replace Image" at bounding box center [121, 229] width 131 height 21
type input "C:\fakepath\crème hydratante riche.png"
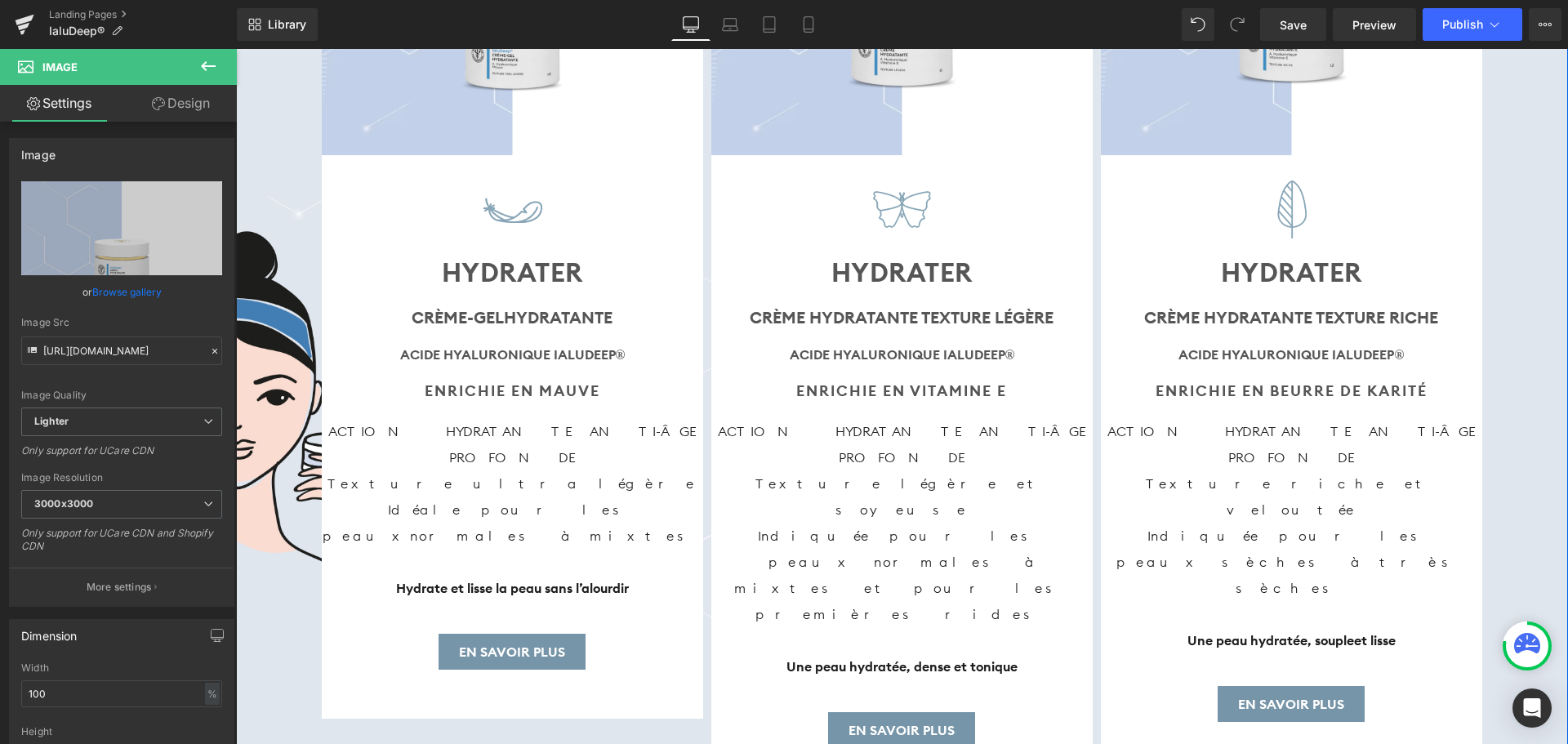
scroll to position [8002, 0]
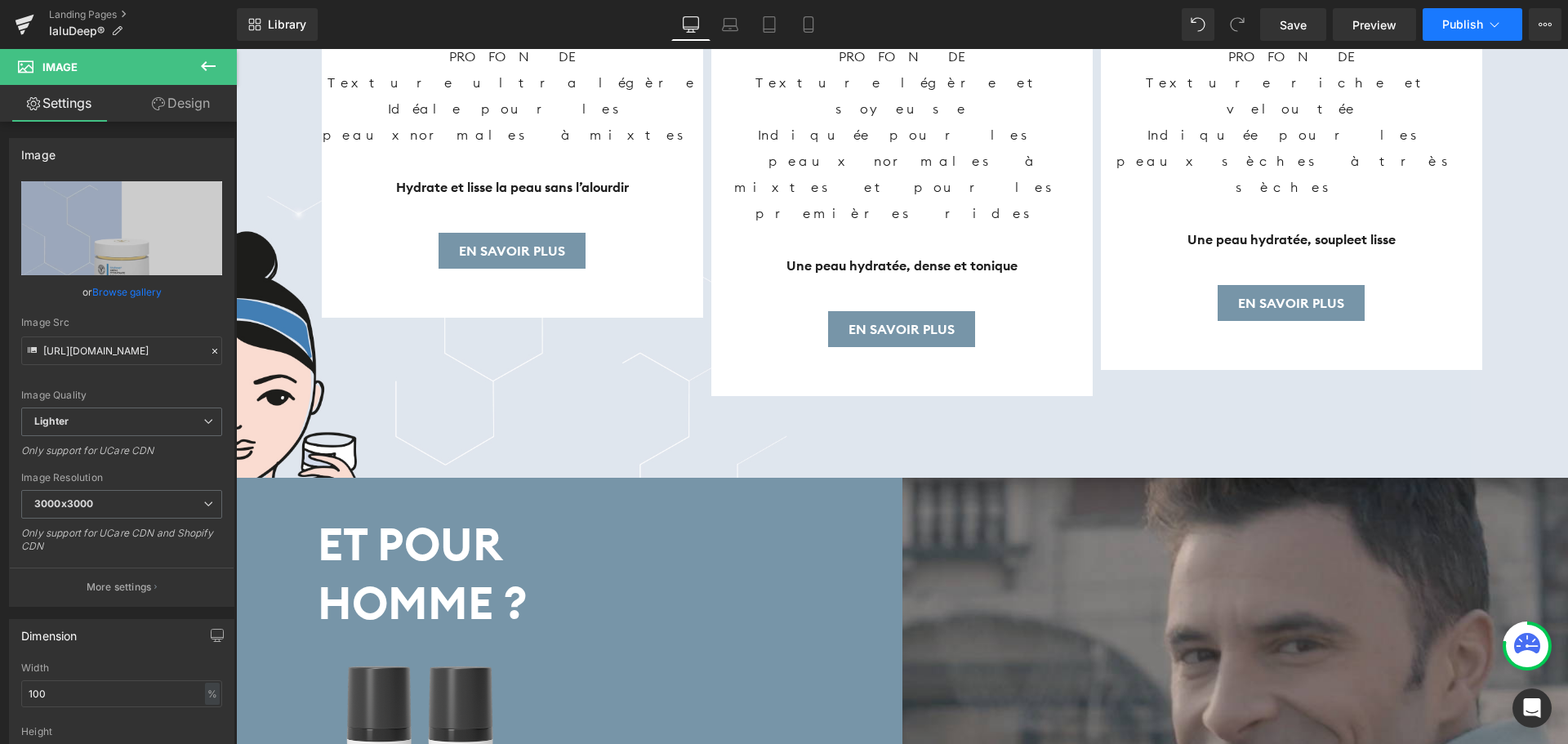
click at [1493, 24] on icon at bounding box center [1494, 24] width 16 height 16
click at [1283, 34] on link "Save" at bounding box center [1293, 24] width 66 height 33
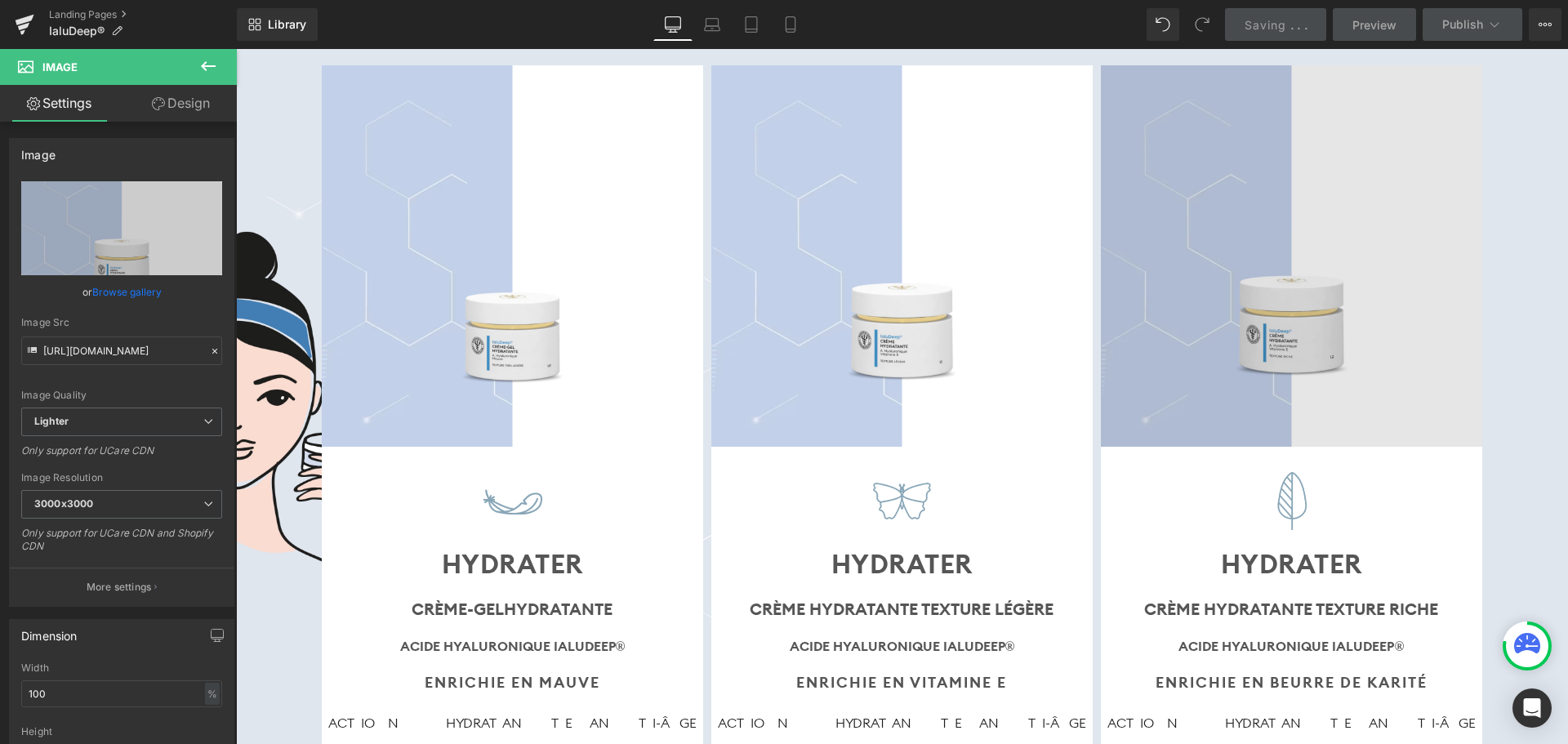
scroll to position [7349, 0]
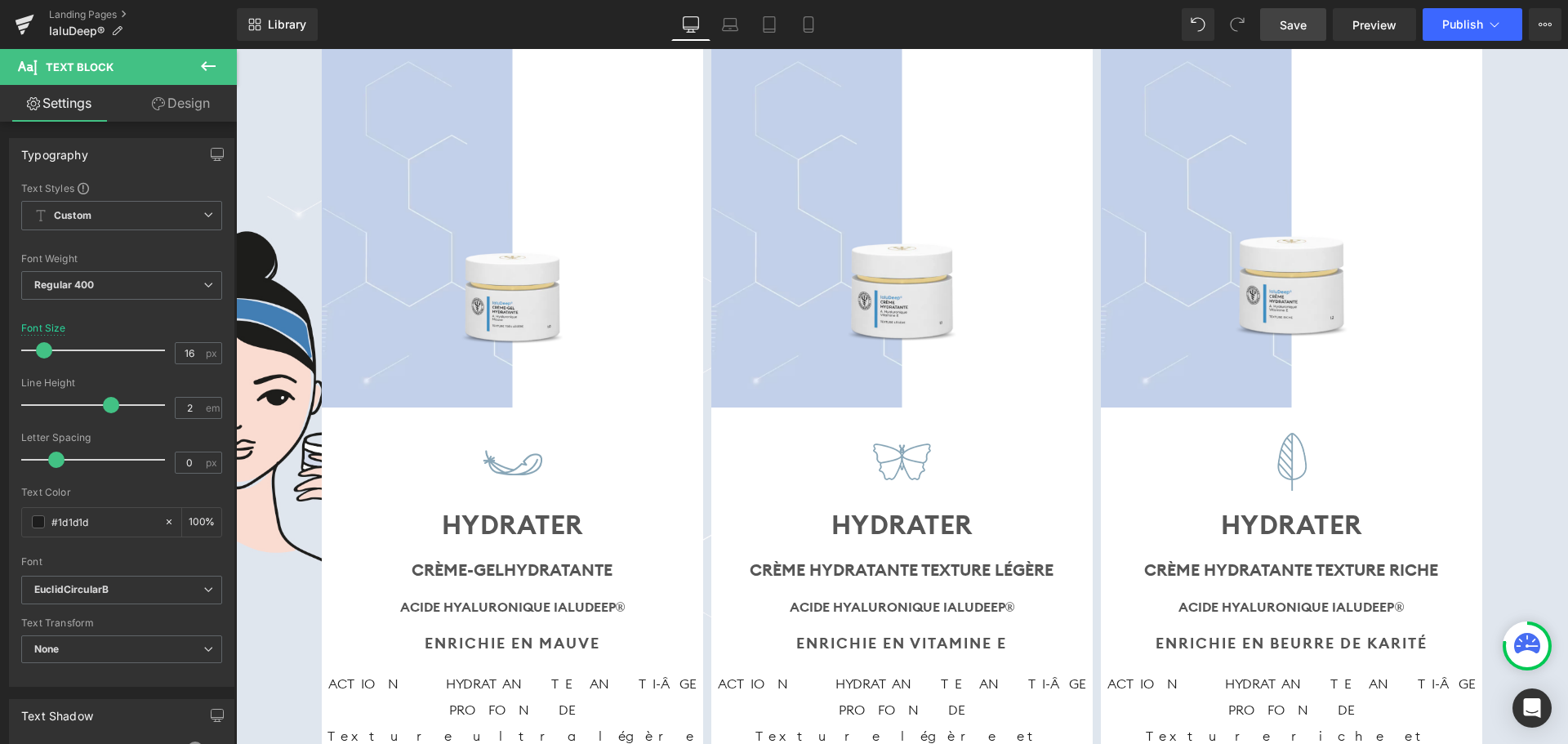
click at [1309, 29] on link "Save" at bounding box center [1293, 24] width 66 height 33
